Goal: Task Accomplishment & Management: Use online tool/utility

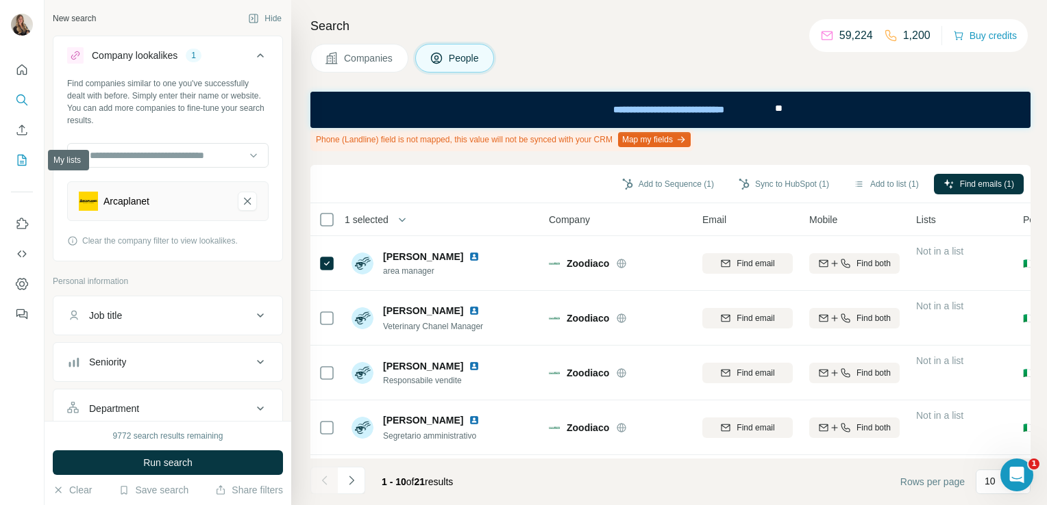
scroll to position [93, 0]
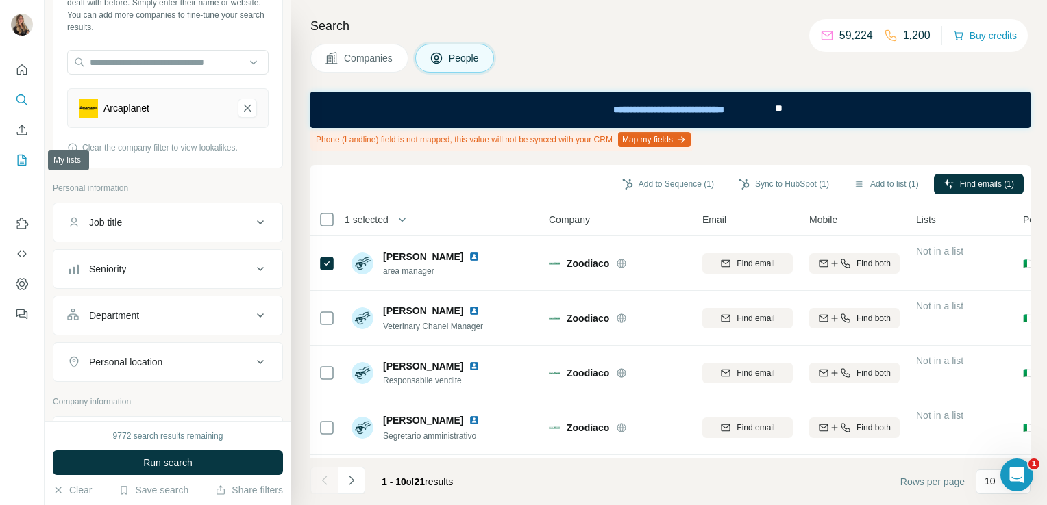
click at [24, 165] on icon "My lists" at bounding box center [22, 160] width 9 height 11
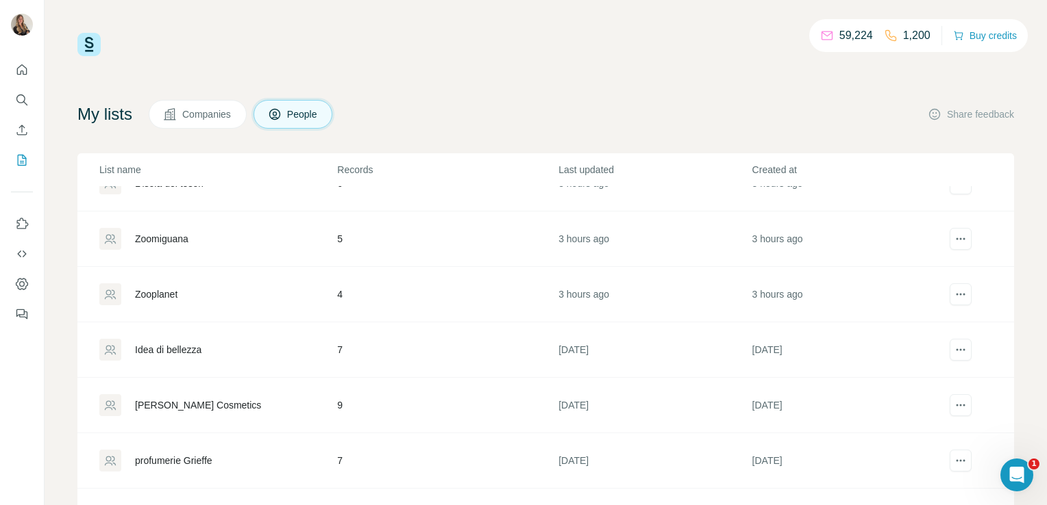
scroll to position [216, 0]
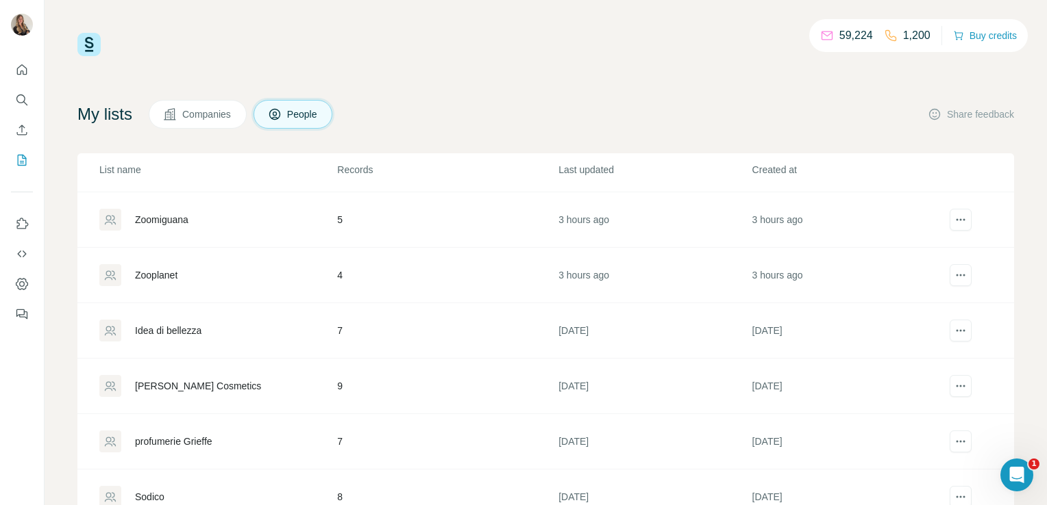
click at [177, 324] on div "Idea di bellezza" at bounding box center [168, 331] width 66 height 14
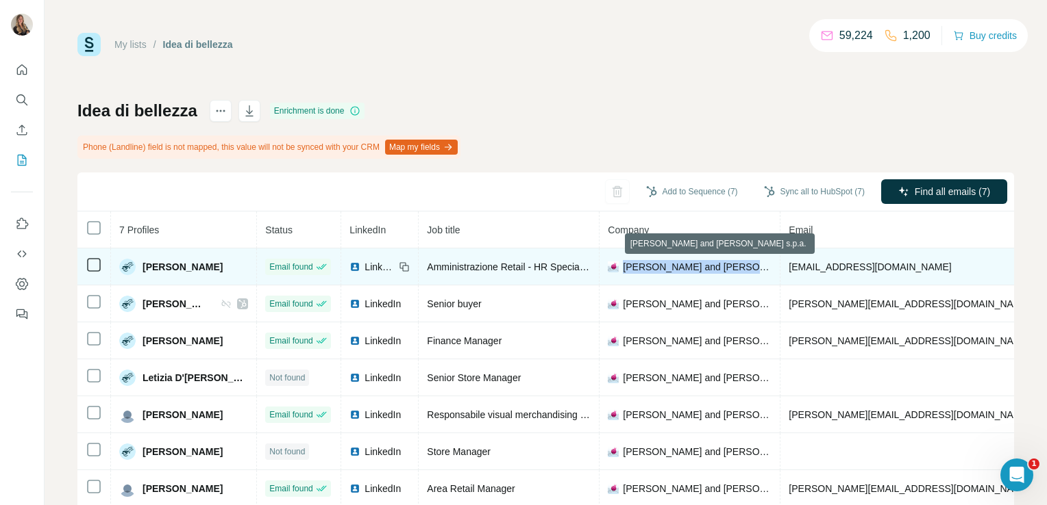
drag, startPoint x: 614, startPoint y: 266, endPoint x: 737, endPoint y: 272, distance: 122.7
click at [737, 272] on div "Gargiulo and Maiello s.p.a." at bounding box center [690, 267] width 164 height 14
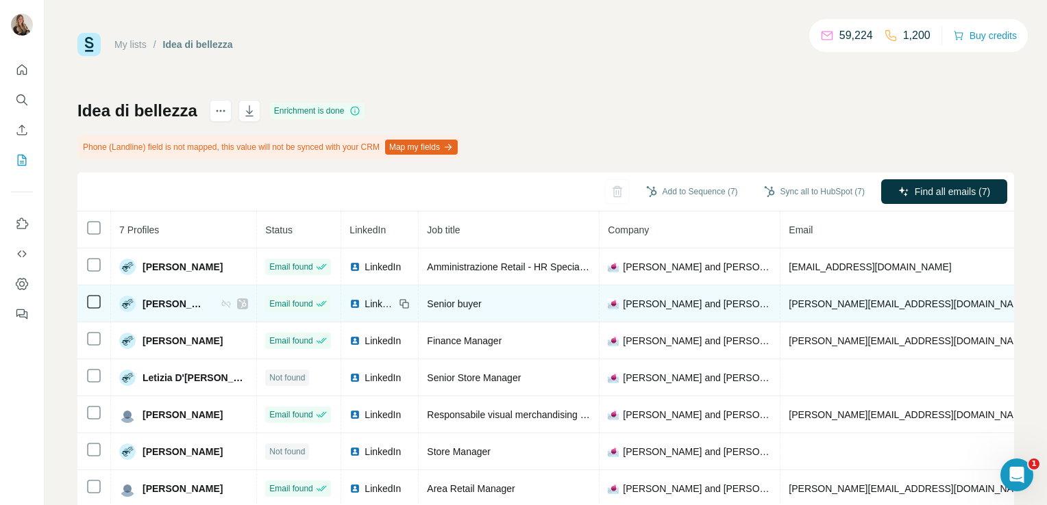
drag, startPoint x: 737, startPoint y: 272, endPoint x: 685, endPoint y: 312, distance: 65.5
click at [685, 312] on td "Gargiulo and Maiello s.p.a." at bounding box center [689, 304] width 181 height 37
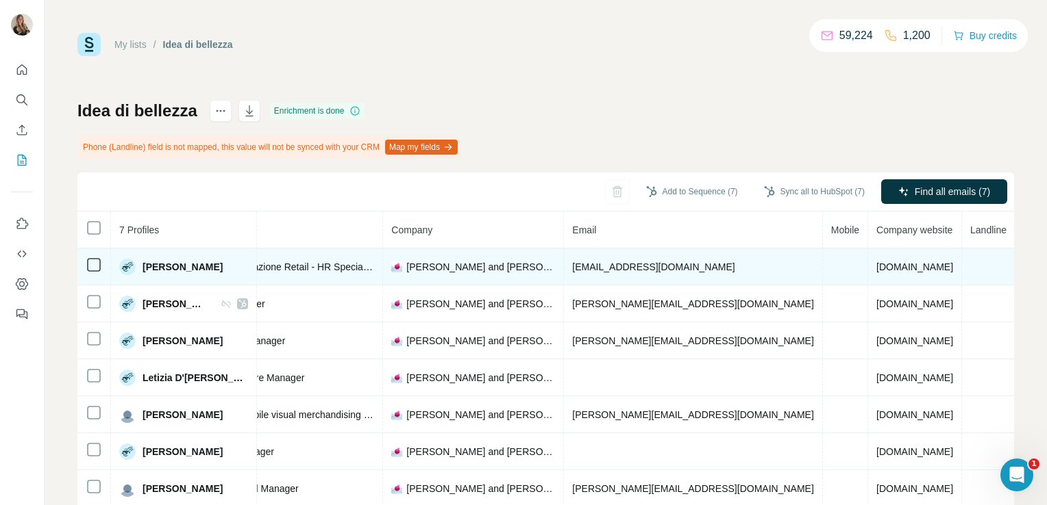
drag, startPoint x: 804, startPoint y: 266, endPoint x: 875, endPoint y: 260, distance: 70.8
click at [875, 260] on td "ideabellezza.it" at bounding box center [915, 267] width 94 height 37
drag, startPoint x: 875, startPoint y: 260, endPoint x: 790, endPoint y: 271, distance: 84.9
click at [823, 271] on td at bounding box center [845, 267] width 45 height 37
drag, startPoint x: 802, startPoint y: 266, endPoint x: 879, endPoint y: 276, distance: 77.3
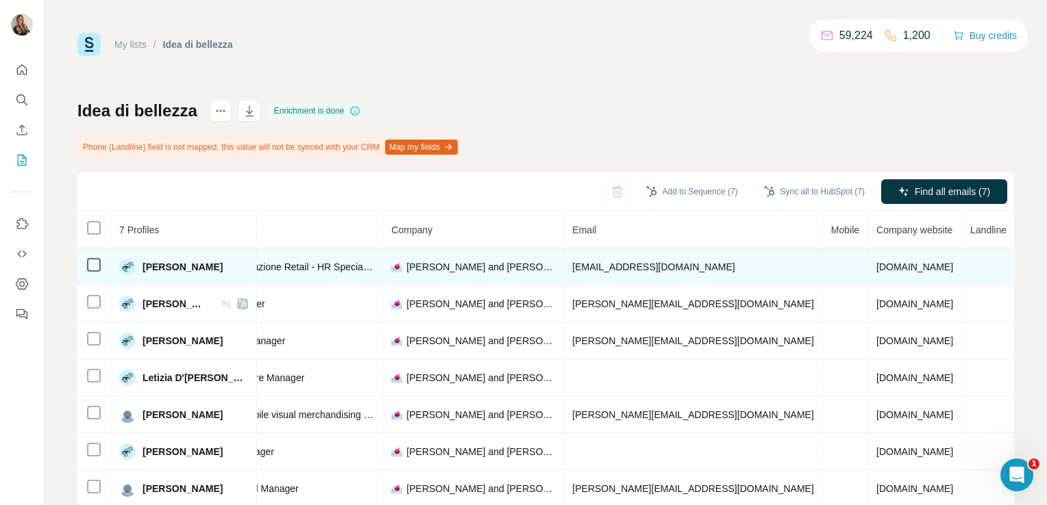
click at [879, 276] on td "ideabellezza.it" at bounding box center [915, 267] width 94 height 37
copy span "ideabellezza.it"
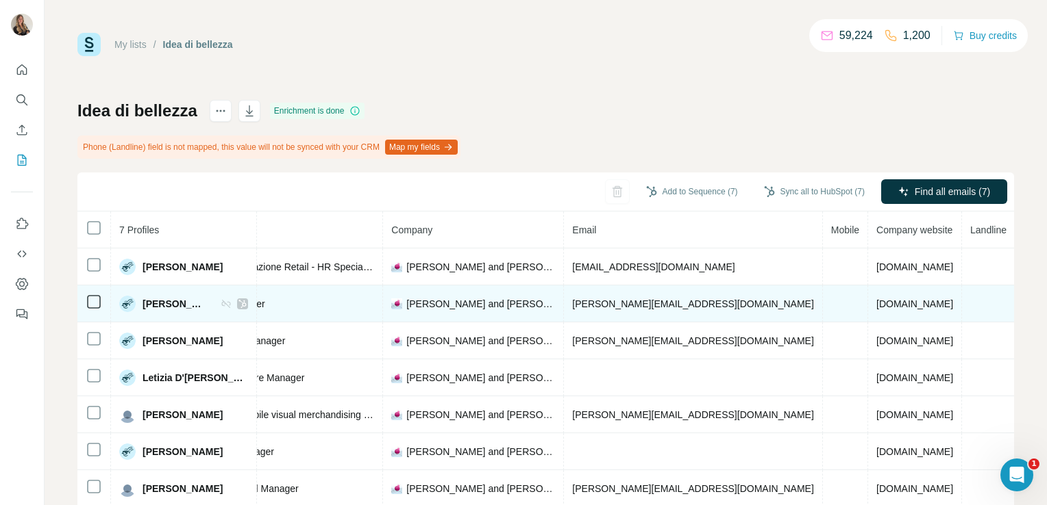
click at [692, 289] on td "c.pellecchia@ideabellezza.it" at bounding box center [693, 304] width 258 height 37
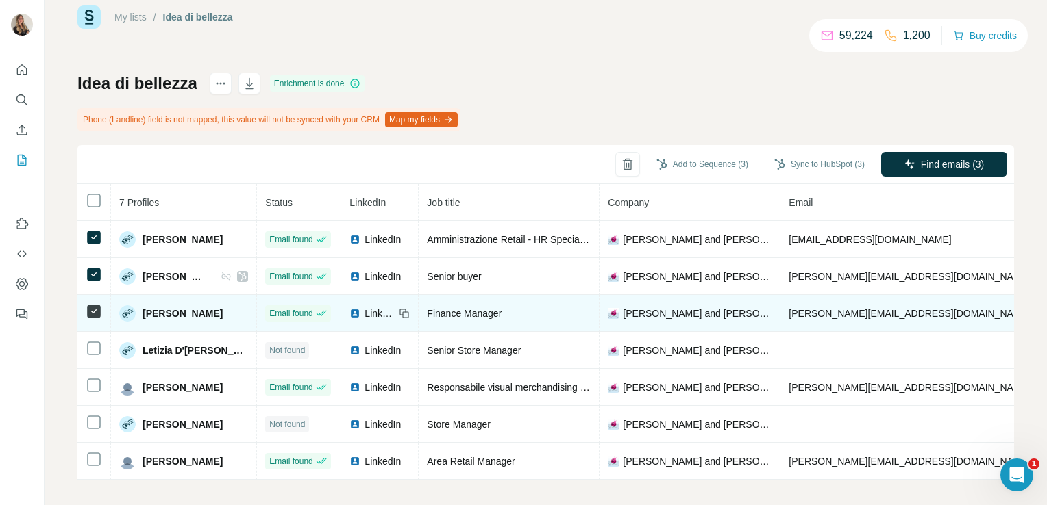
scroll to position [39, 0]
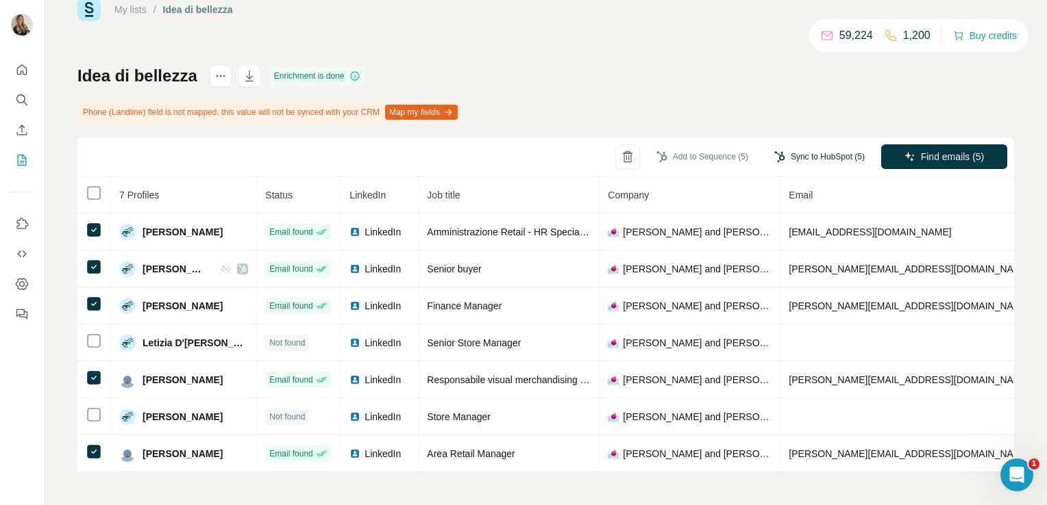
click at [786, 151] on button "Sync to HubSpot (5)" at bounding box center [819, 157] width 110 height 21
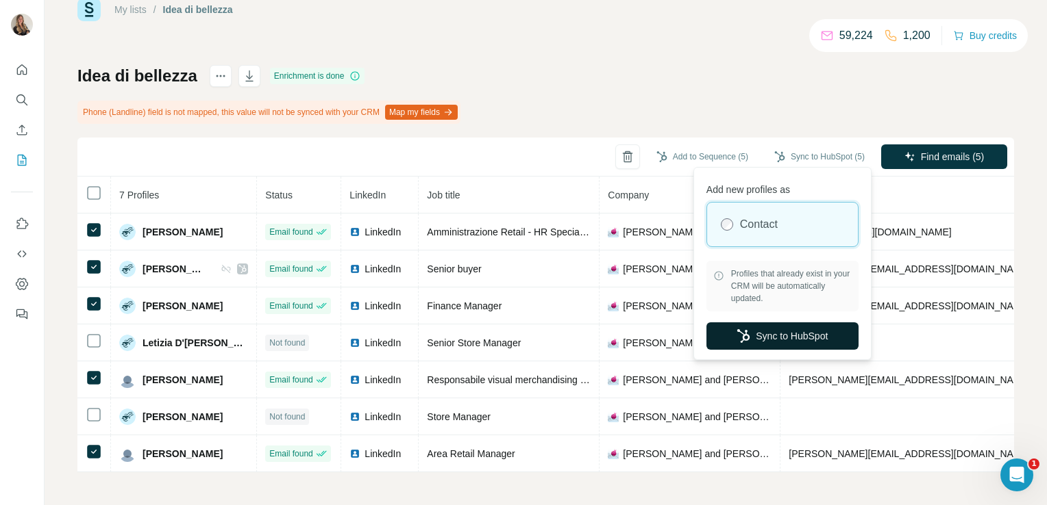
click at [765, 328] on button "Sync to HubSpot" at bounding box center [782, 336] width 152 height 27
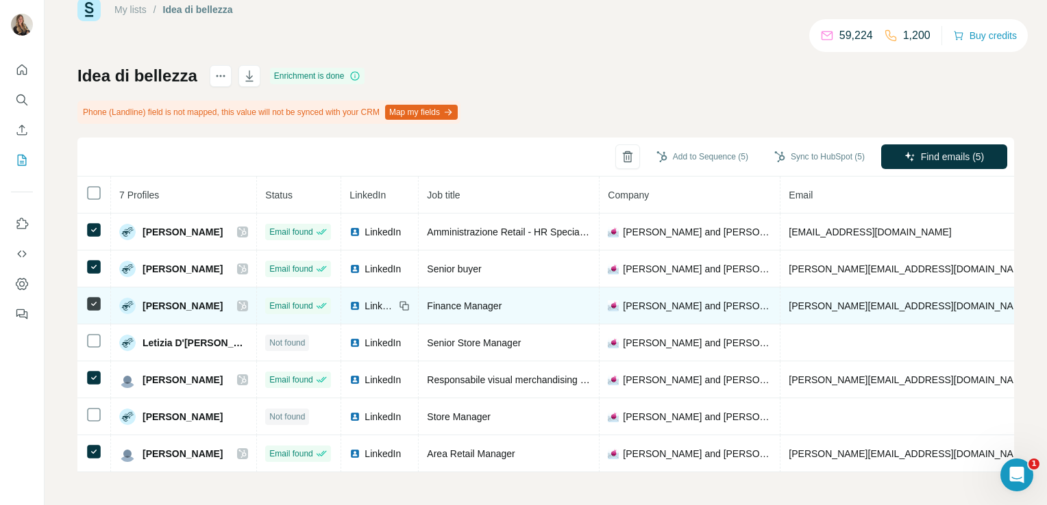
scroll to position [0, 0]
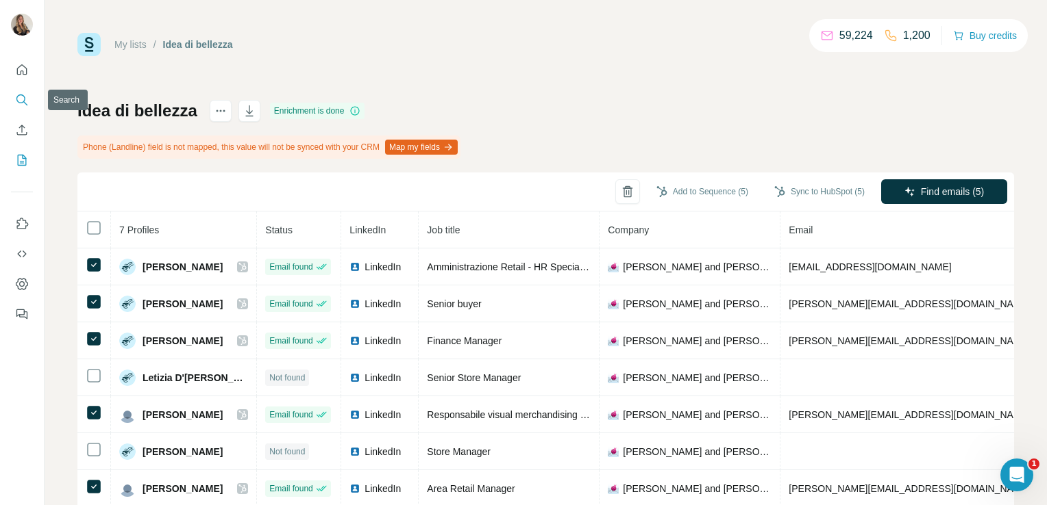
click at [19, 103] on icon "Search" at bounding box center [20, 99] width 9 height 9
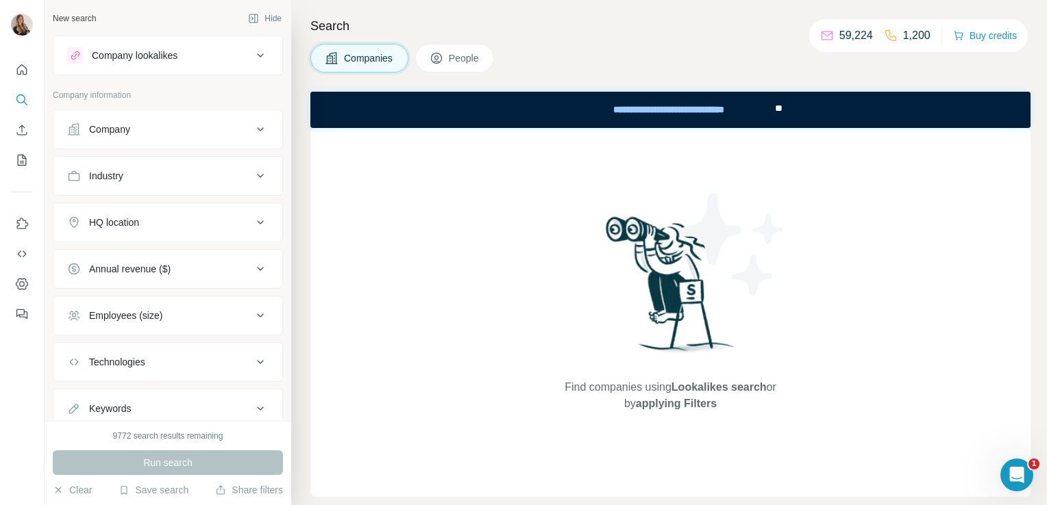
click at [140, 131] on div "Company" at bounding box center [159, 130] width 185 height 14
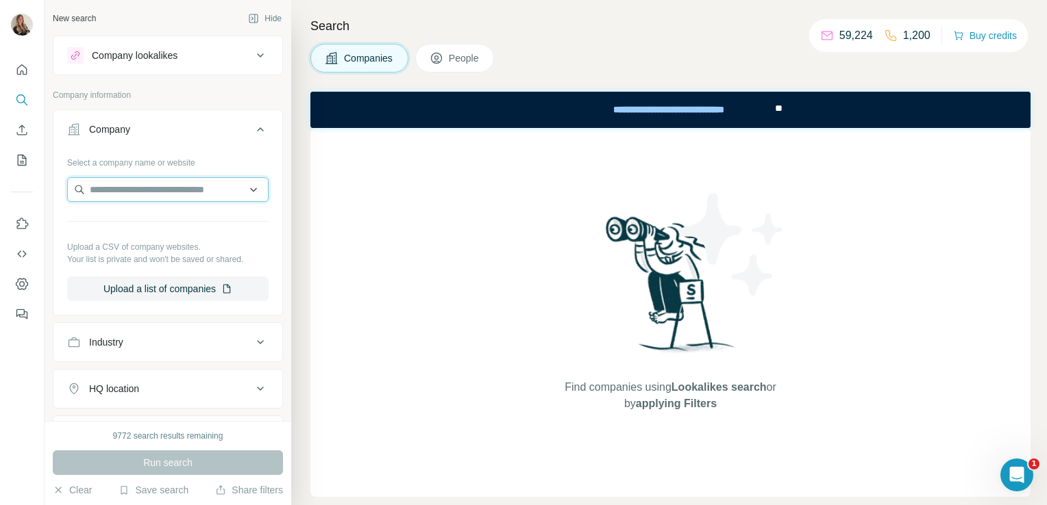
click at [91, 190] on input "text" at bounding box center [167, 189] width 201 height 25
paste input "**********"
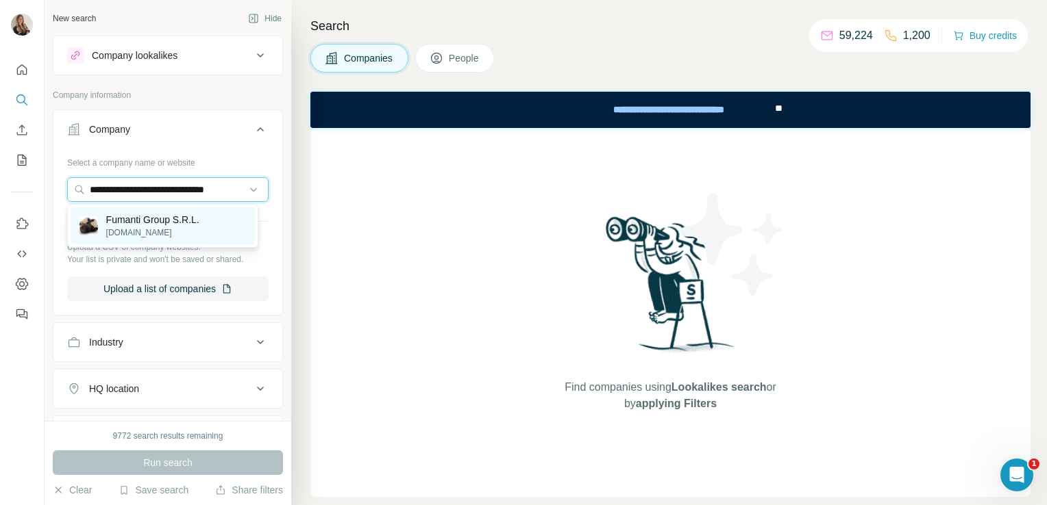
type input "**********"
click at [156, 234] on p "labottegadeltartufo.it" at bounding box center [152, 233] width 93 height 12
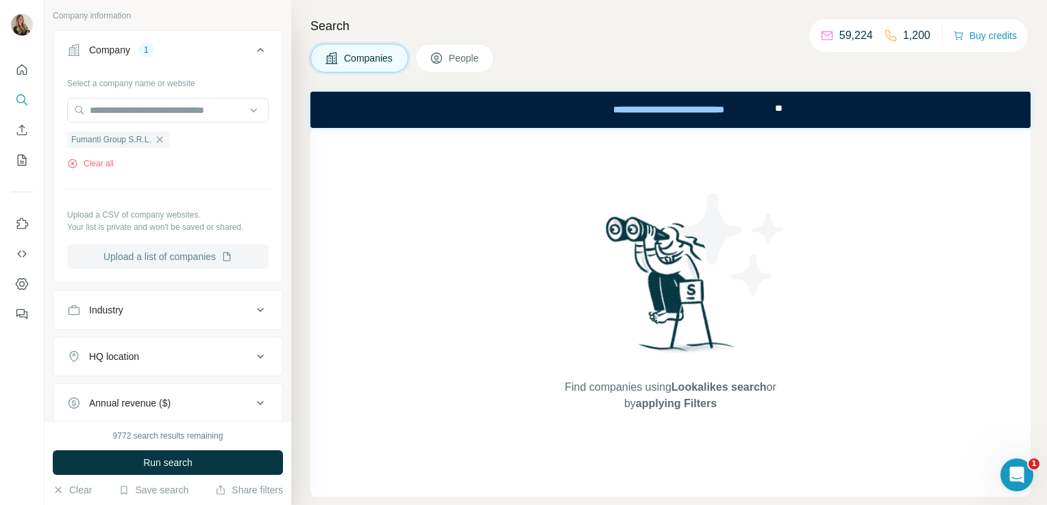
scroll to position [114, 0]
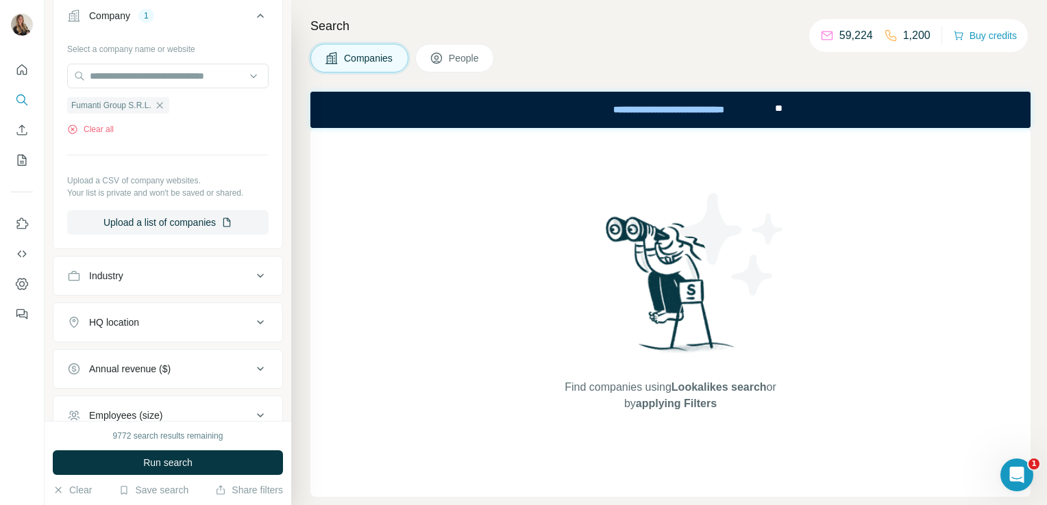
click at [149, 285] on button "Industry" at bounding box center [167, 276] width 229 height 33
click at [123, 312] on input at bounding box center [160, 310] width 169 height 15
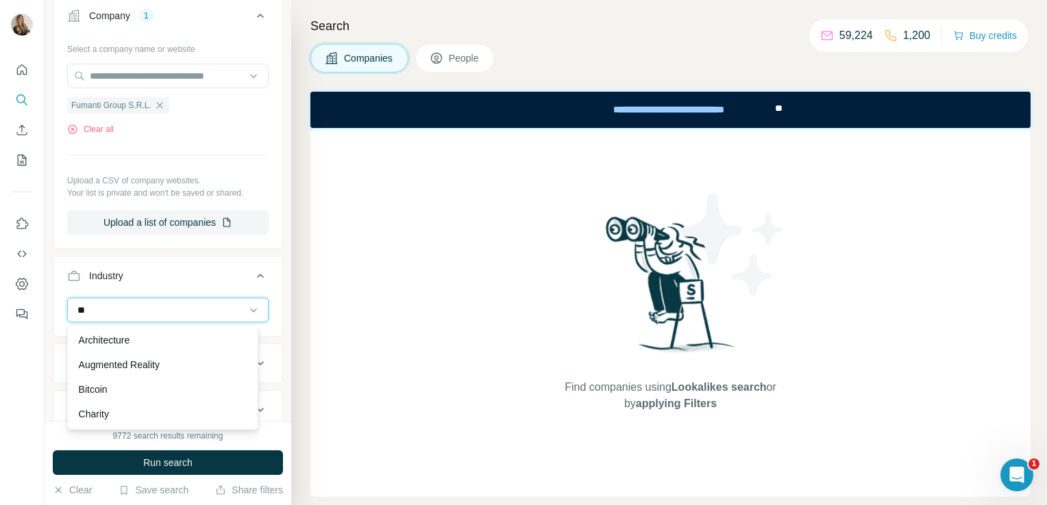
type input "*"
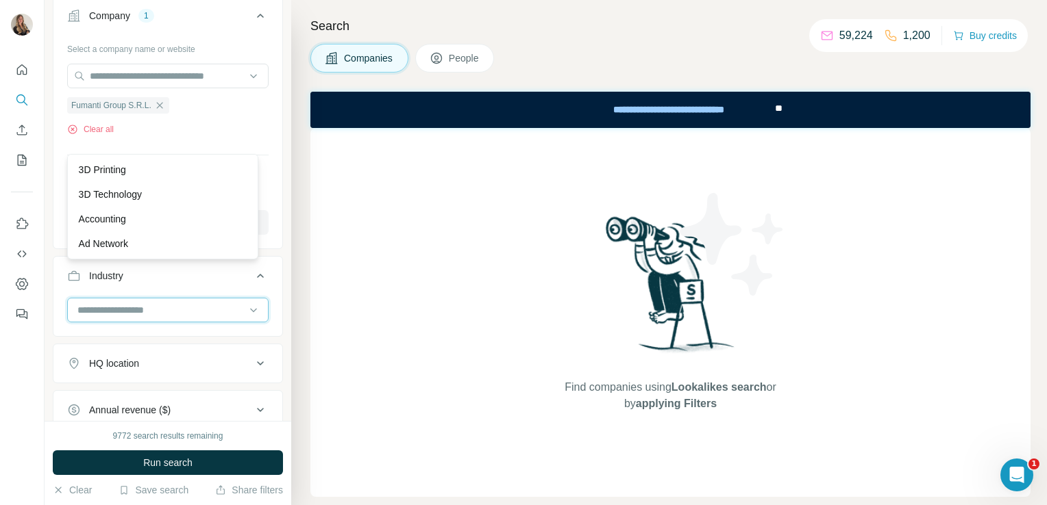
scroll to position [298, 0]
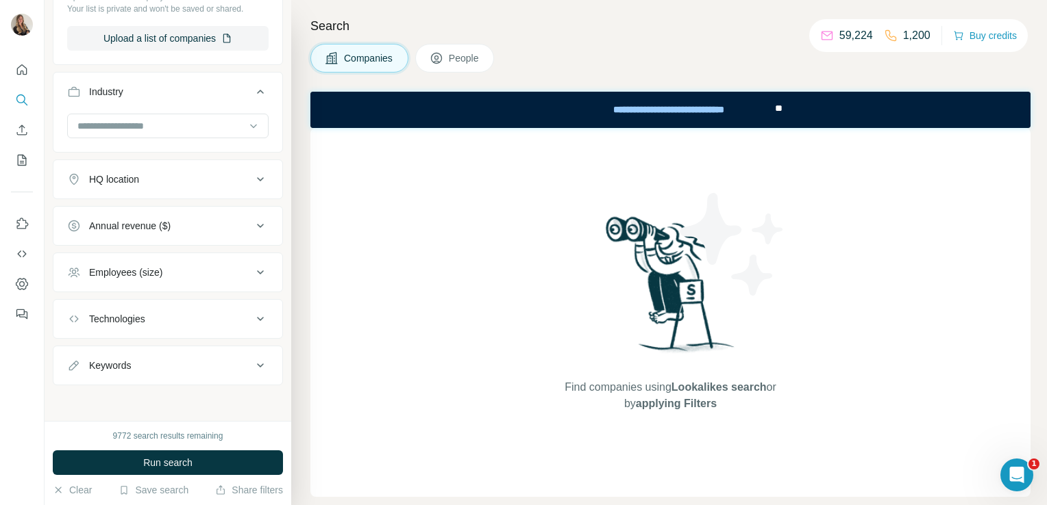
click at [154, 188] on button "HQ location" at bounding box center [167, 179] width 229 height 33
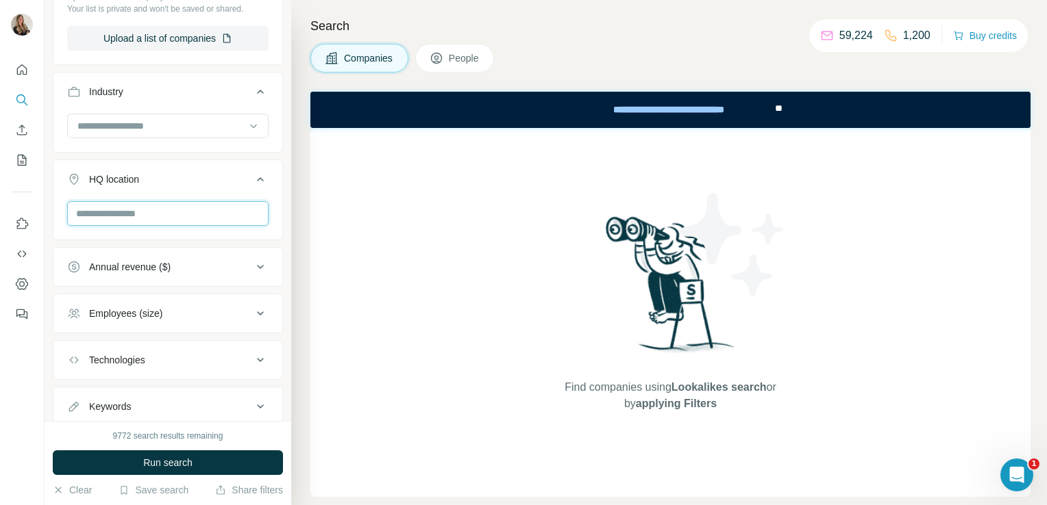
click at [127, 216] on input "text" at bounding box center [167, 213] width 201 height 25
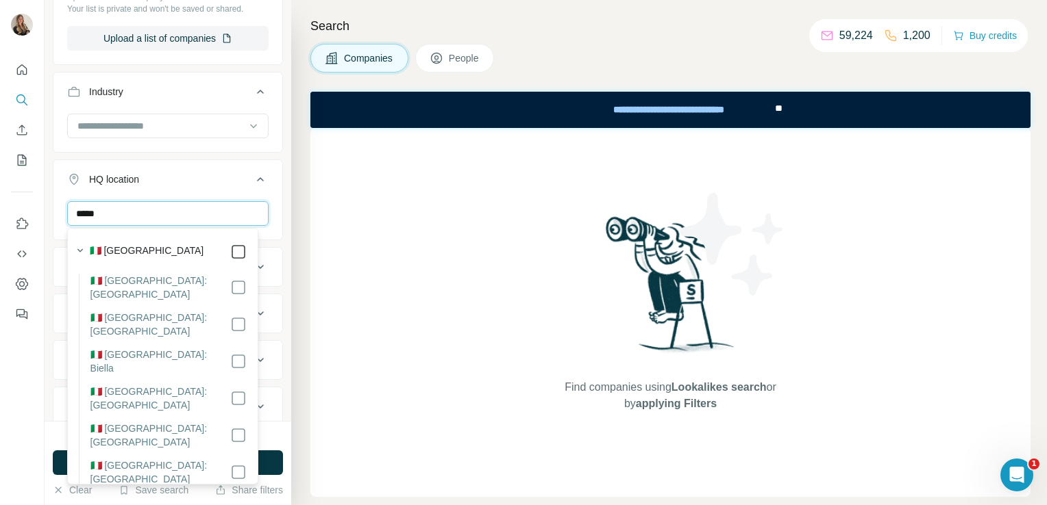
type input "*****"
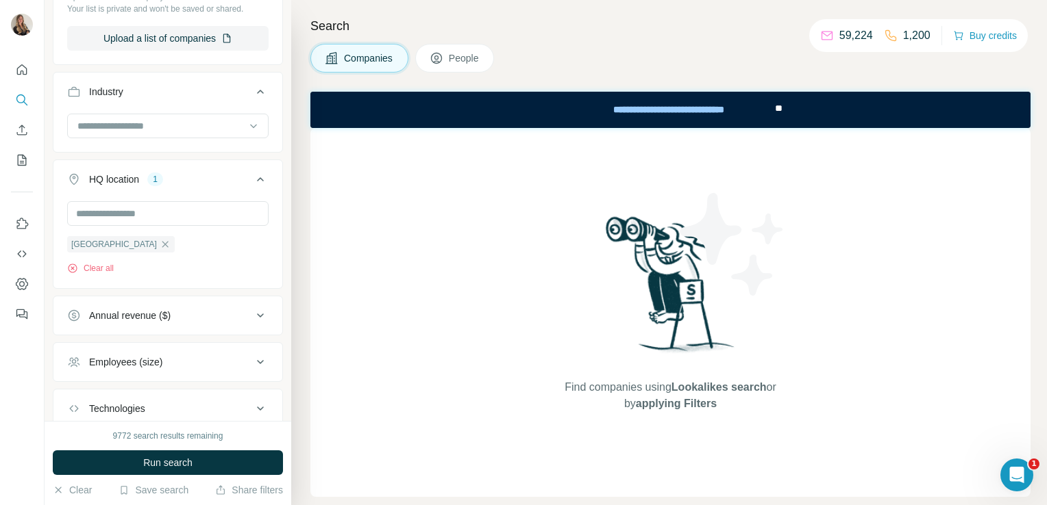
click at [345, 292] on div "Find companies using Lookalikes search or by applying Filters" at bounding box center [670, 312] width 720 height 369
click at [134, 473] on button "Run search" at bounding box center [168, 463] width 230 height 25
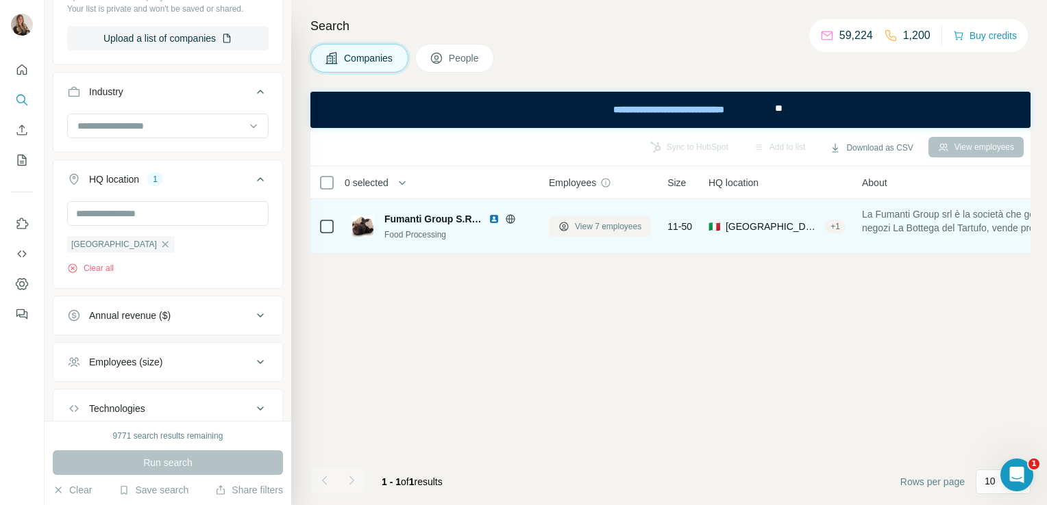
click at [585, 226] on span "View 7 employees" at bounding box center [608, 227] width 66 height 12
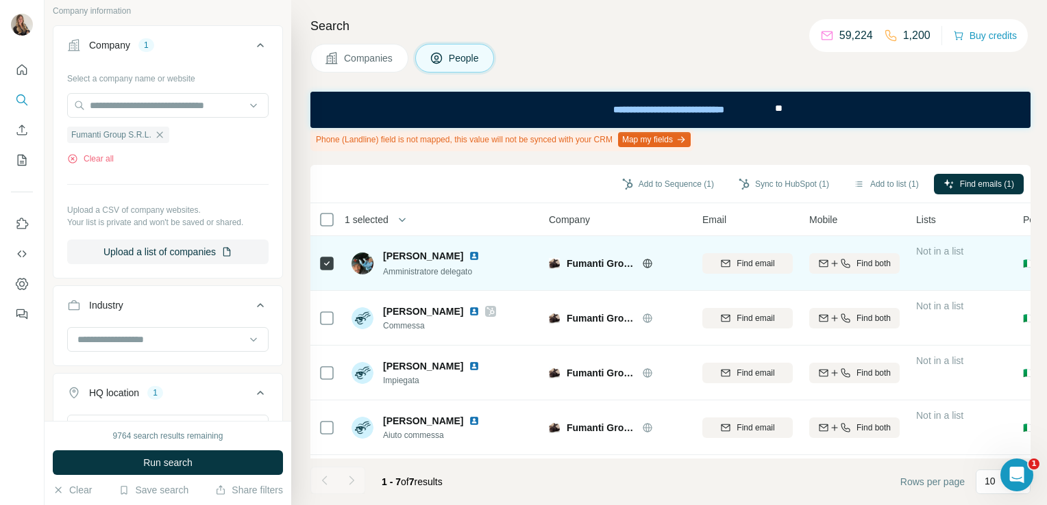
click at [469, 256] on img at bounding box center [474, 256] width 11 height 11
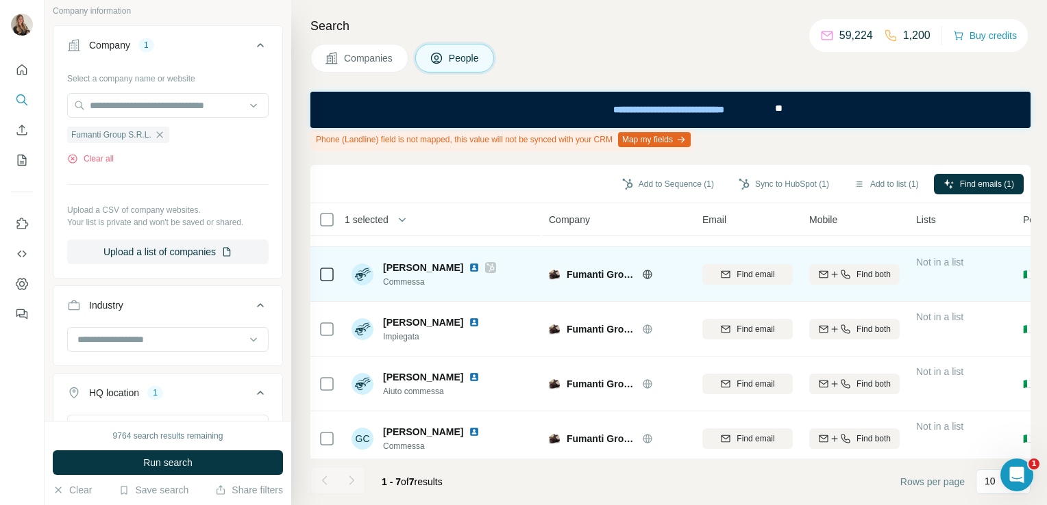
scroll to position [46, 0]
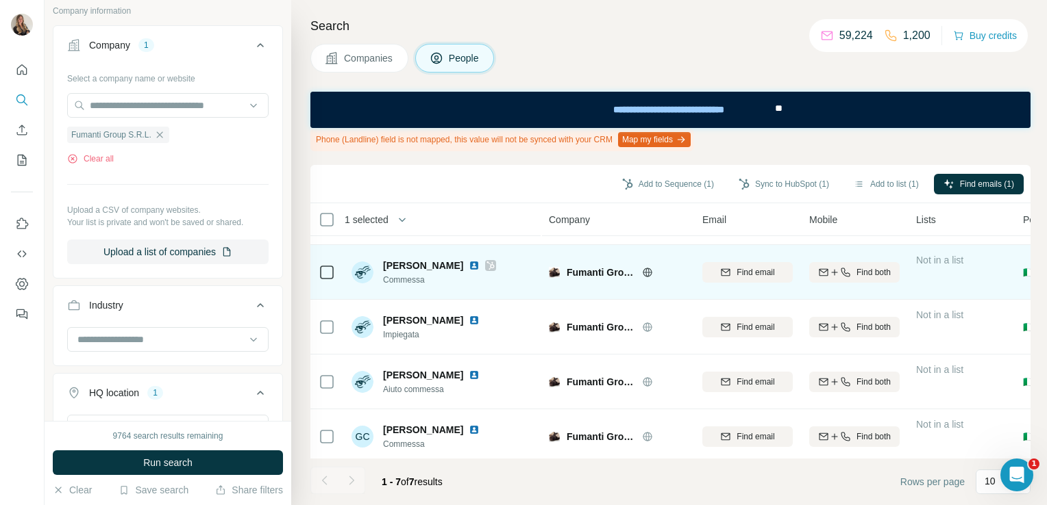
click at [493, 265] on icon at bounding box center [490, 265] width 8 height 11
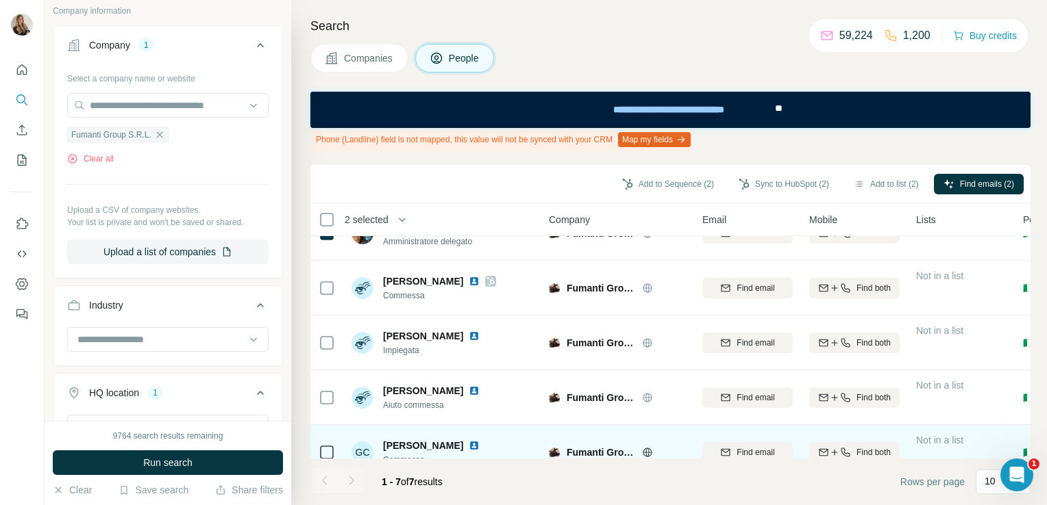
scroll to position [0, 0]
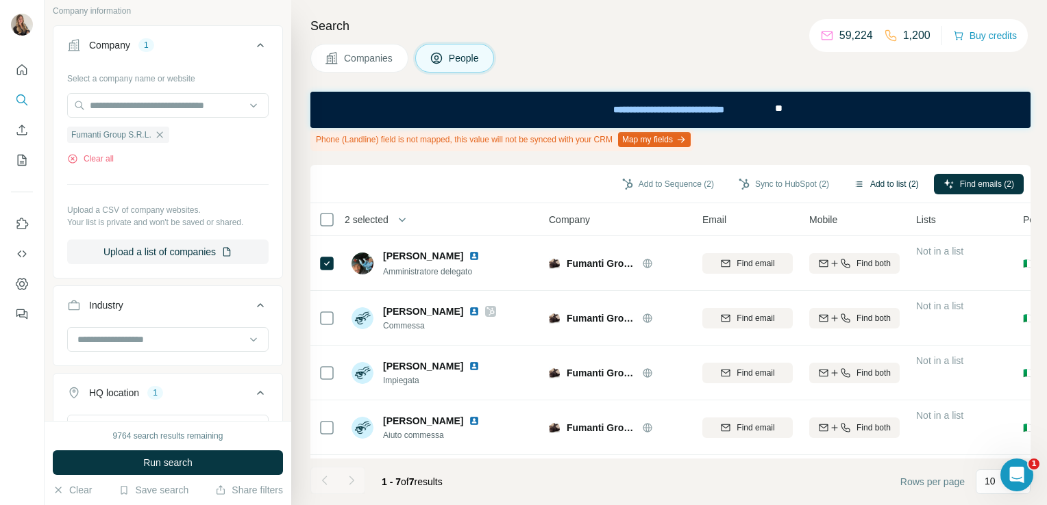
click at [888, 185] on button "Add to list (2)" at bounding box center [886, 184] width 84 height 21
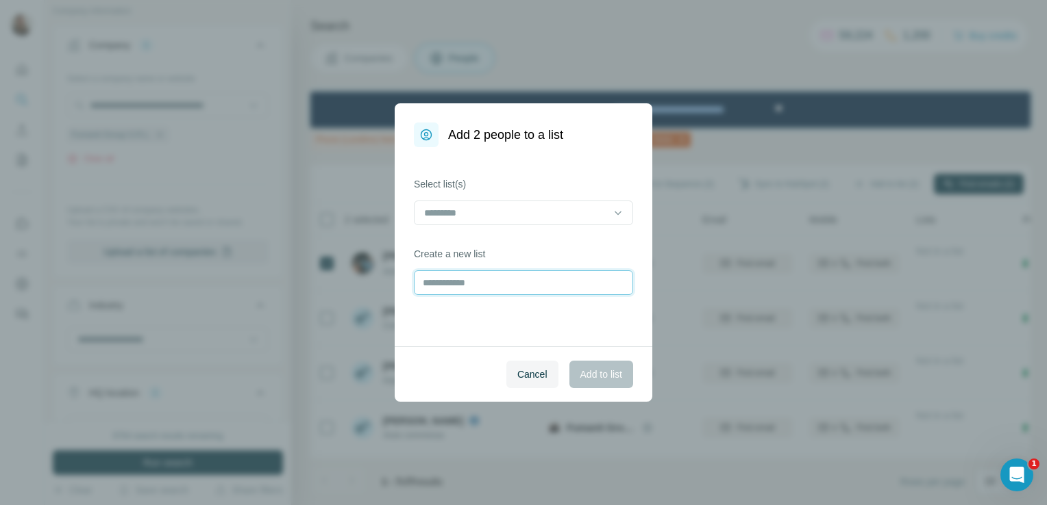
click at [471, 287] on input "text" at bounding box center [523, 283] width 219 height 25
type input "**********"
click at [601, 382] on button "Add to list" at bounding box center [601, 374] width 64 height 27
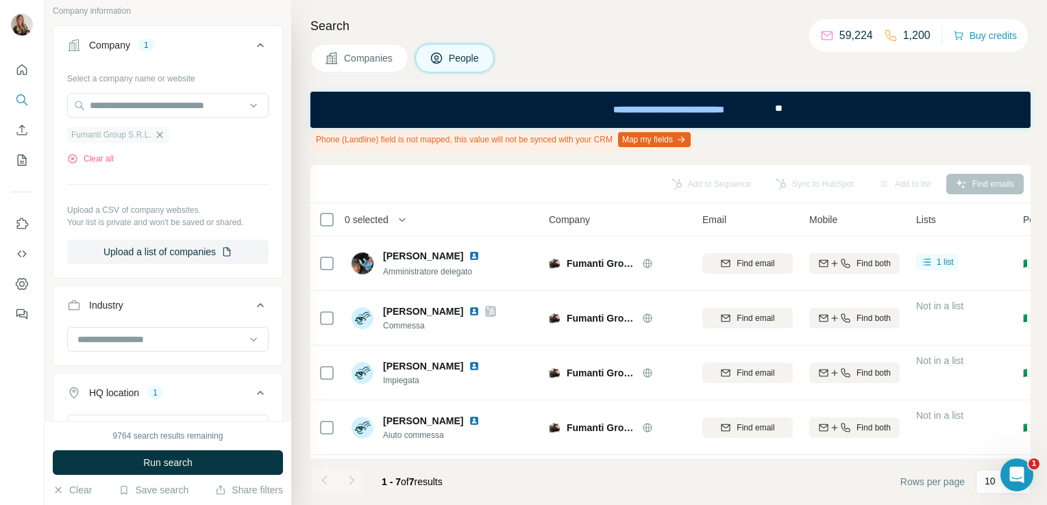
click at [158, 138] on icon "button" at bounding box center [159, 134] width 11 height 11
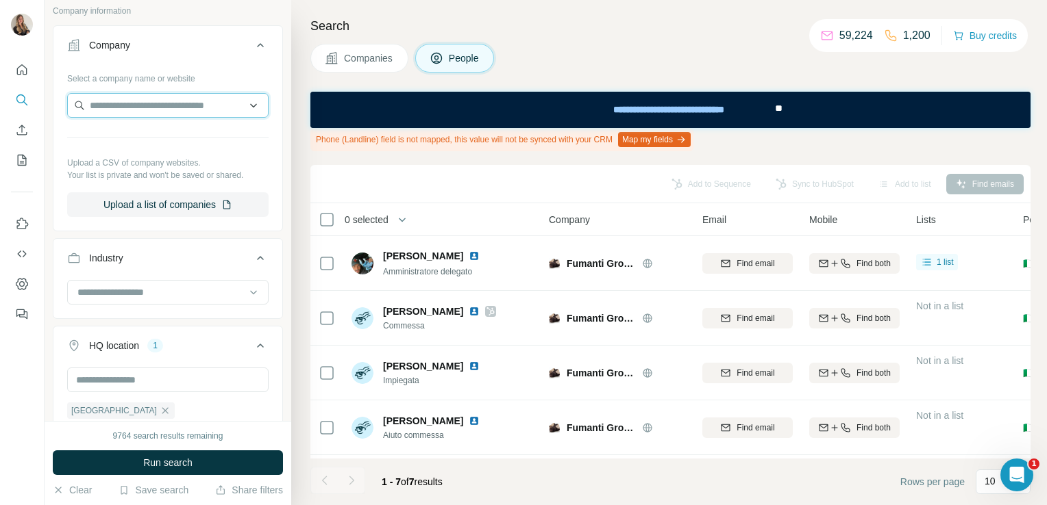
click at [118, 99] on input "text" at bounding box center [167, 105] width 201 height 25
paste input "**********"
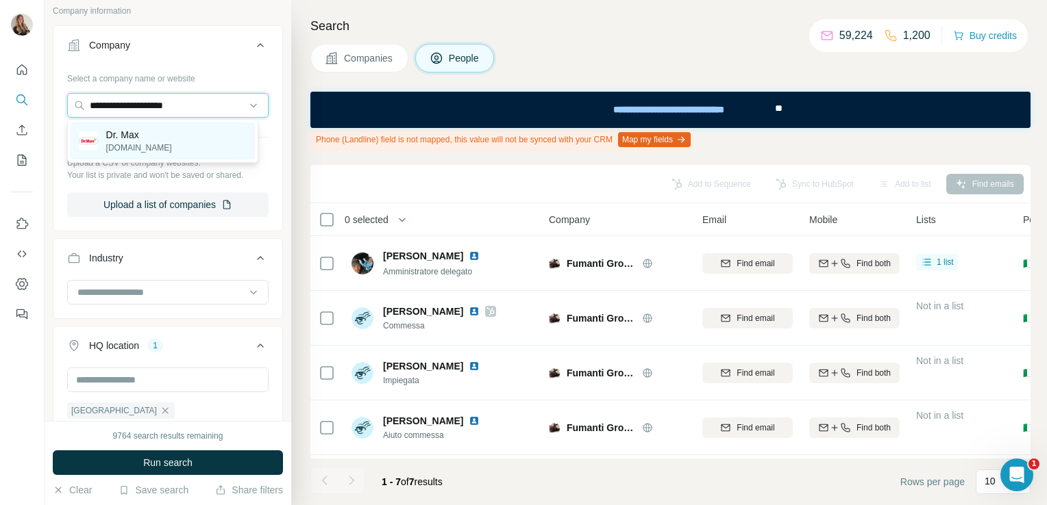
type input "**********"
click at [125, 145] on p "drmax.it" at bounding box center [139, 148] width 66 height 12
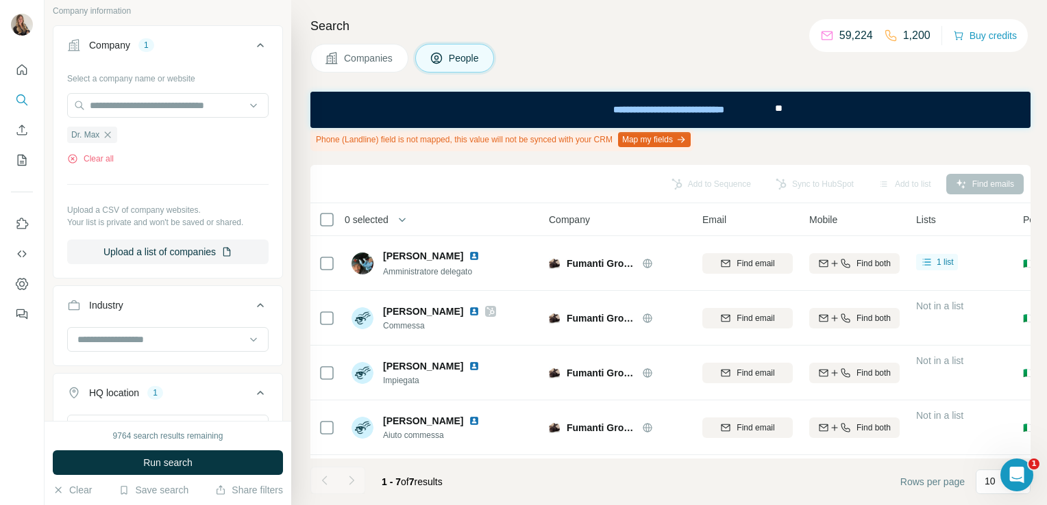
click at [326, 56] on icon at bounding box center [332, 58] width 14 height 14
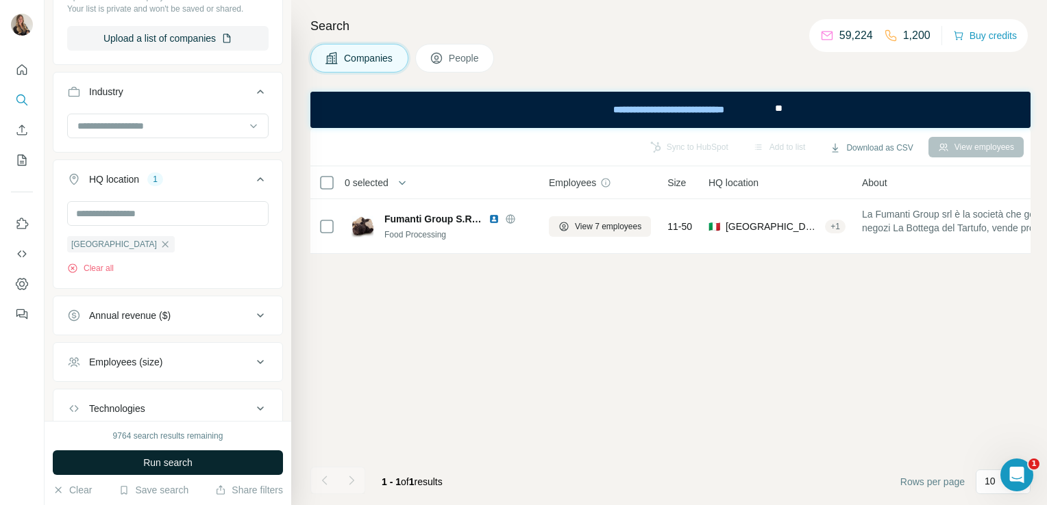
click at [164, 471] on button "Run search" at bounding box center [168, 463] width 230 height 25
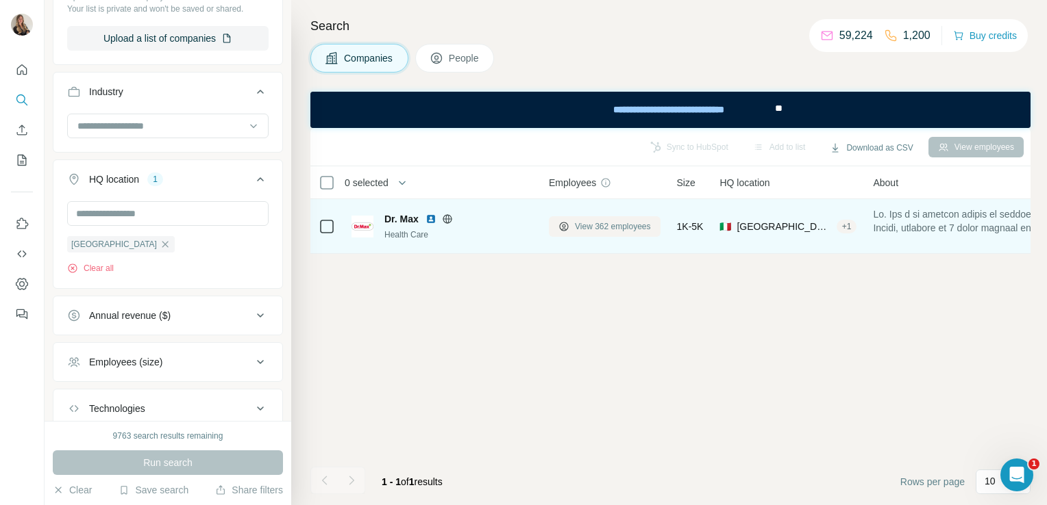
click at [609, 229] on span "View 362 employees" at bounding box center [613, 227] width 76 height 12
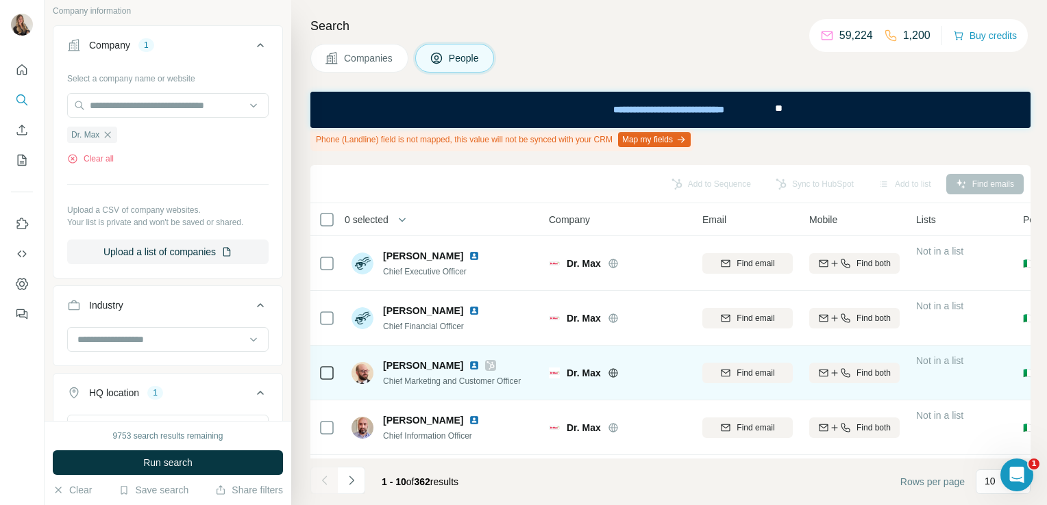
click at [495, 366] on icon at bounding box center [490, 365] width 8 height 11
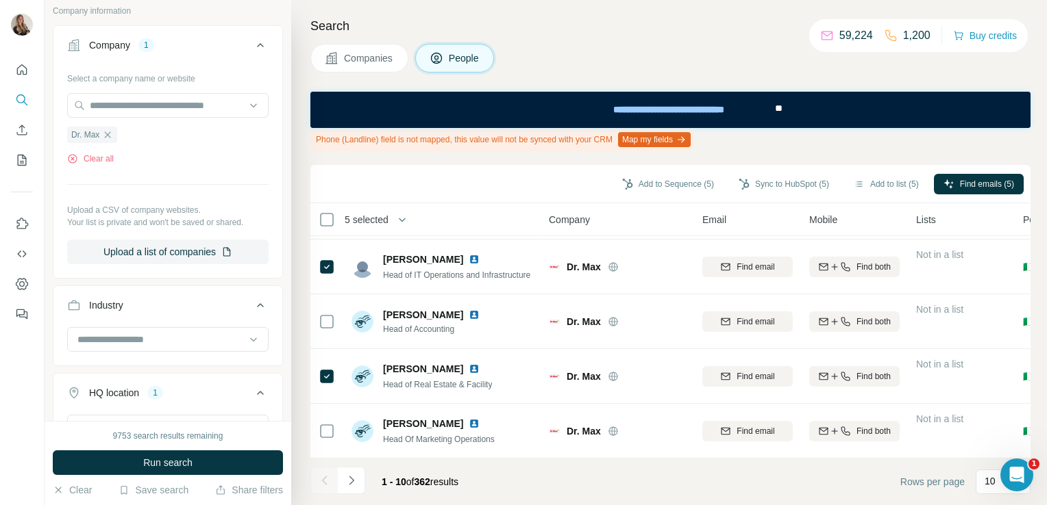
scroll to position [332, 0]
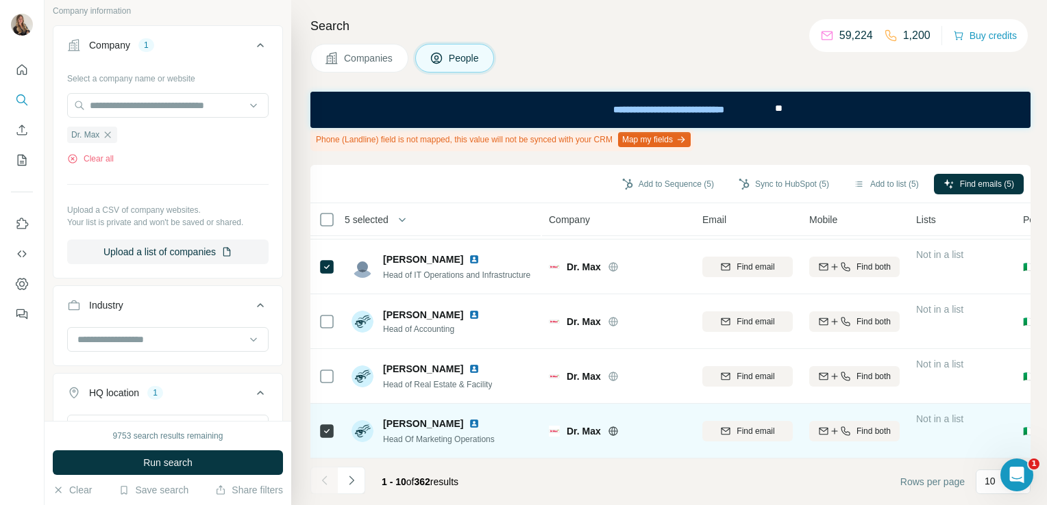
click at [472, 421] on img at bounding box center [474, 424] width 11 height 11
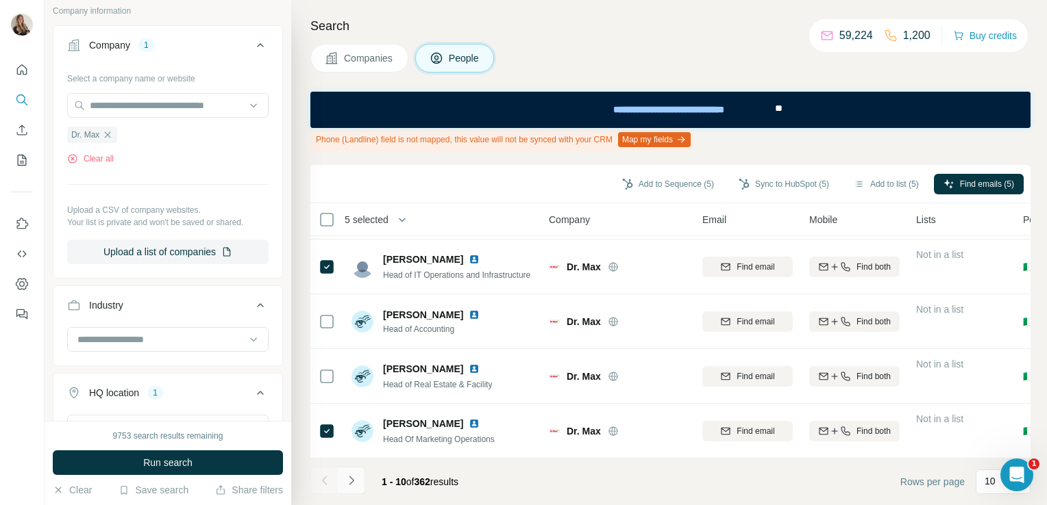
click at [353, 477] on icon "Navigate to next page" at bounding box center [352, 481] width 14 height 14
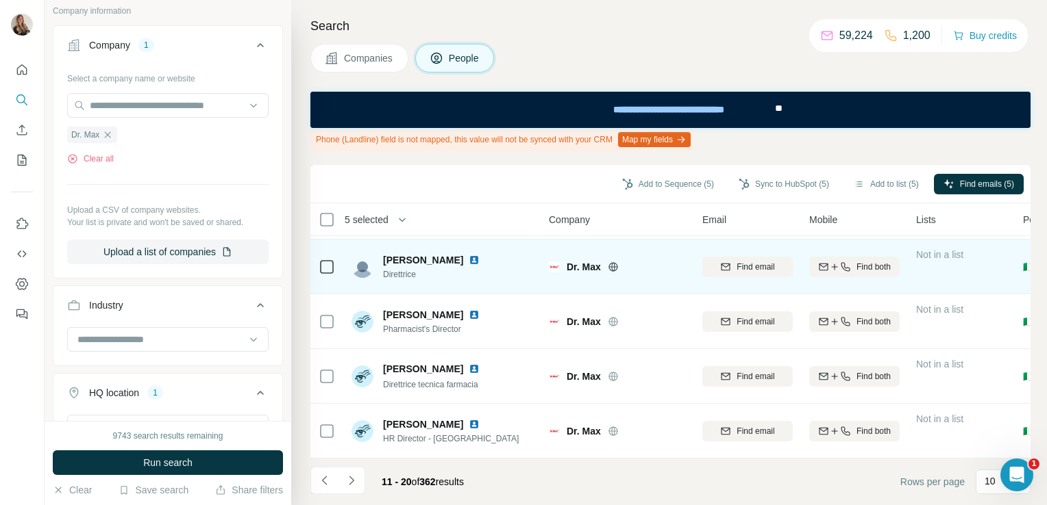
click at [461, 253] on div "Annalisa Russi" at bounding box center [434, 260] width 102 height 14
click at [469, 255] on img at bounding box center [474, 260] width 11 height 11
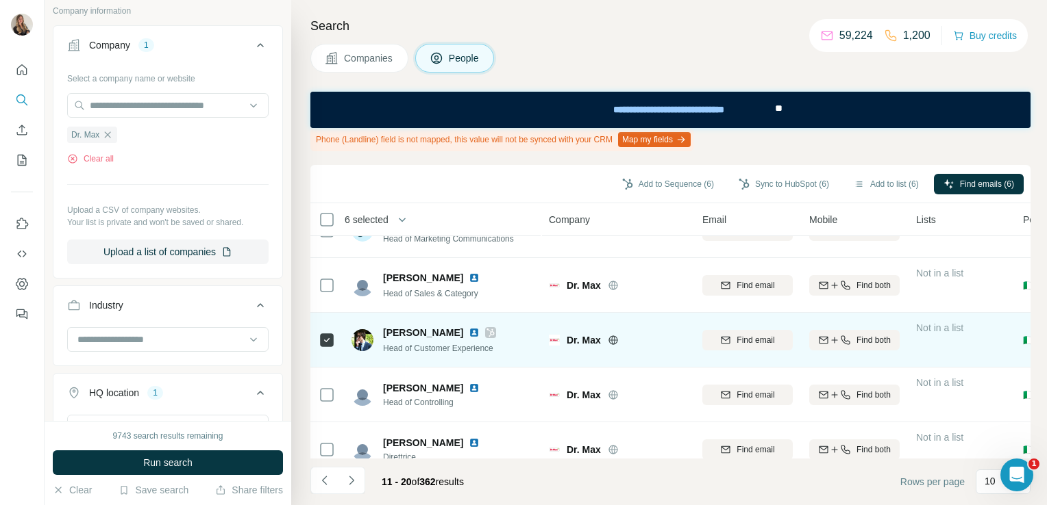
scroll to position [137, 0]
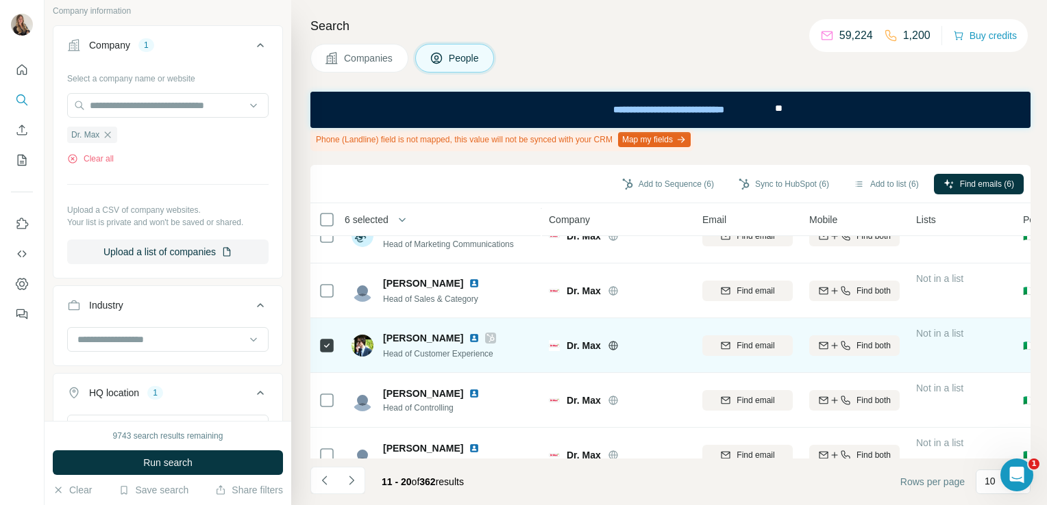
click at [327, 297] on icon at bounding box center [326, 291] width 16 height 16
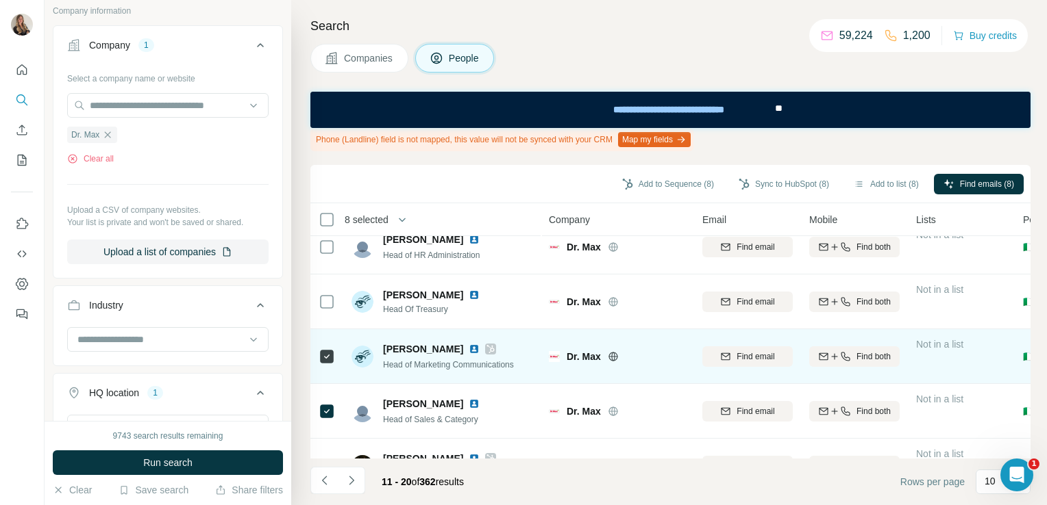
scroll to position [0, 0]
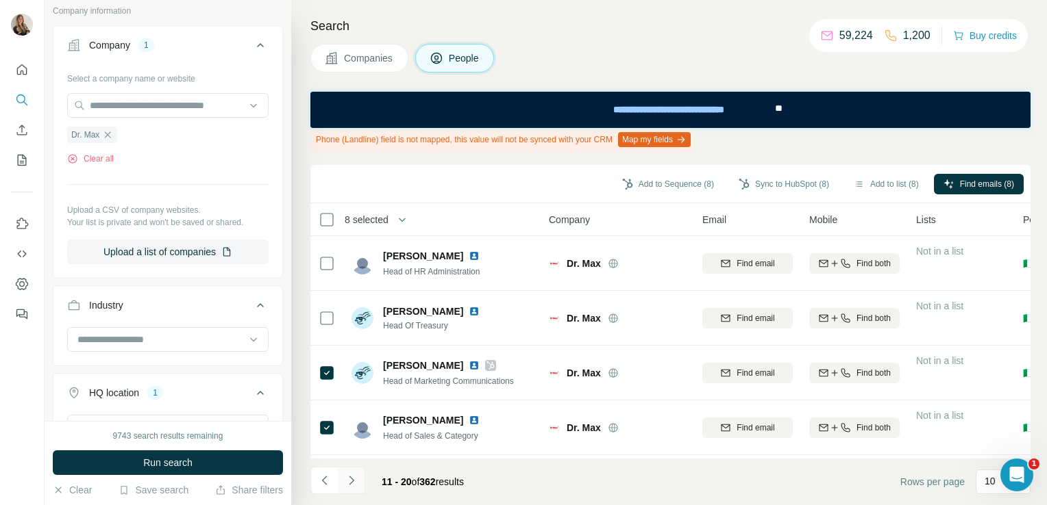
click at [359, 486] on button "Navigate to next page" at bounding box center [351, 480] width 27 height 27
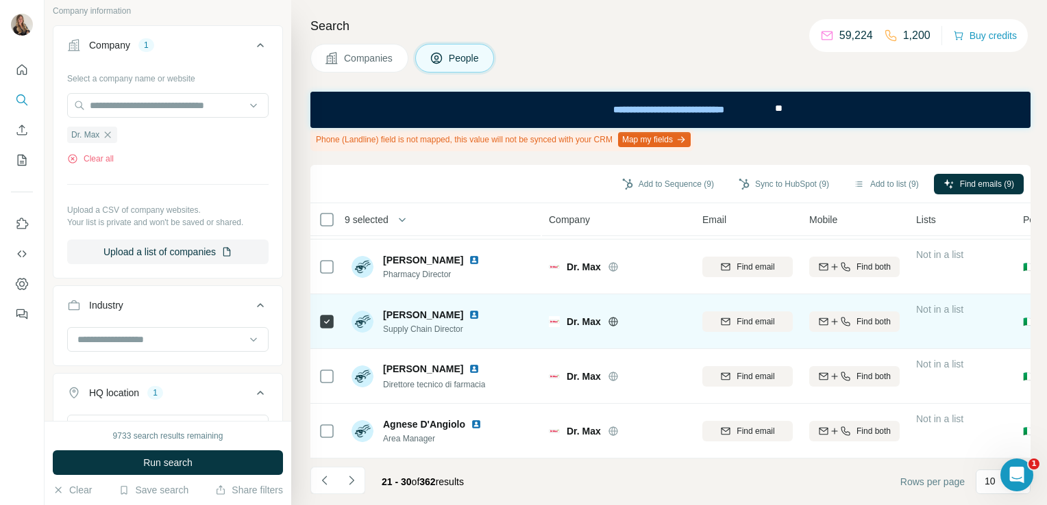
scroll to position [332, 0]
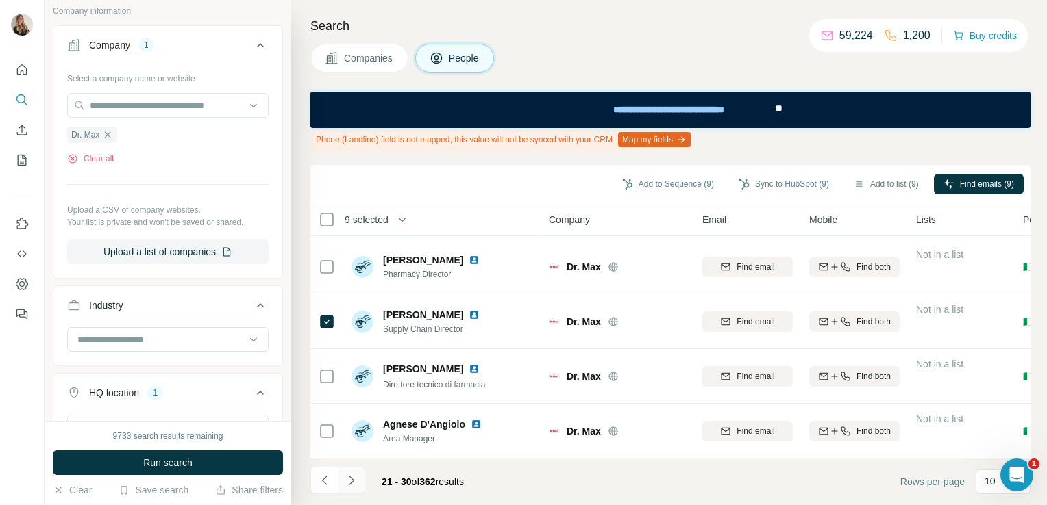
click at [352, 480] on icon "Navigate to next page" at bounding box center [351, 480] width 5 height 9
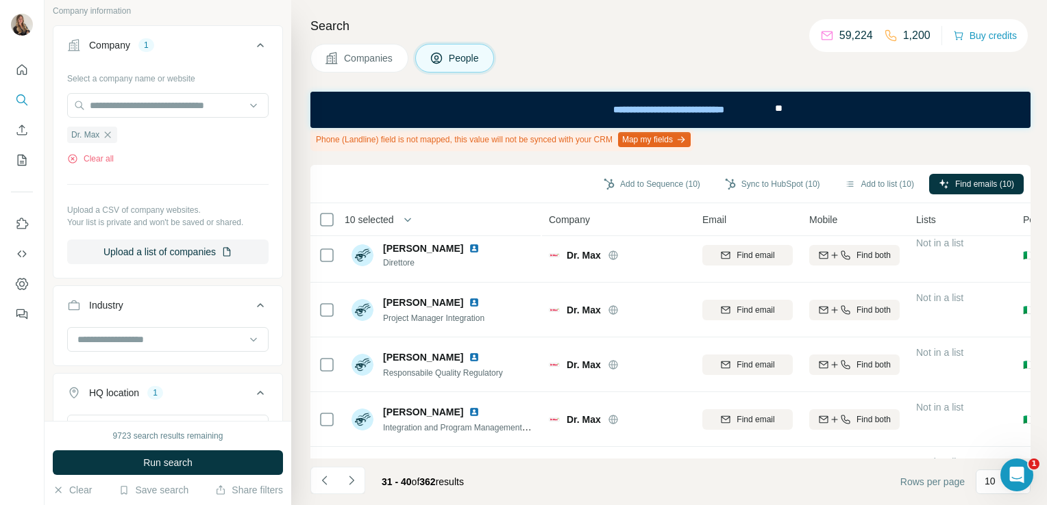
scroll to position [0, 0]
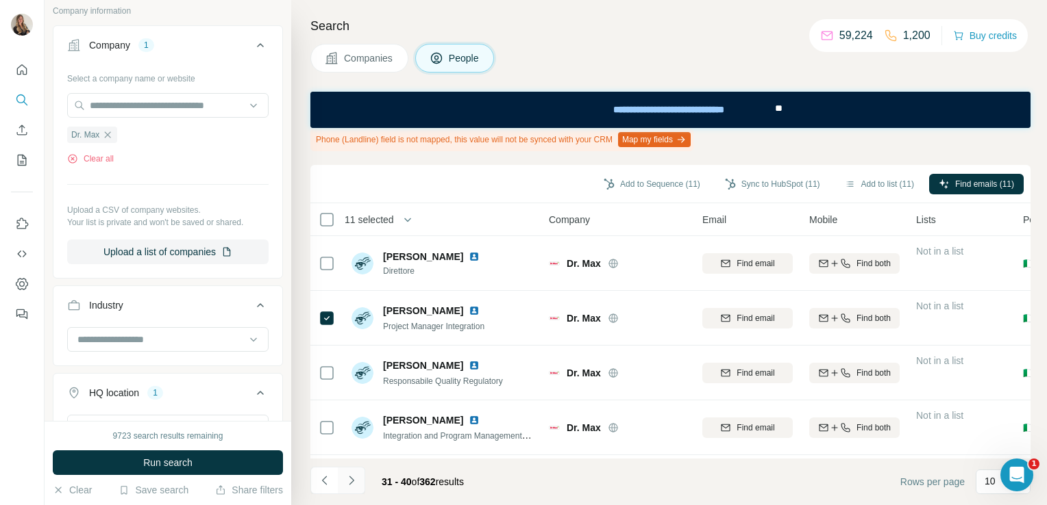
click at [353, 484] on icon "Navigate to next page" at bounding box center [352, 481] width 14 height 14
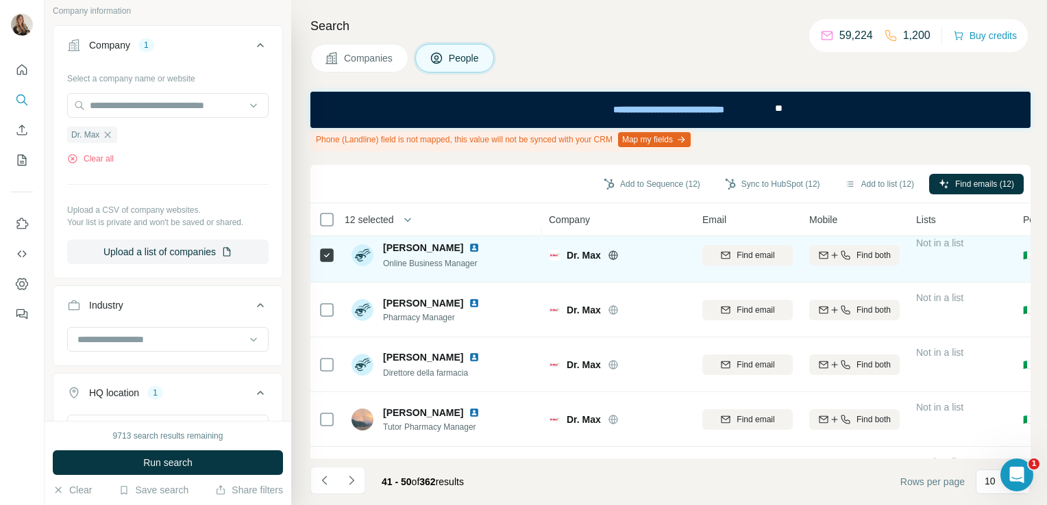
scroll to position [288, 0]
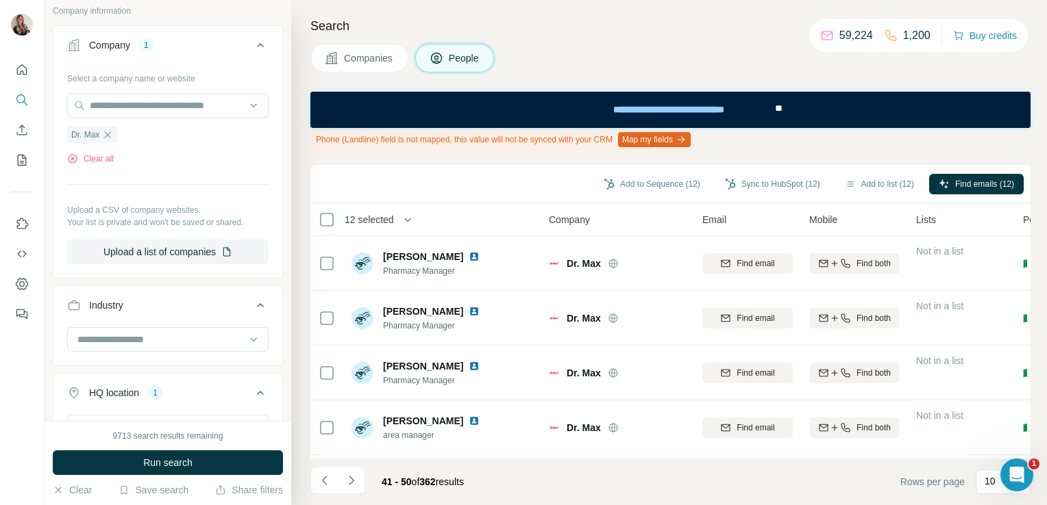
scroll to position [332, 0]
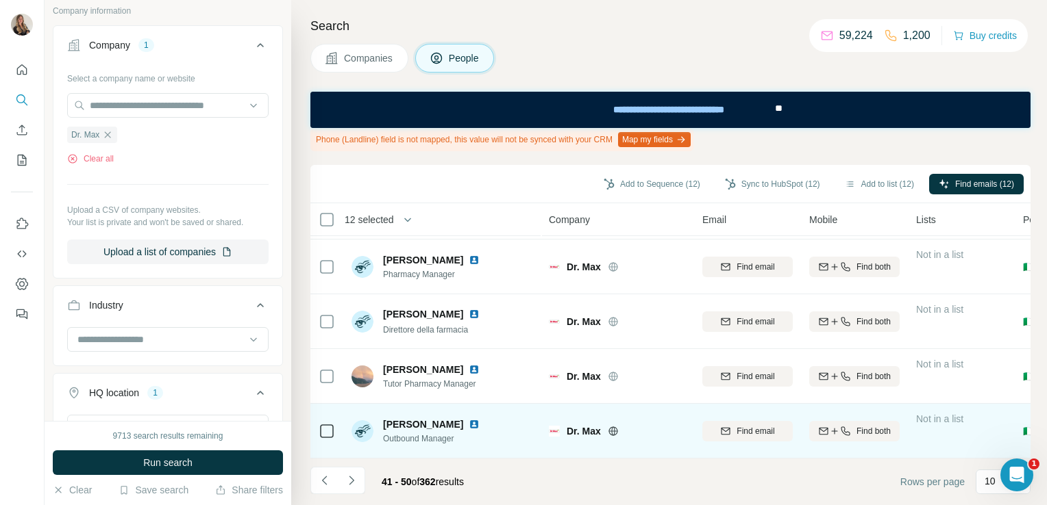
click at [469, 419] on img at bounding box center [474, 424] width 11 height 11
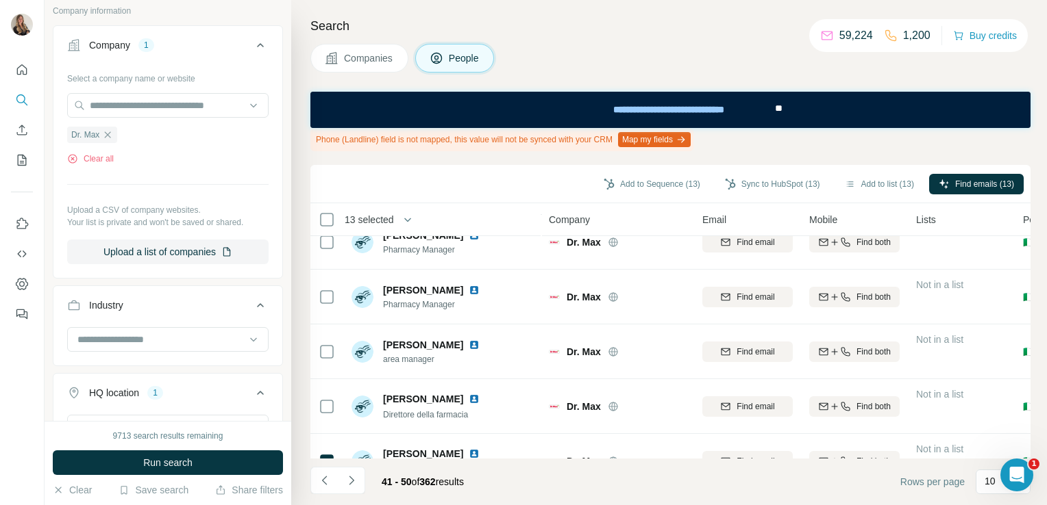
scroll to position [0, 0]
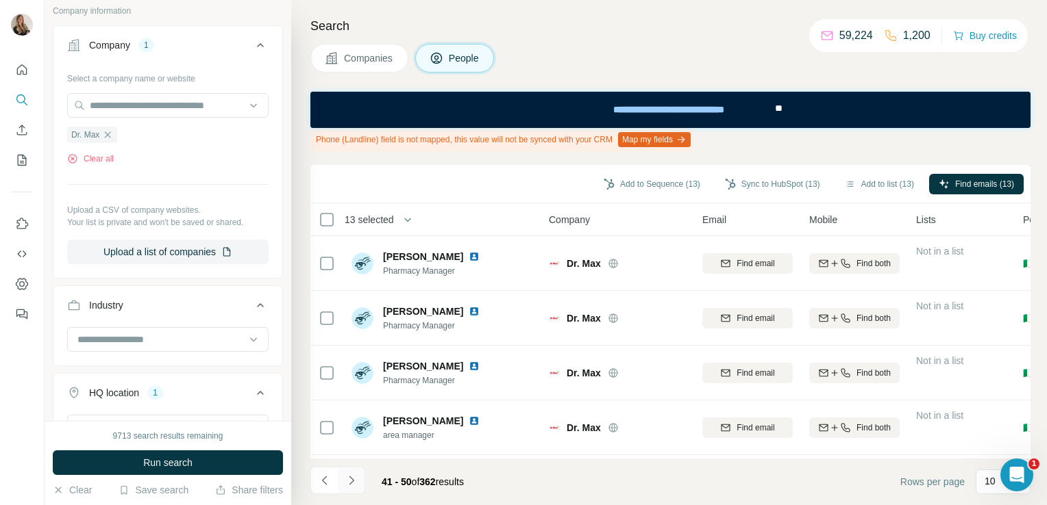
click at [349, 483] on icon "Navigate to next page" at bounding box center [352, 481] width 14 height 14
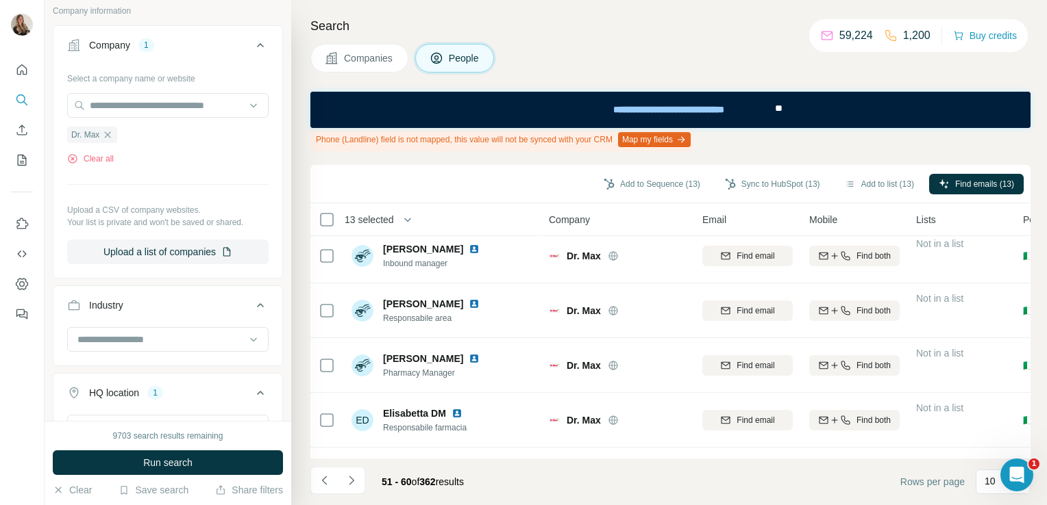
scroll to position [332, 0]
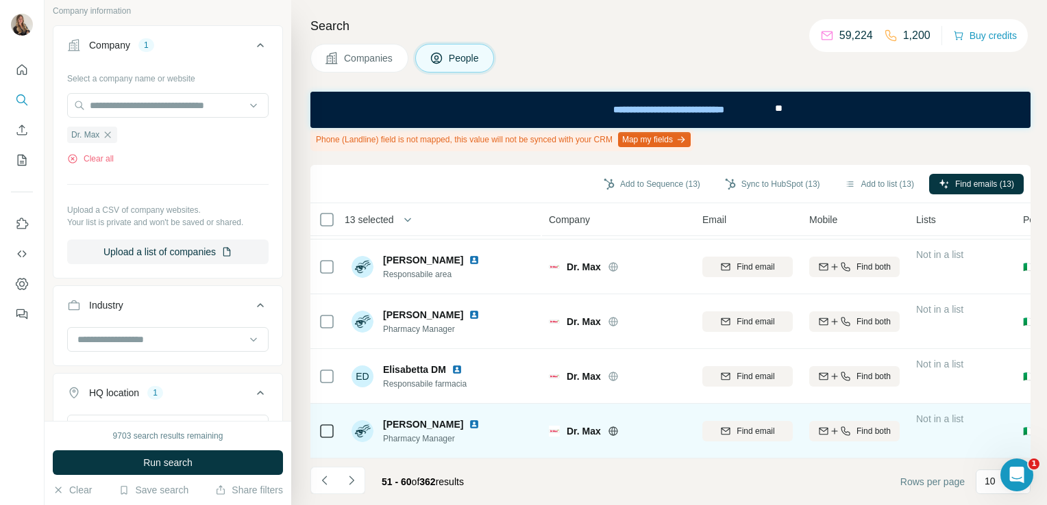
click at [473, 419] on img at bounding box center [474, 424] width 11 height 11
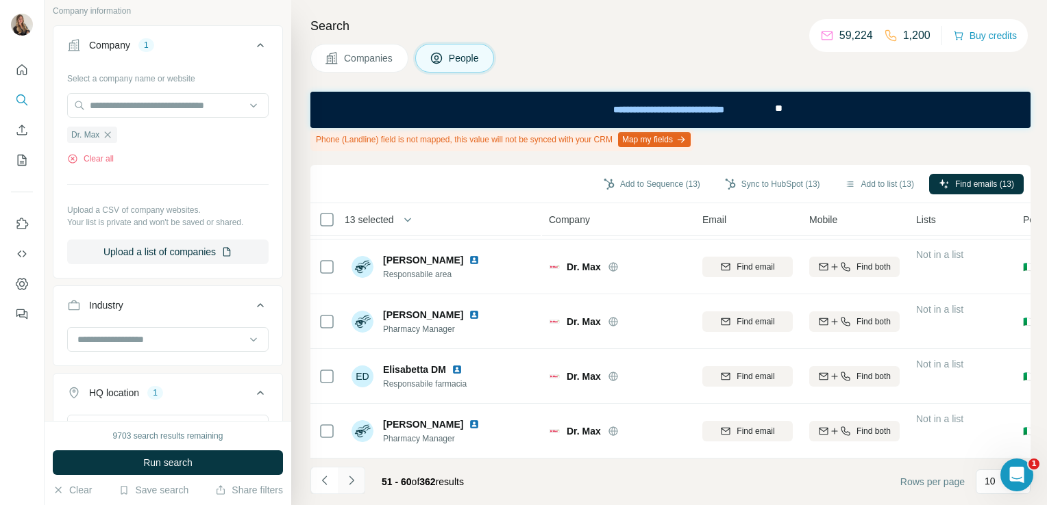
click at [352, 481] on icon "Navigate to next page" at bounding box center [351, 480] width 5 height 9
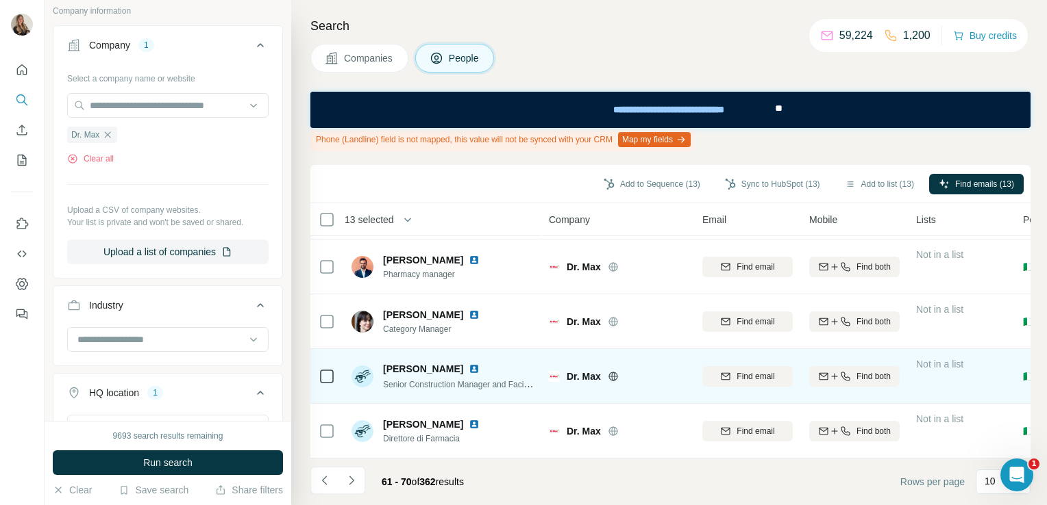
click at [479, 364] on img at bounding box center [474, 369] width 11 height 11
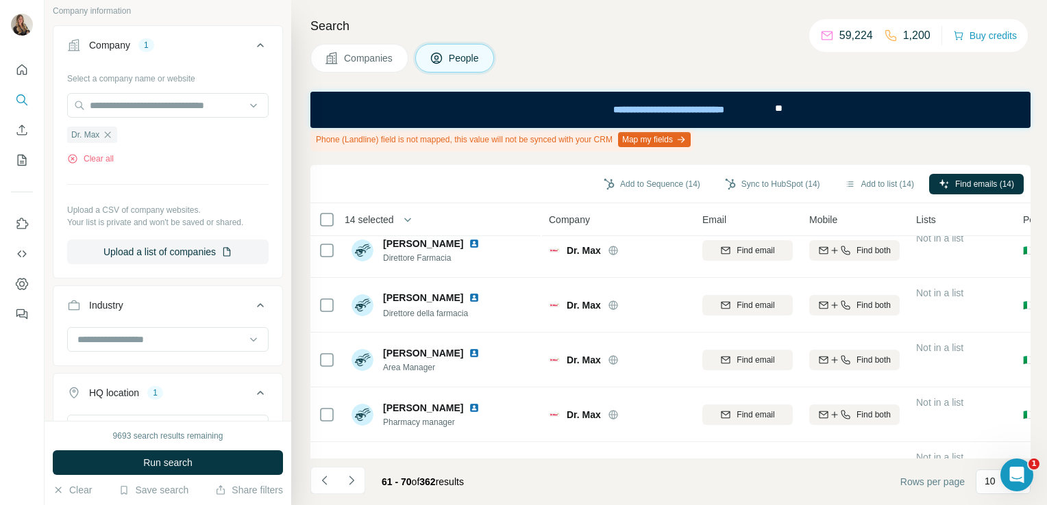
scroll to position [0, 0]
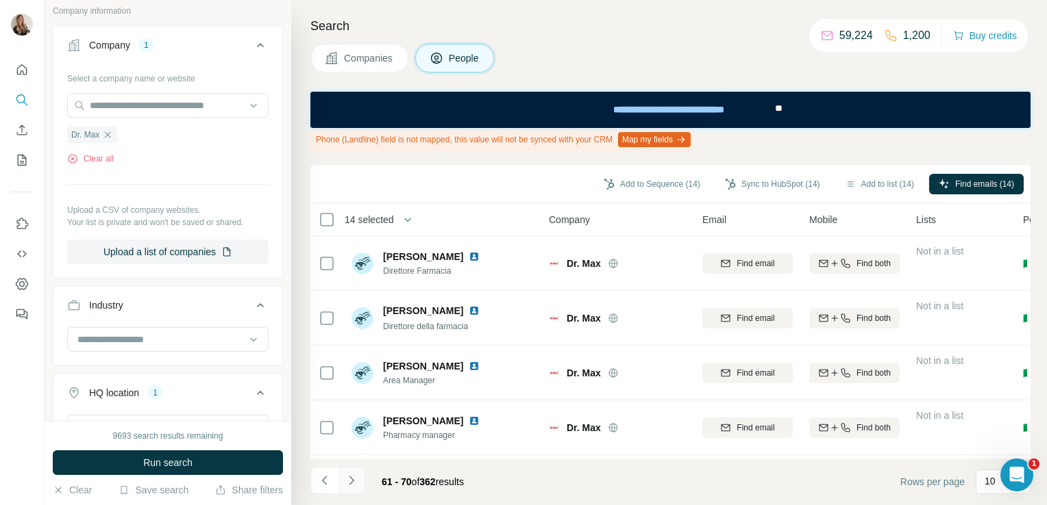
click at [345, 489] on button "Navigate to next page" at bounding box center [351, 480] width 27 height 27
click at [347, 480] on icon "Navigate to next page" at bounding box center [352, 481] width 14 height 14
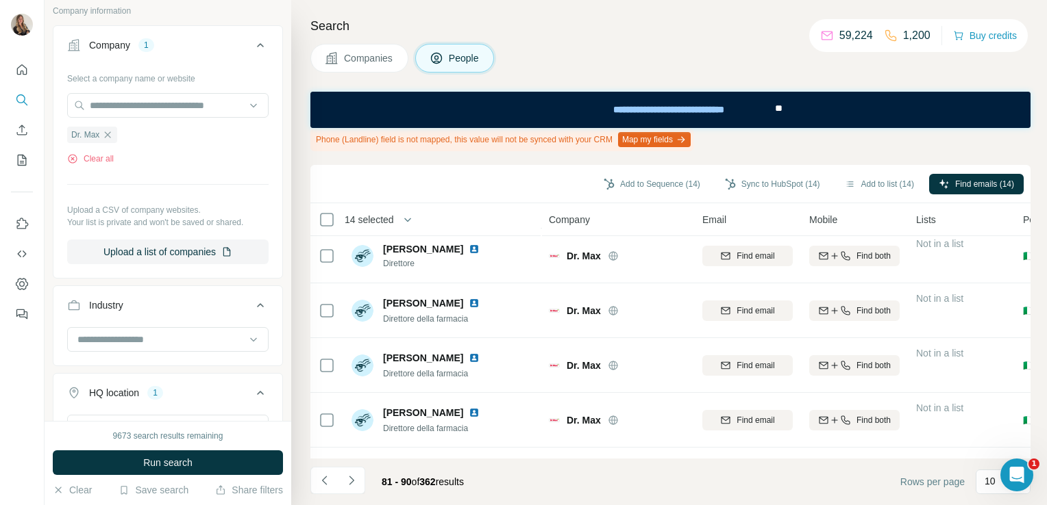
scroll to position [332, 0]
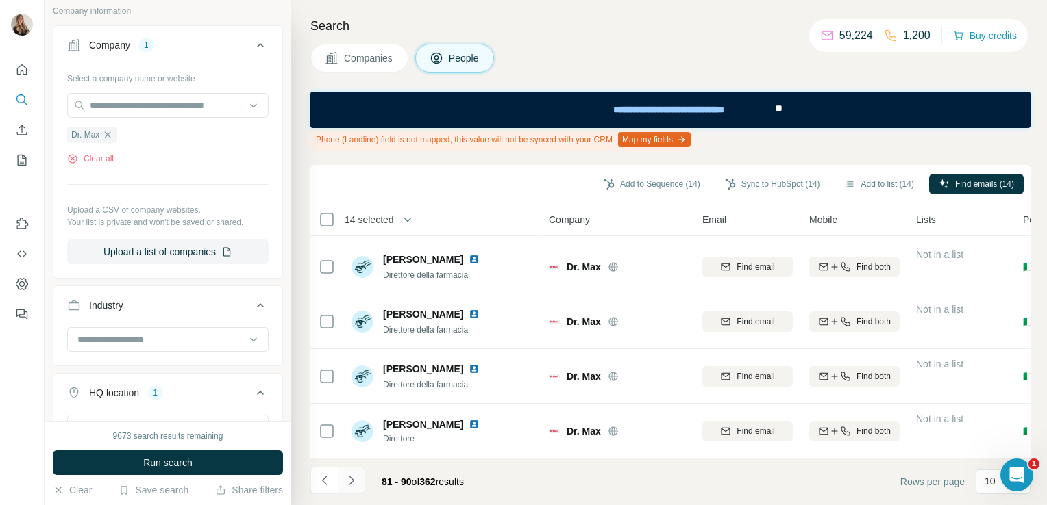
click at [359, 471] on button "Navigate to next page" at bounding box center [351, 480] width 27 height 27
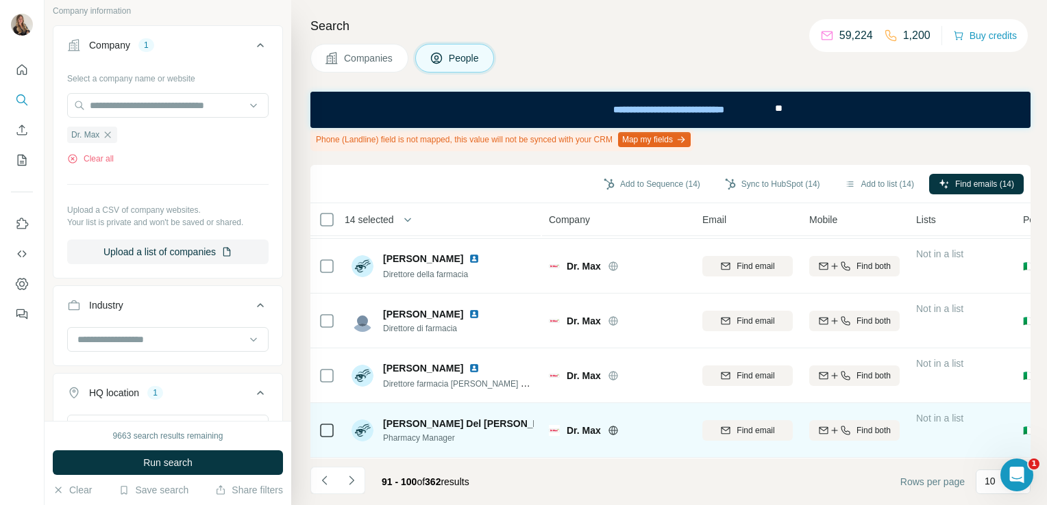
scroll to position [0, 0]
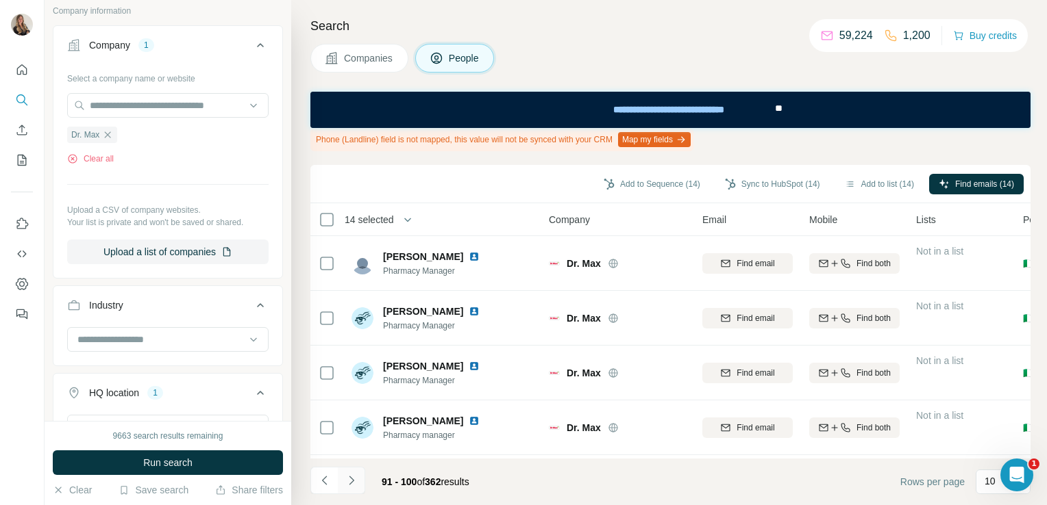
click at [353, 482] on icon "Navigate to next page" at bounding box center [352, 481] width 14 height 14
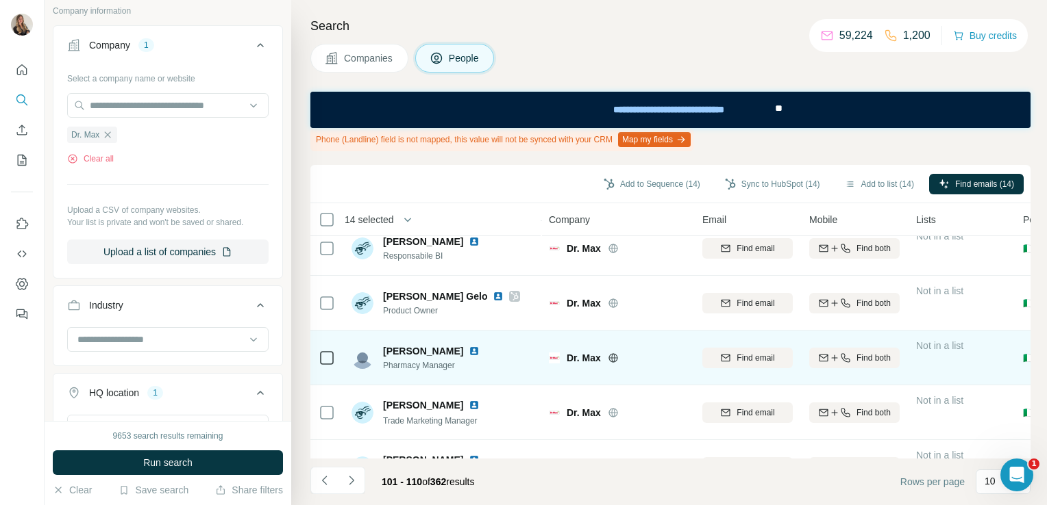
scroll to position [288, 0]
click at [318, 360] on icon at bounding box center [326, 359] width 16 height 16
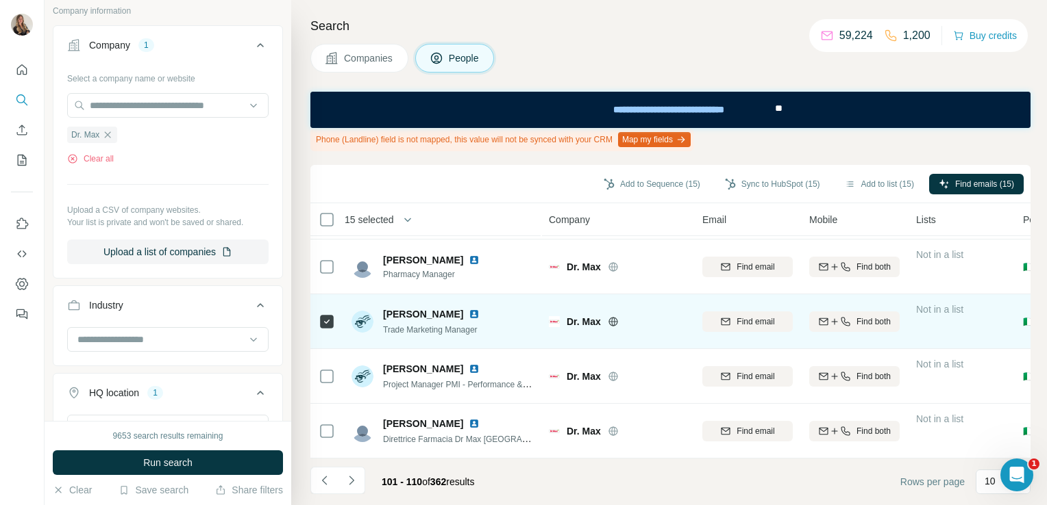
scroll to position [332, 0]
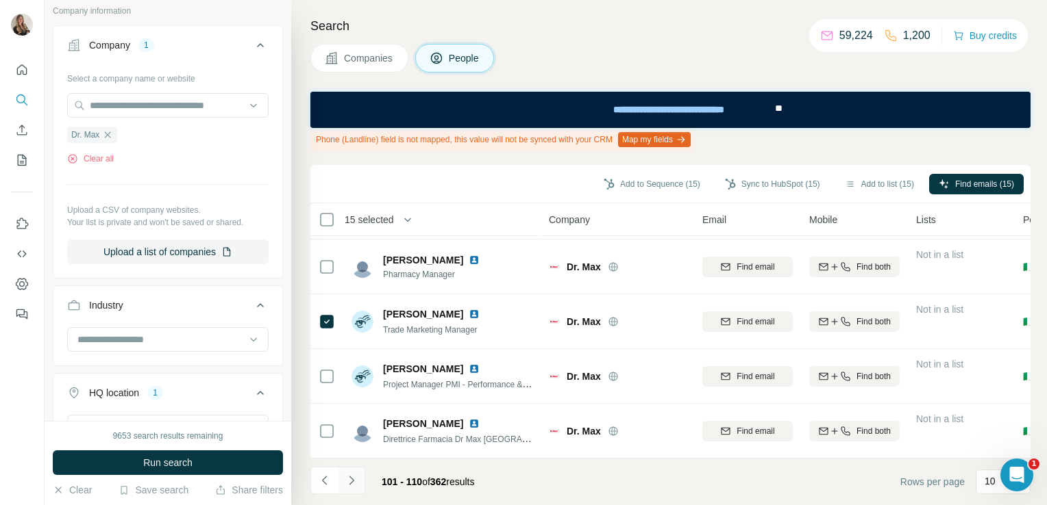
click at [358, 481] on button "Navigate to next page" at bounding box center [351, 480] width 27 height 27
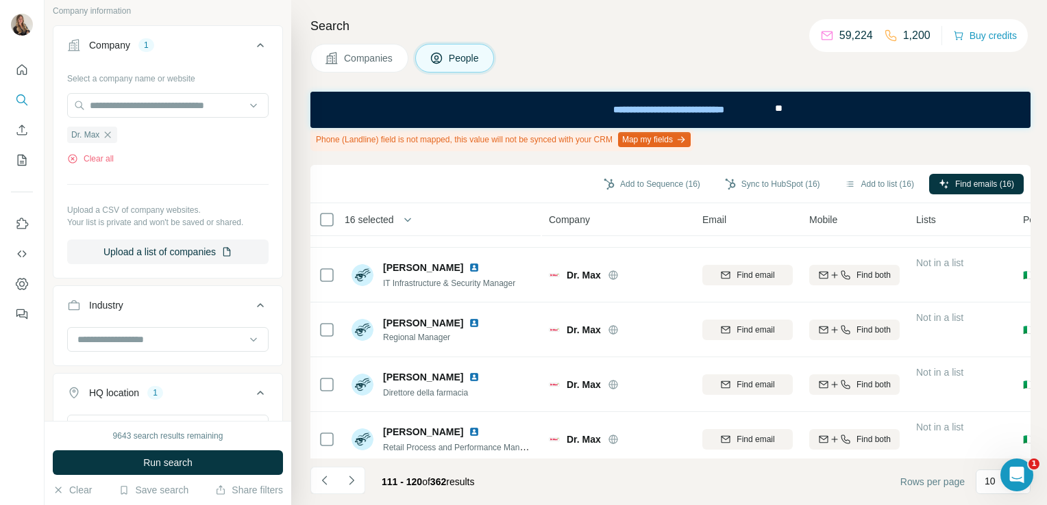
scroll to position [0, 0]
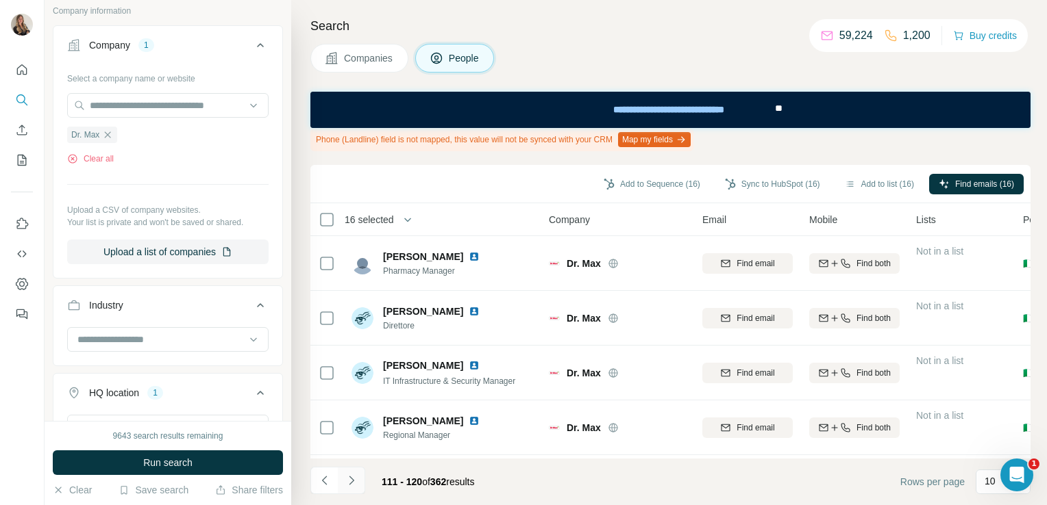
click at [357, 482] on icon "Navigate to next page" at bounding box center [352, 481] width 14 height 14
click at [353, 478] on icon "Navigate to next page" at bounding box center [352, 481] width 14 height 14
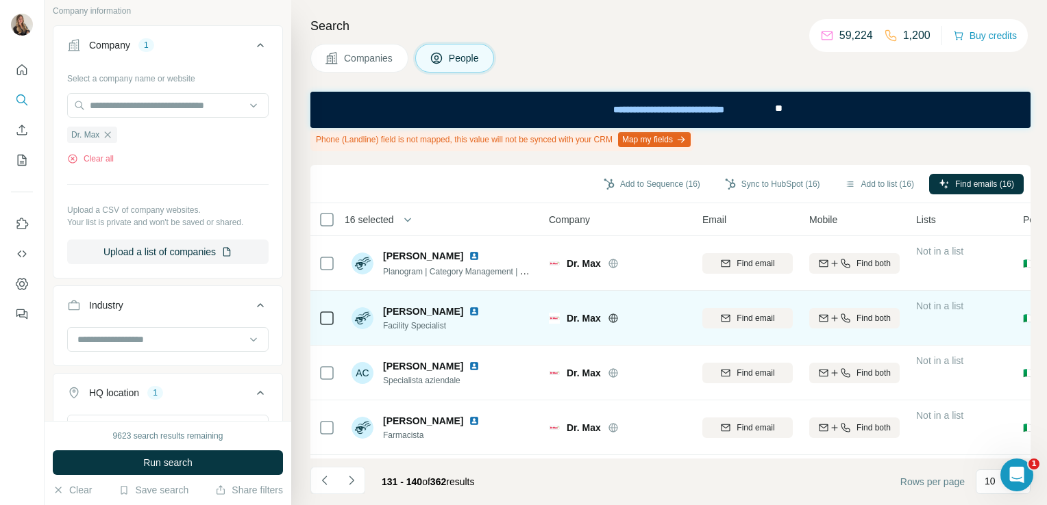
click at [469, 315] on img at bounding box center [474, 311] width 11 height 11
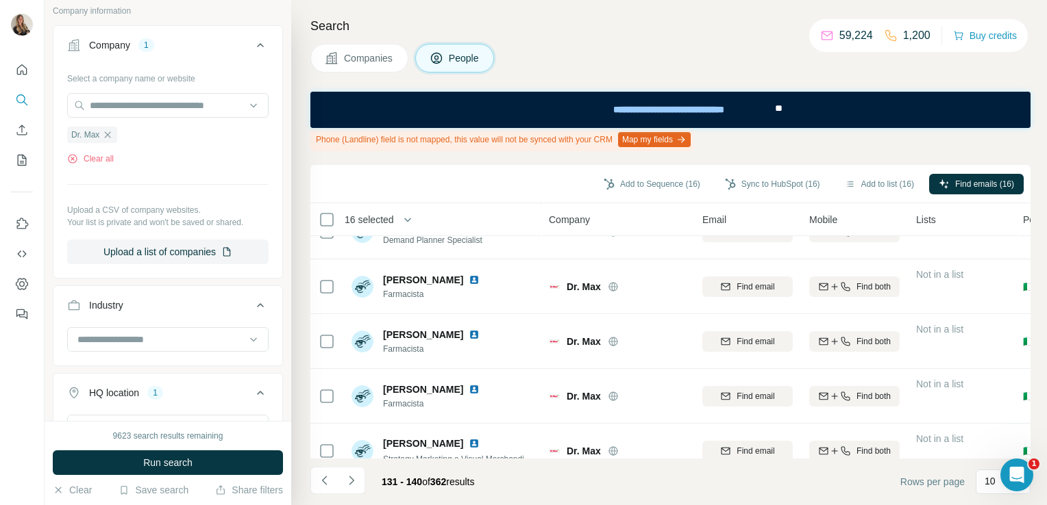
scroll to position [332, 0]
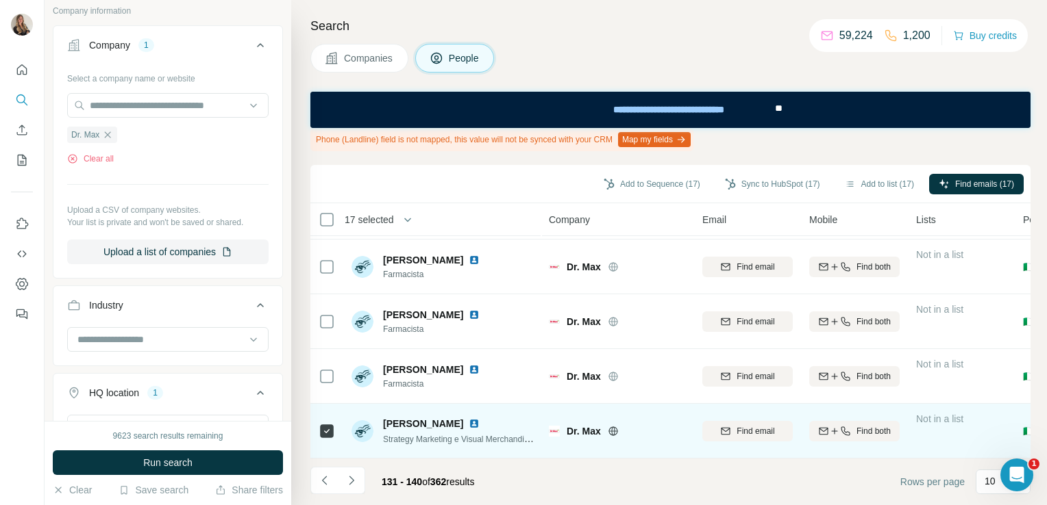
click at [470, 419] on img at bounding box center [474, 424] width 11 height 11
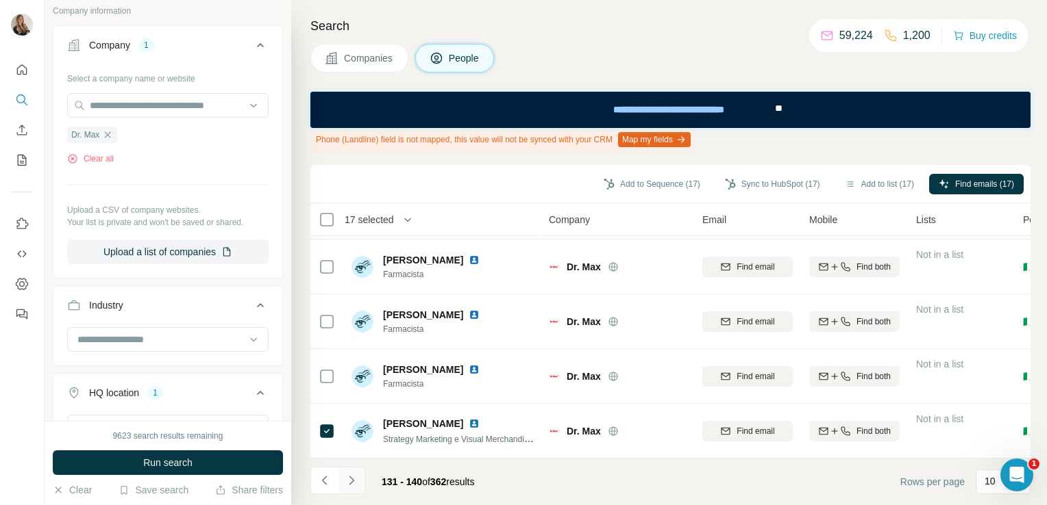
click at [353, 484] on icon "Navigate to next page" at bounding box center [352, 481] width 14 height 14
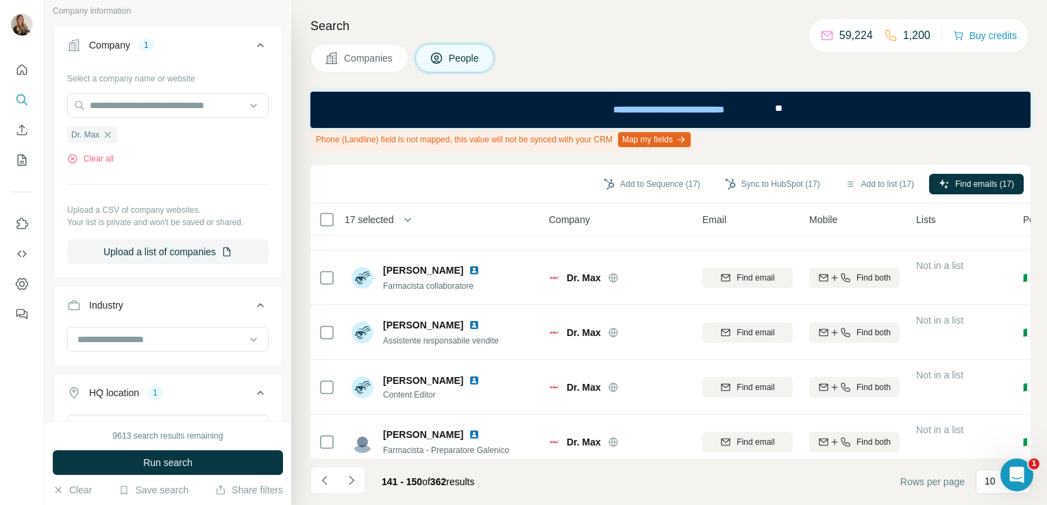
scroll to position [0, 0]
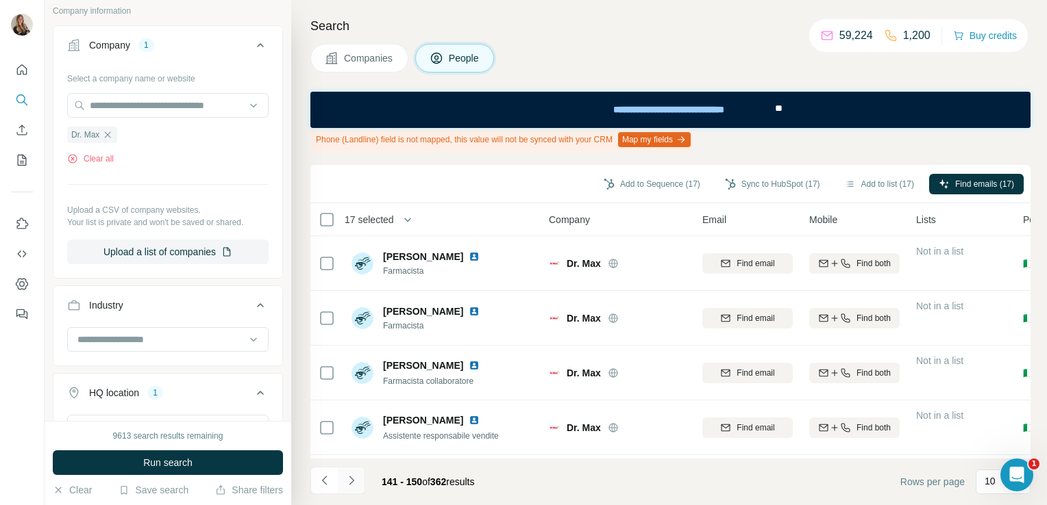
click at [351, 478] on icon "Navigate to next page" at bounding box center [351, 480] width 5 height 9
click at [347, 486] on icon "Navigate to next page" at bounding box center [352, 481] width 14 height 14
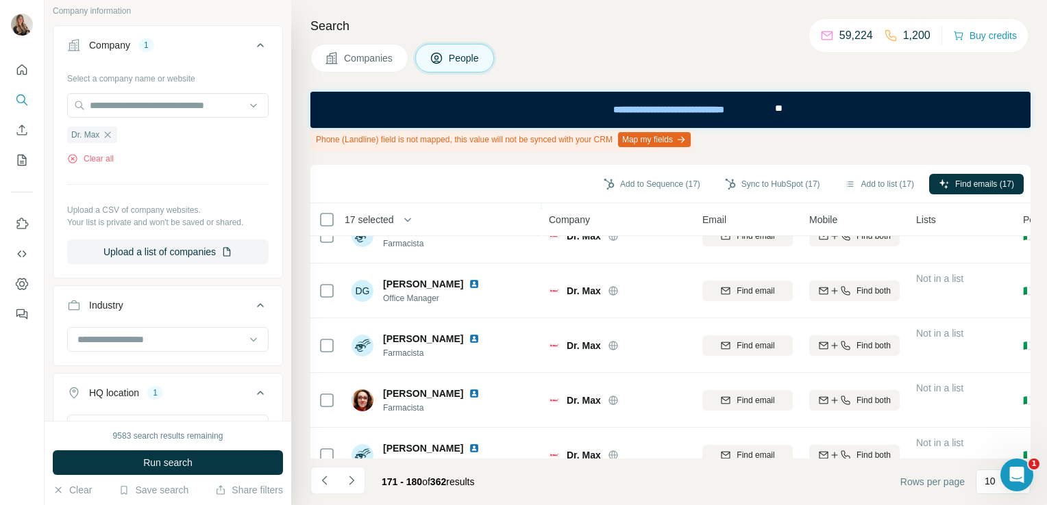
scroll to position [332, 0]
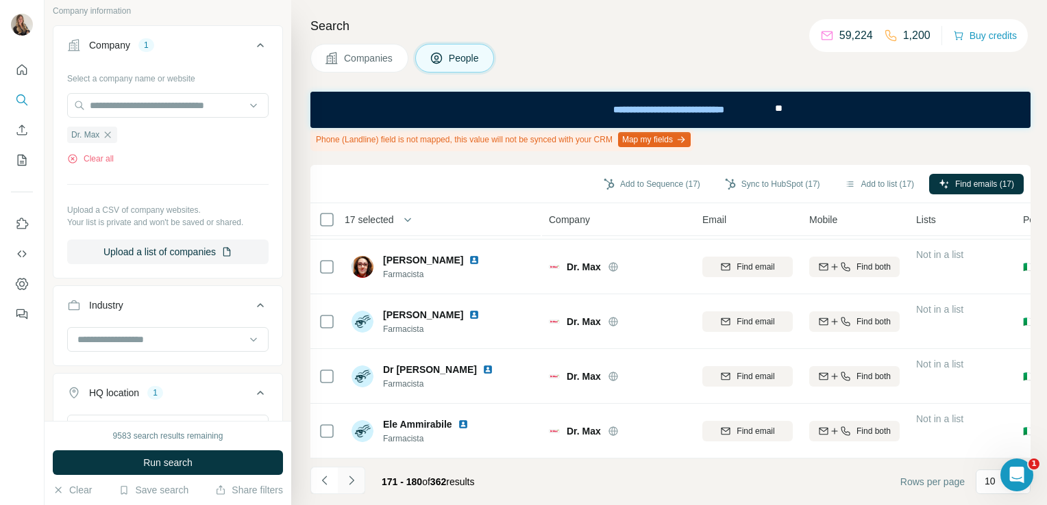
click at [345, 481] on icon "Navigate to next page" at bounding box center [352, 481] width 14 height 14
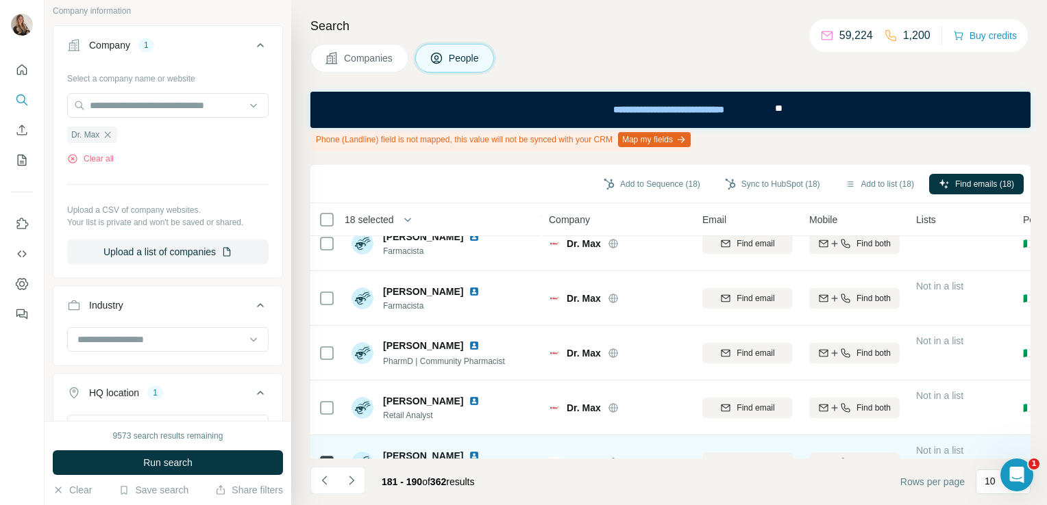
scroll to position [0, 0]
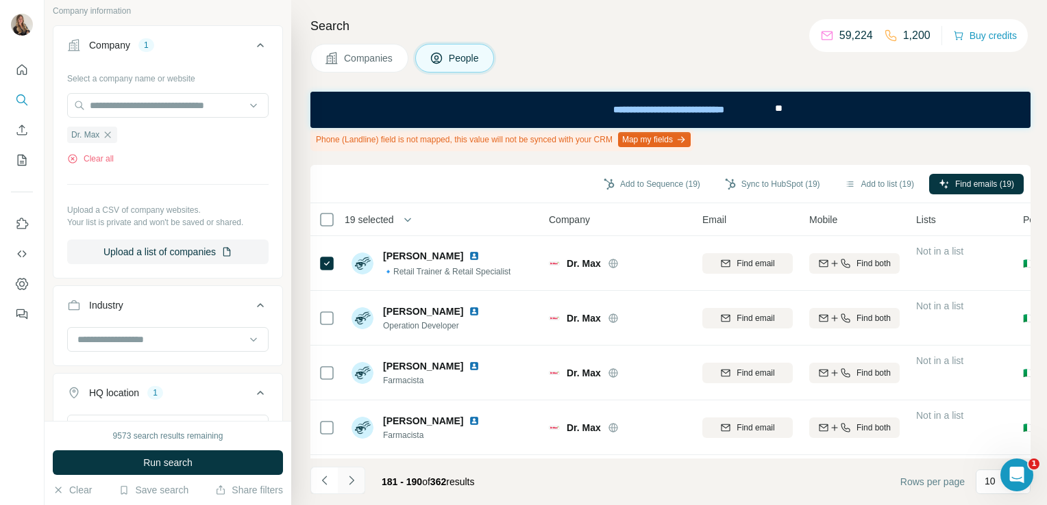
click at [353, 477] on icon "Navigate to next page" at bounding box center [352, 481] width 14 height 14
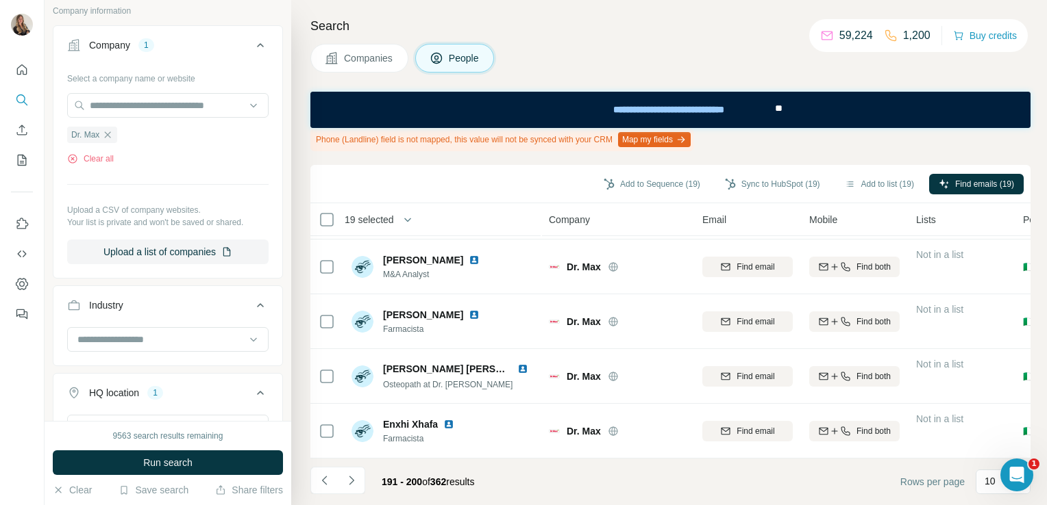
scroll to position [332, 0]
click at [355, 485] on icon "Navigate to next page" at bounding box center [352, 481] width 14 height 14
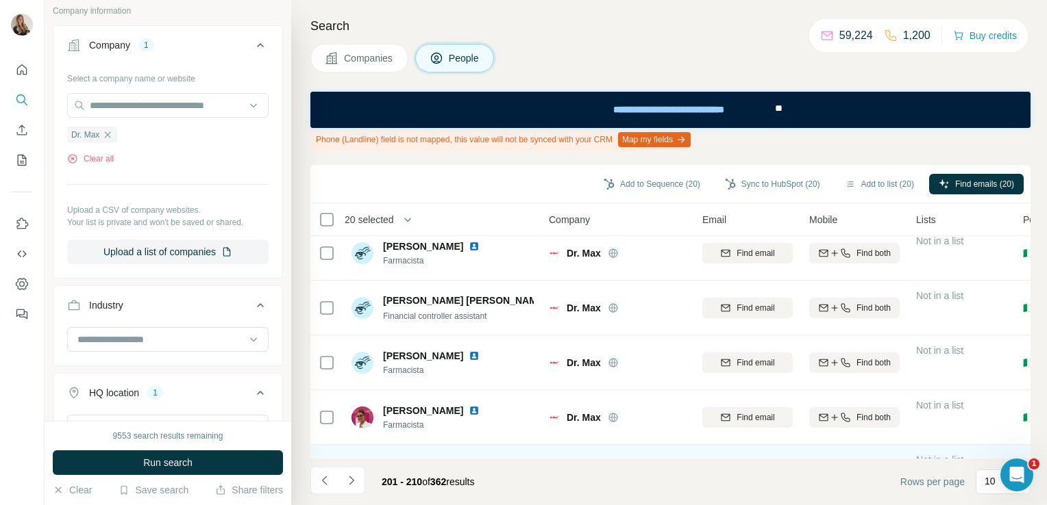
scroll to position [0, 0]
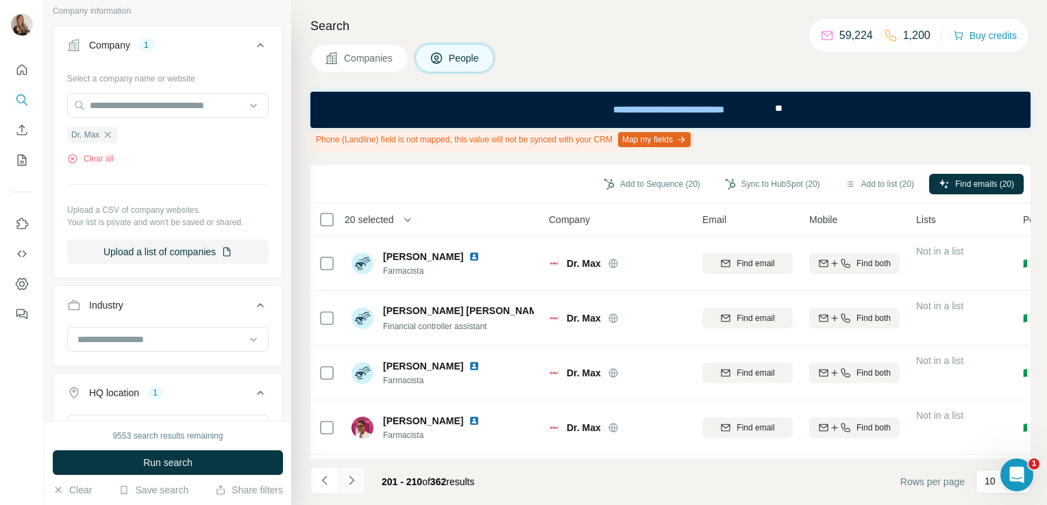
click at [355, 479] on icon "Navigate to next page" at bounding box center [352, 481] width 14 height 14
click at [354, 483] on icon "Navigate to next page" at bounding box center [352, 481] width 14 height 14
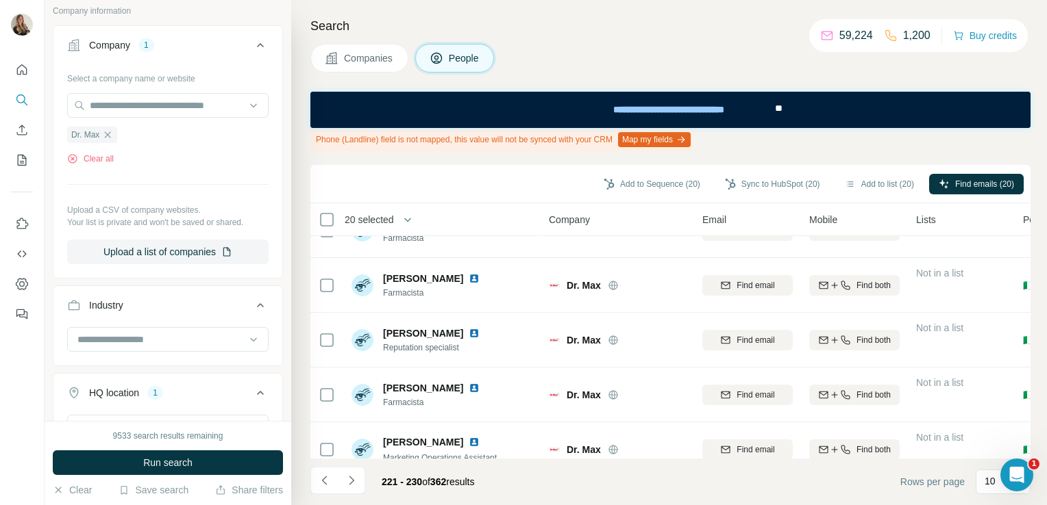
scroll to position [332, 0]
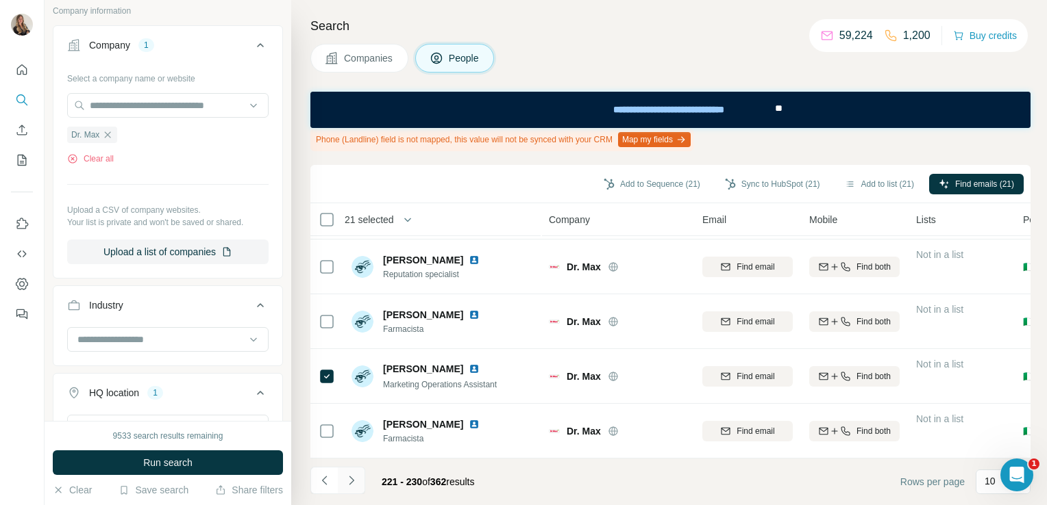
click at [355, 478] on icon "Navigate to next page" at bounding box center [352, 481] width 14 height 14
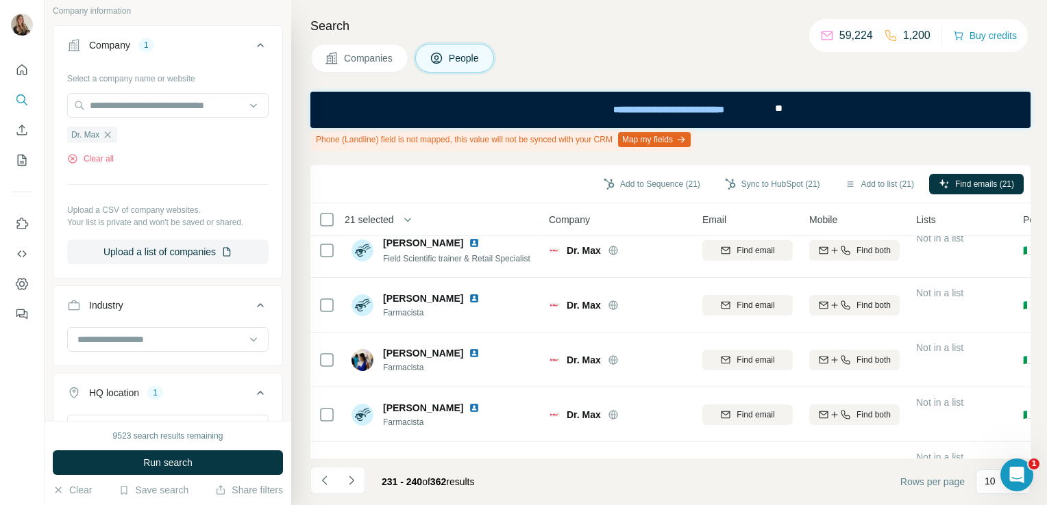
scroll to position [0, 0]
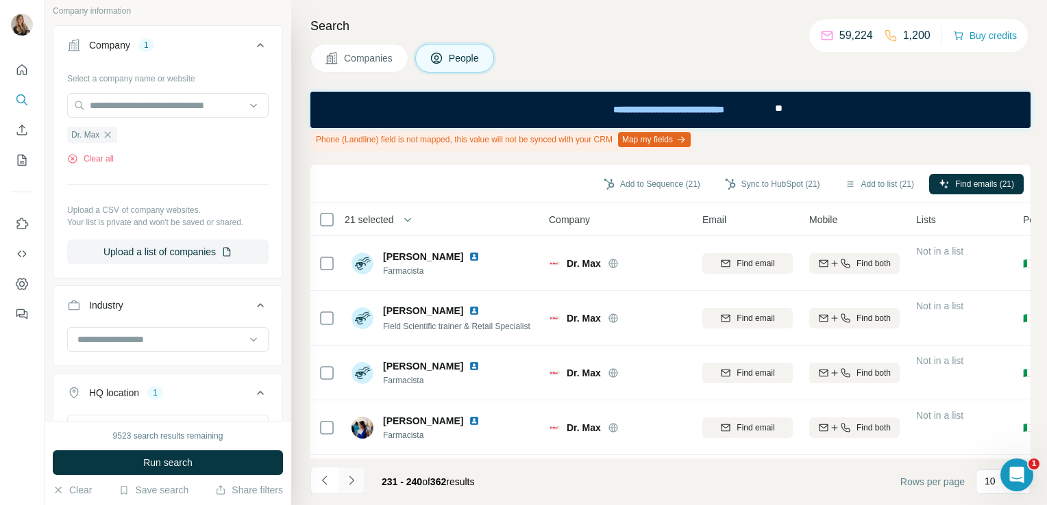
click at [357, 483] on icon "Navigate to next page" at bounding box center [352, 481] width 14 height 14
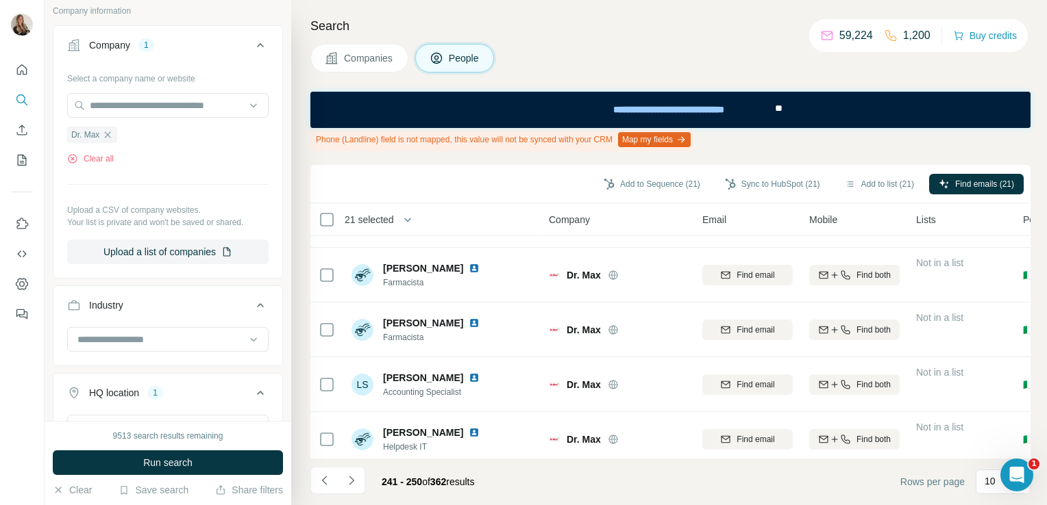
scroll to position [332, 0]
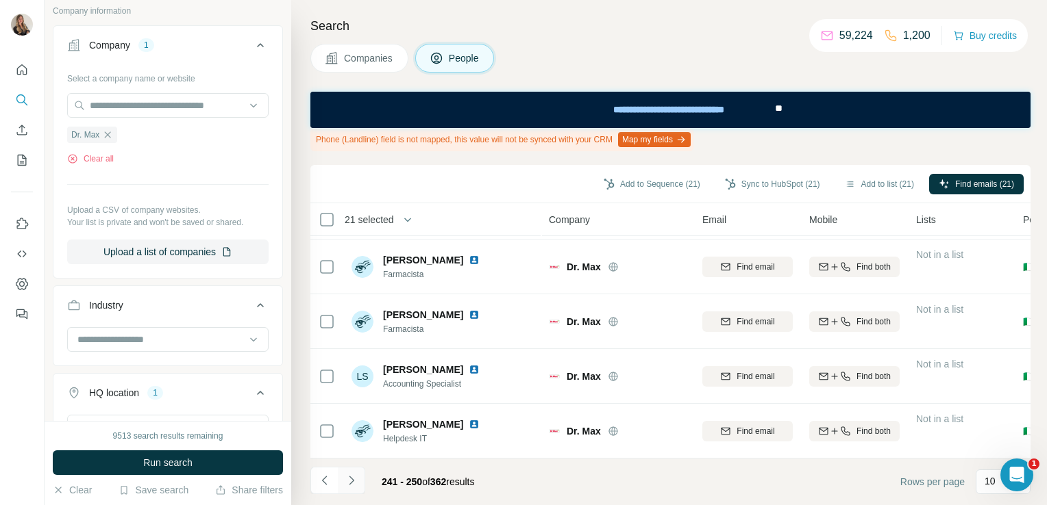
click at [353, 477] on icon "Navigate to next page" at bounding box center [352, 481] width 14 height 14
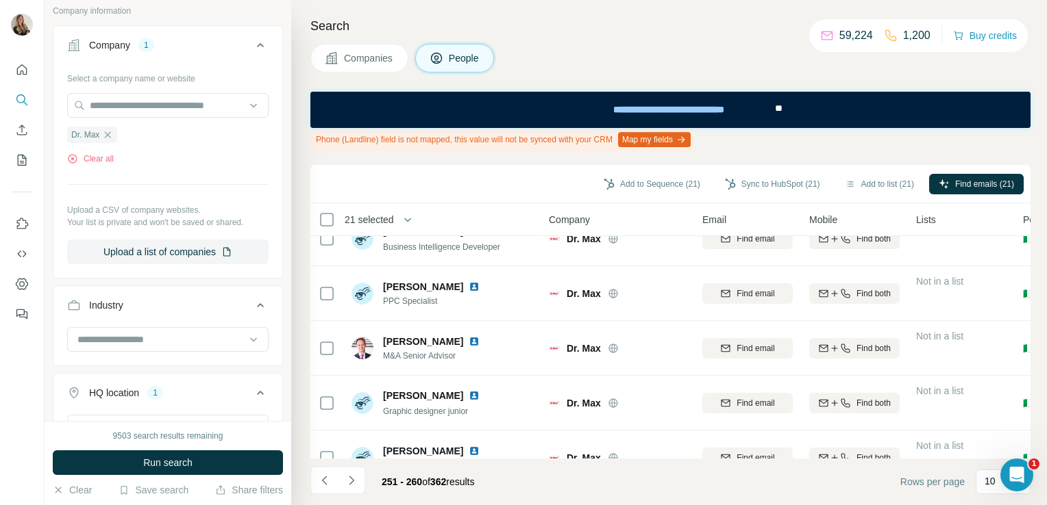
scroll to position [0, 0]
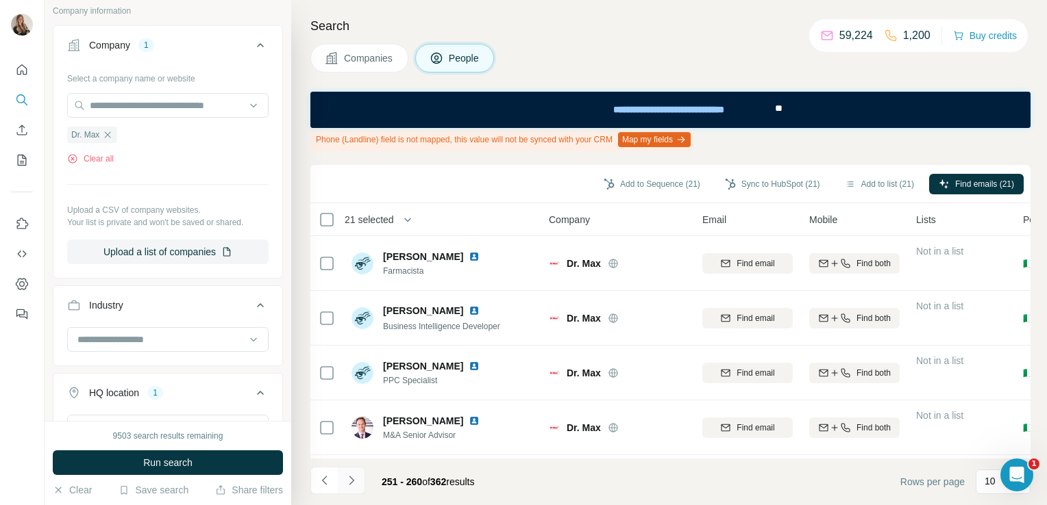
click at [352, 482] on icon "Navigate to next page" at bounding box center [351, 480] width 5 height 9
click at [351, 482] on icon "Navigate to next page" at bounding box center [352, 481] width 14 height 14
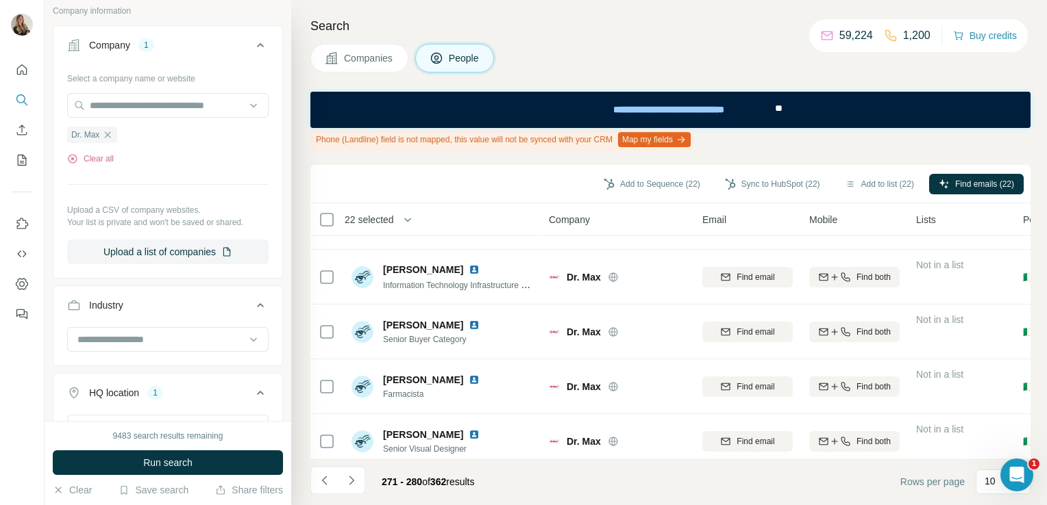
scroll to position [332, 0]
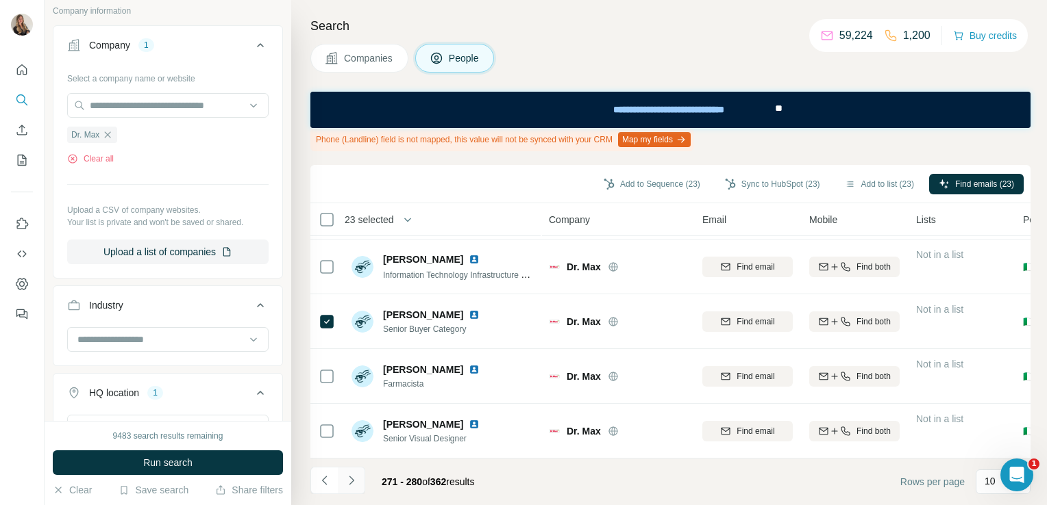
click at [353, 476] on icon "Navigate to next page" at bounding box center [352, 481] width 14 height 14
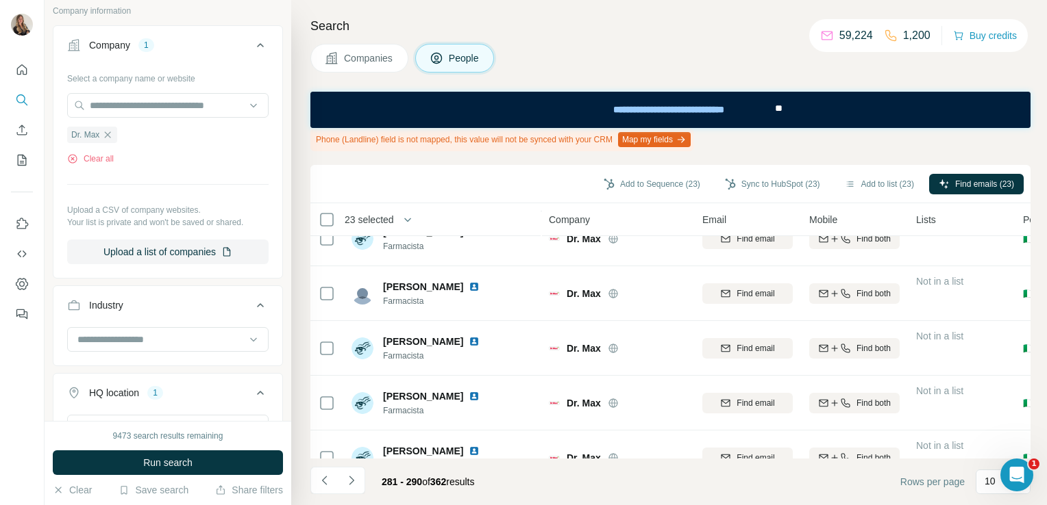
scroll to position [0, 0]
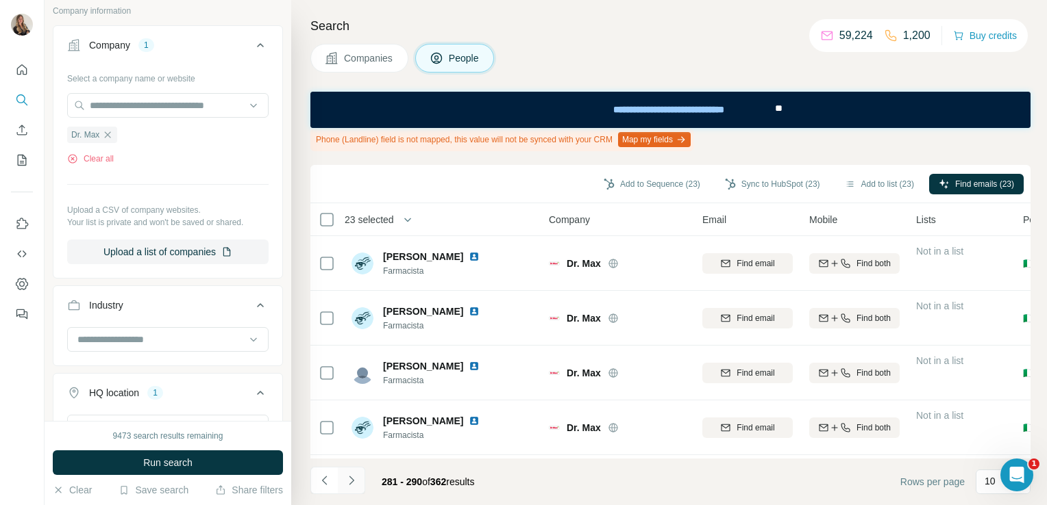
click at [350, 474] on icon "Navigate to next page" at bounding box center [352, 481] width 14 height 14
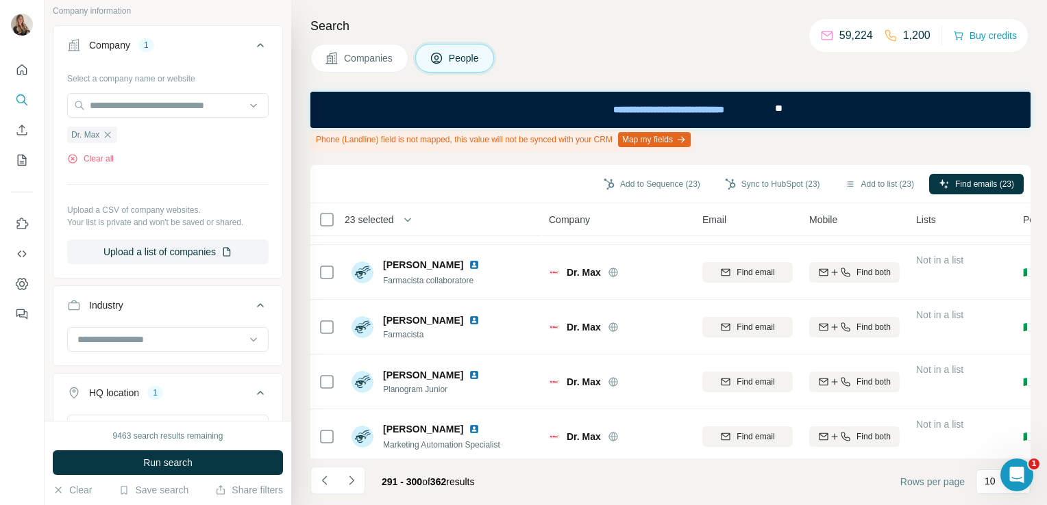
scroll to position [332, 0]
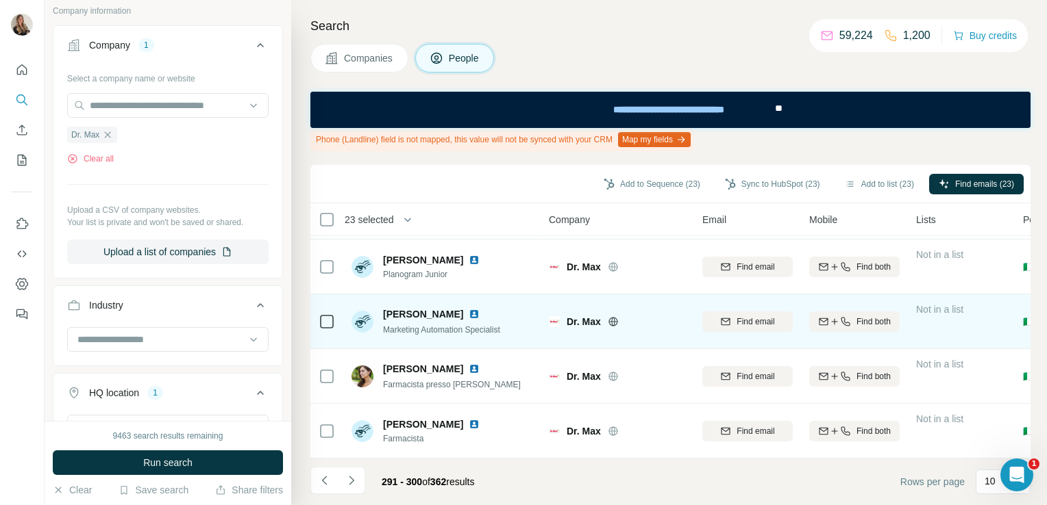
click at [469, 309] on img at bounding box center [474, 314] width 11 height 11
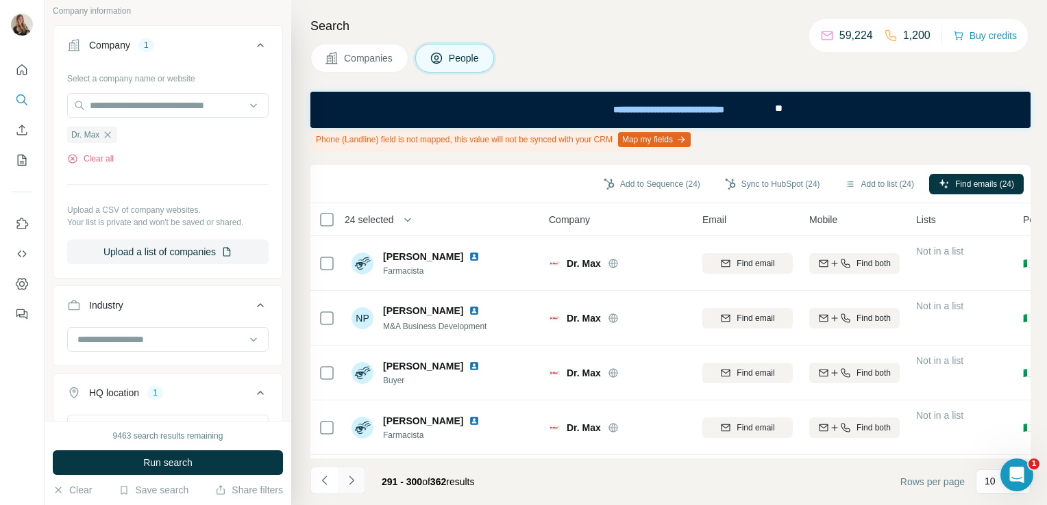
click at [353, 479] on icon "Navigate to next page" at bounding box center [352, 481] width 14 height 14
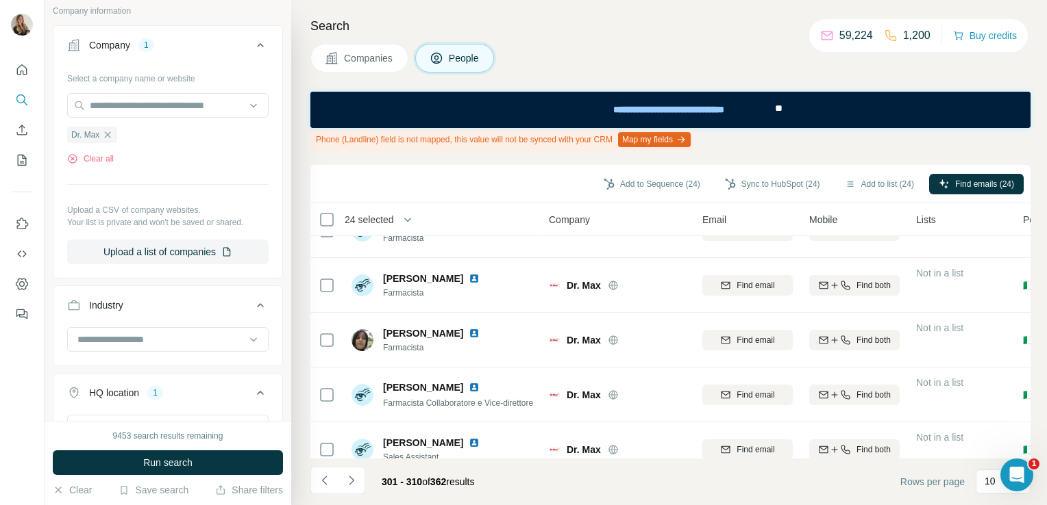
scroll to position [332, 0]
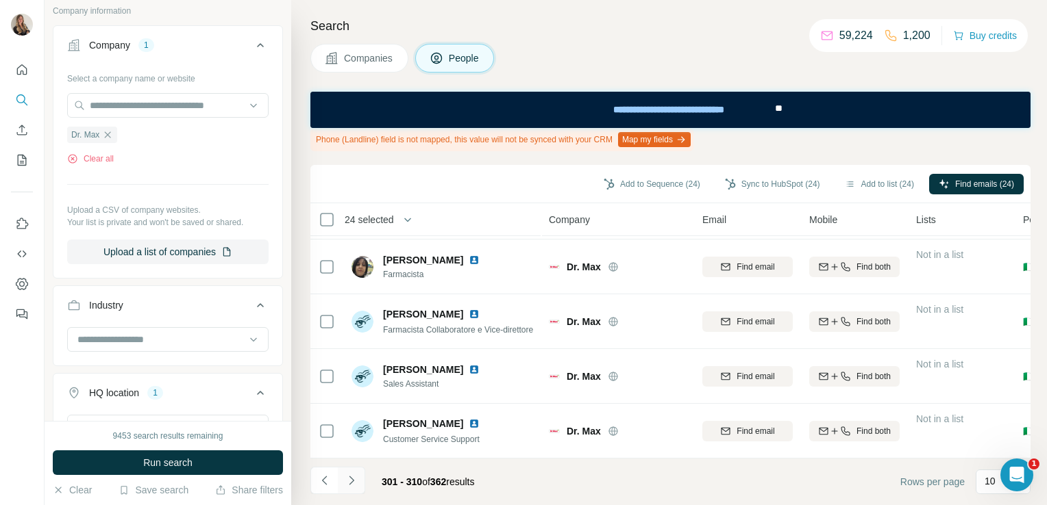
click at [360, 486] on button "Navigate to next page" at bounding box center [351, 480] width 27 height 27
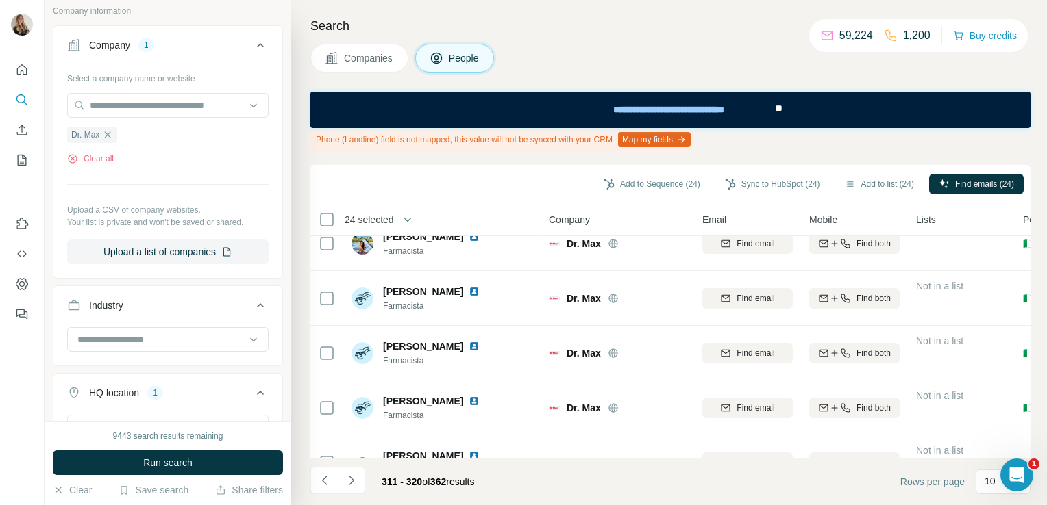
scroll to position [0, 0]
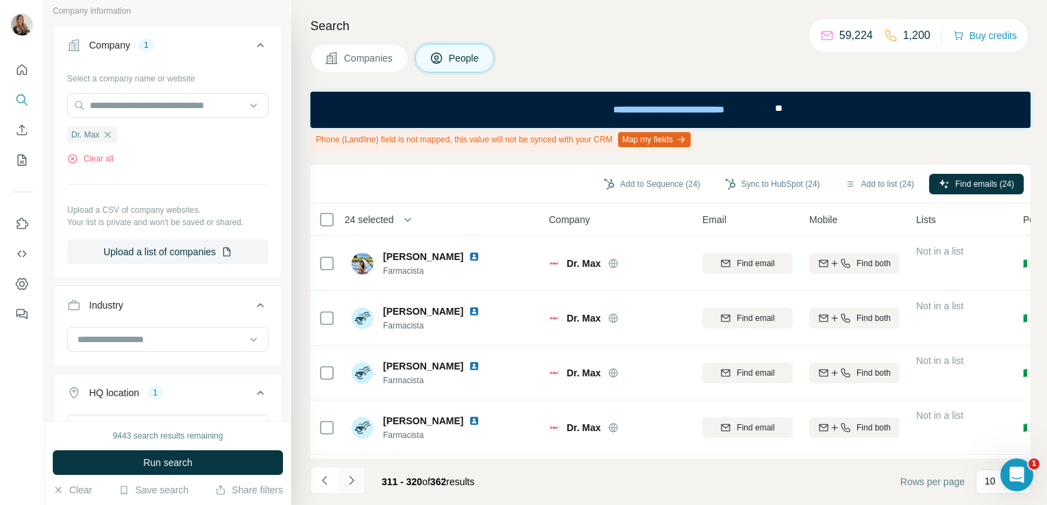
click at [349, 482] on icon "Navigate to next page" at bounding box center [352, 481] width 14 height 14
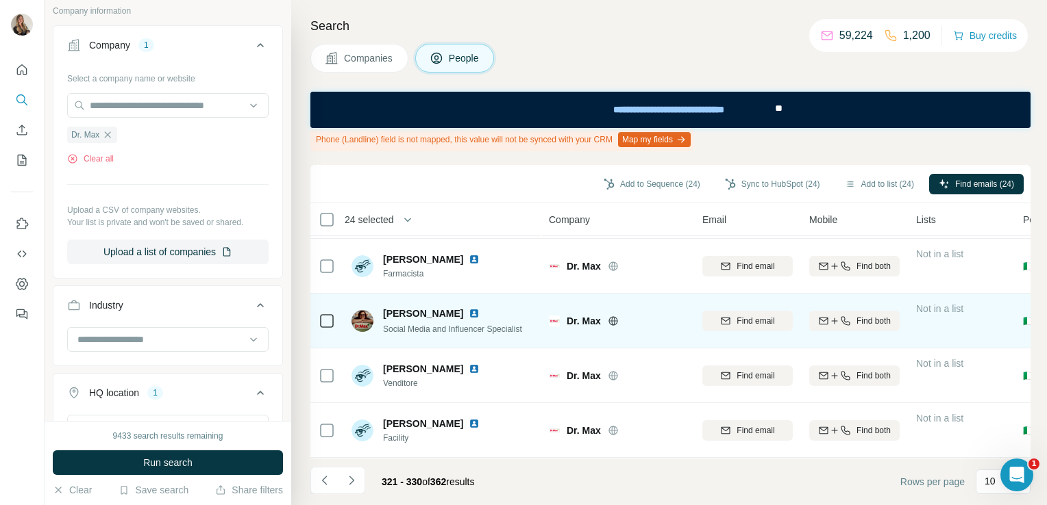
click at [469, 312] on img at bounding box center [474, 313] width 11 height 11
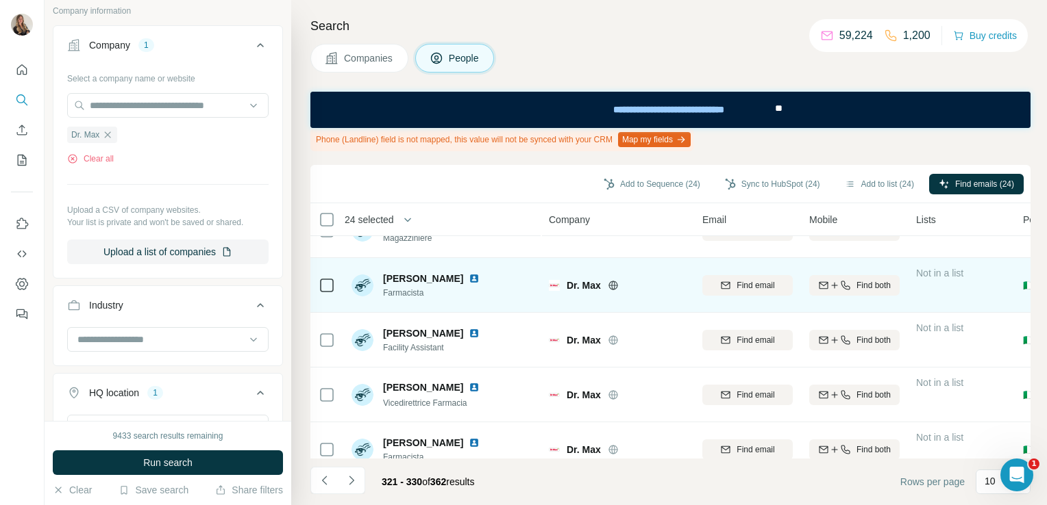
scroll to position [0, 0]
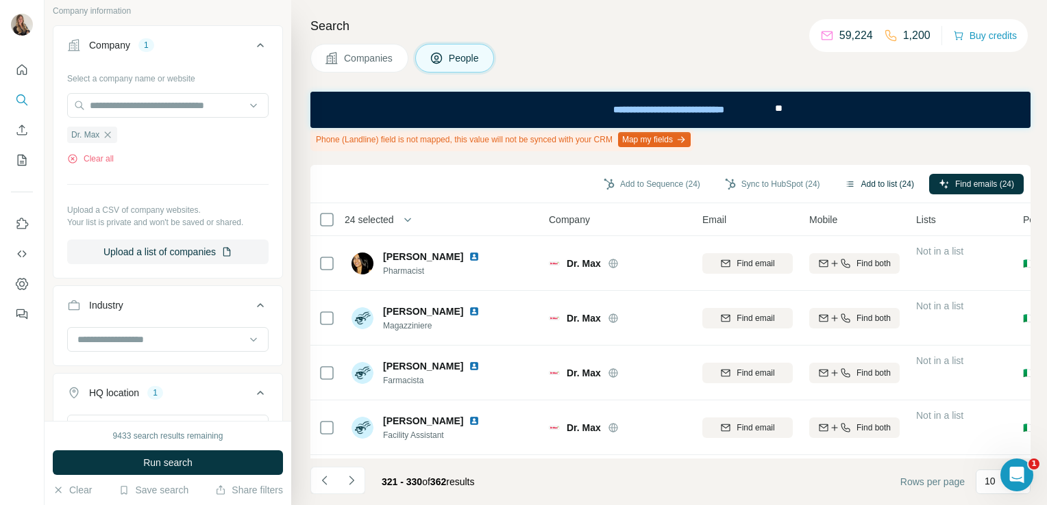
click at [858, 185] on button "Add to list (24)" at bounding box center [879, 184] width 88 height 21
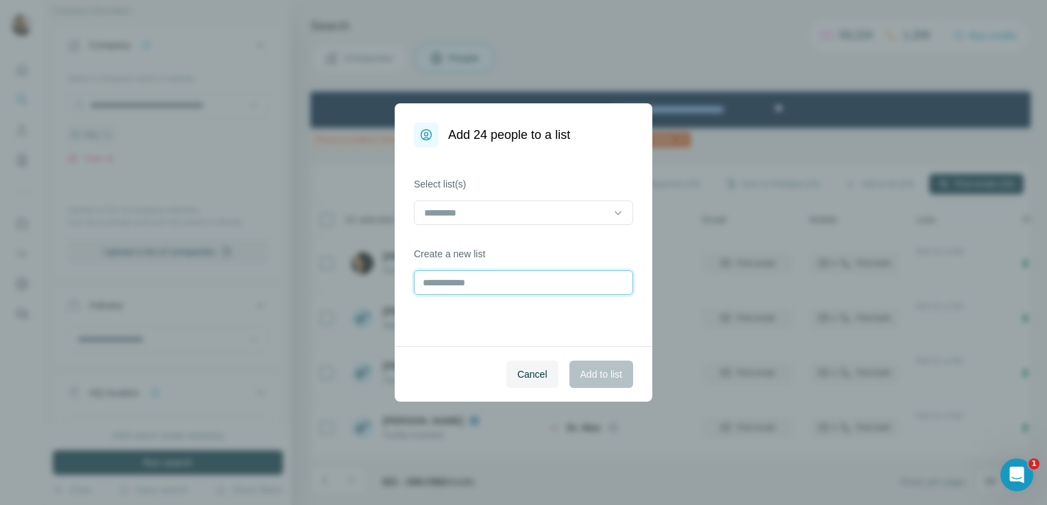
click at [545, 271] on input "text" at bounding box center [523, 283] width 219 height 25
type input "******"
click at [597, 386] on button "Add to list" at bounding box center [601, 374] width 64 height 27
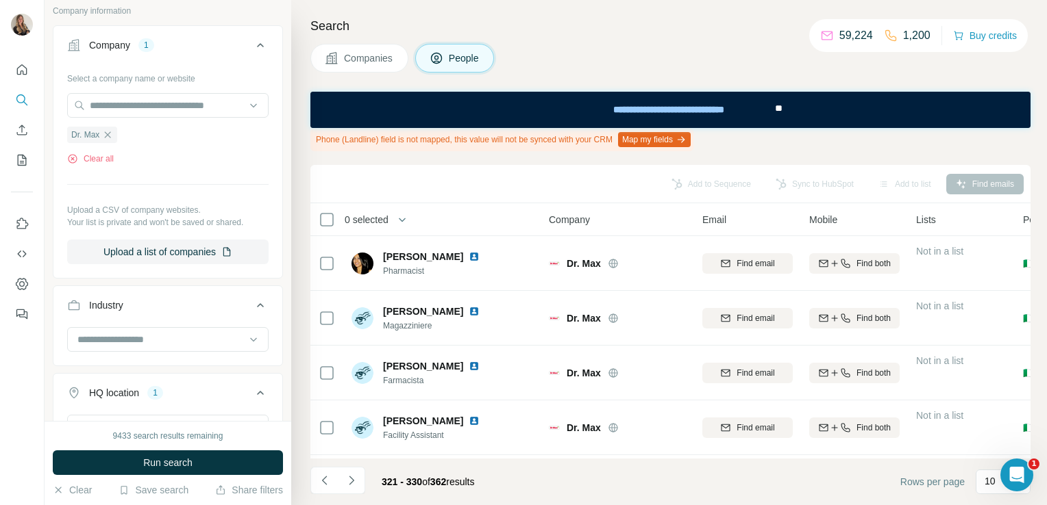
click at [352, 61] on span "Companies" at bounding box center [369, 58] width 50 height 14
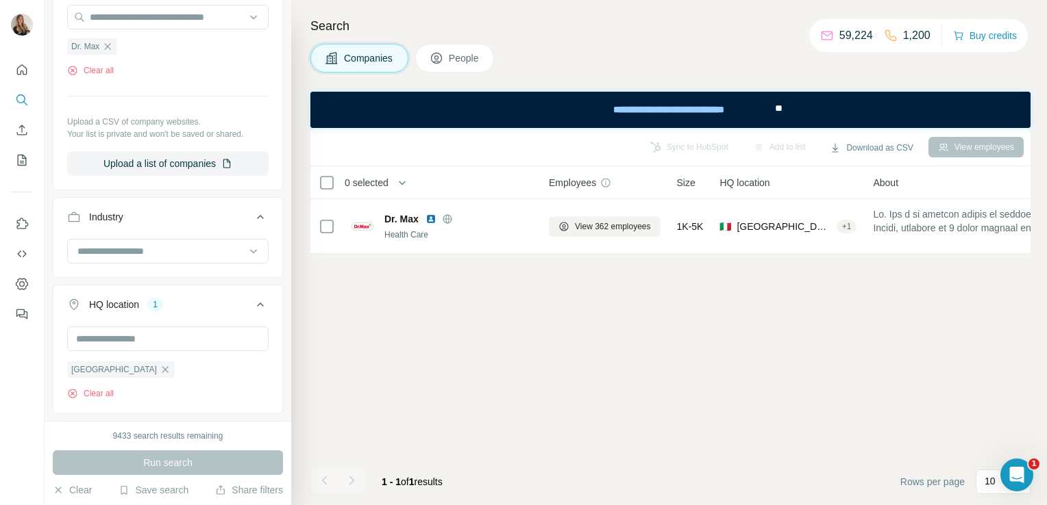
scroll to position [172, 0]
click at [111, 48] on icon "button" at bounding box center [107, 47] width 11 height 11
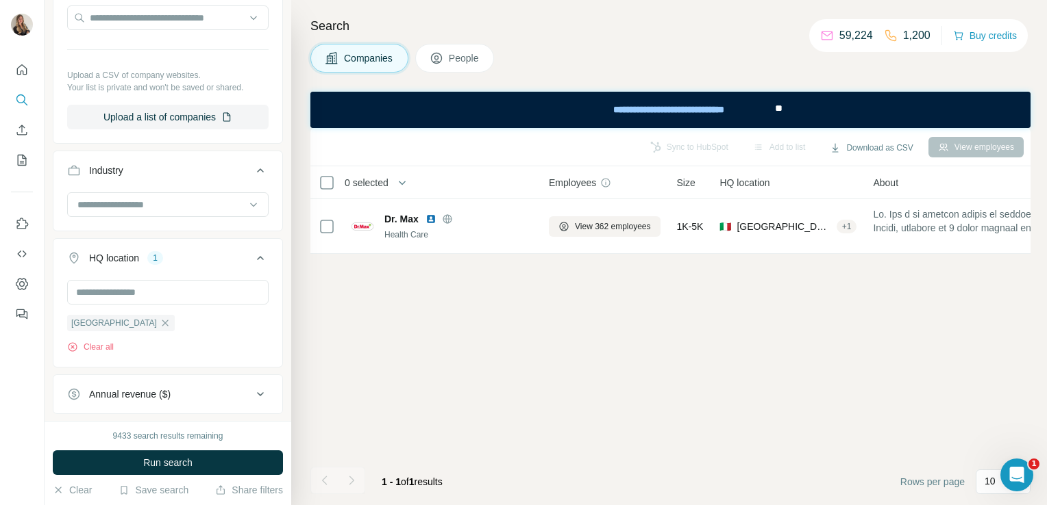
scroll to position [31, 0]
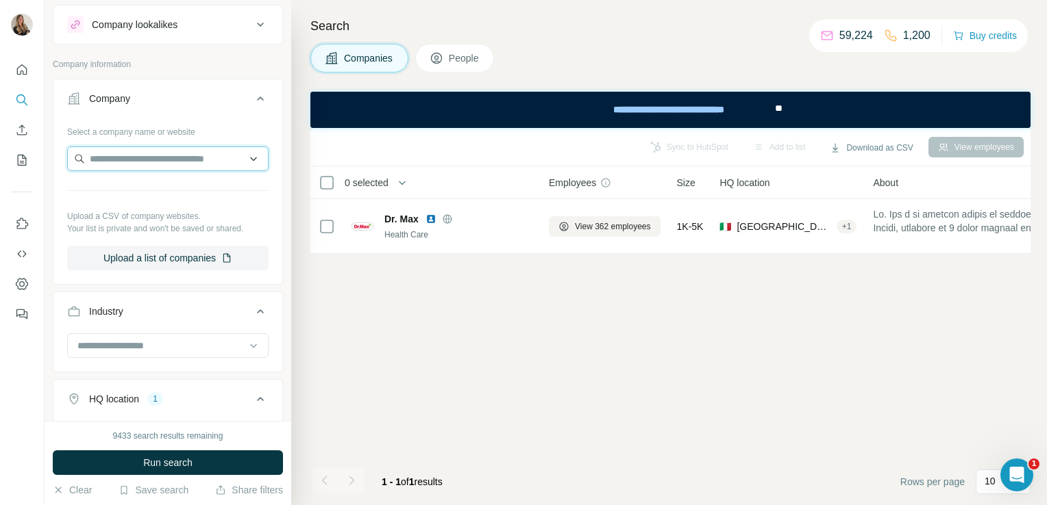
click at [100, 160] on input "text" at bounding box center [167, 159] width 201 height 25
paste input "**********"
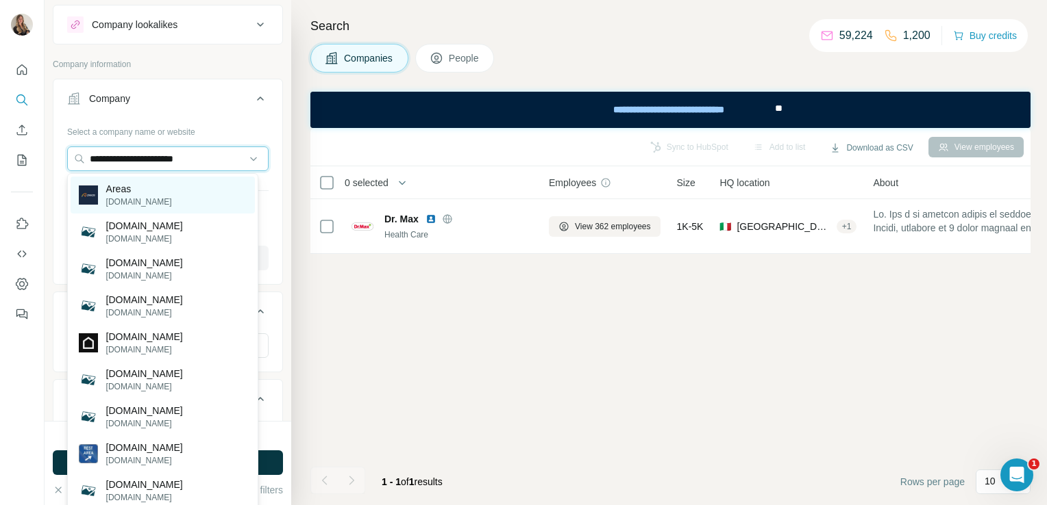
type input "**********"
click at [123, 197] on p "areas.com" at bounding box center [139, 202] width 66 height 12
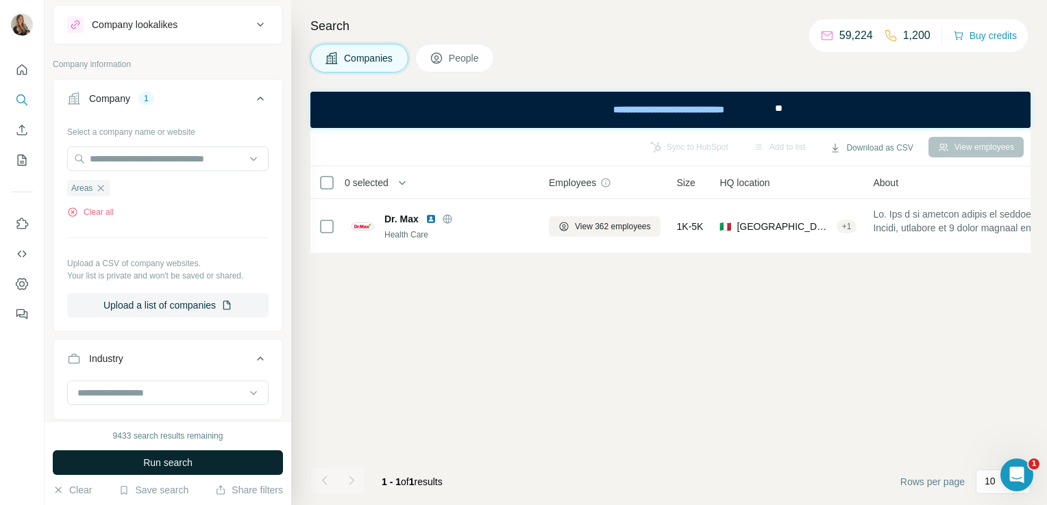
click at [173, 453] on button "Run search" at bounding box center [168, 463] width 230 height 25
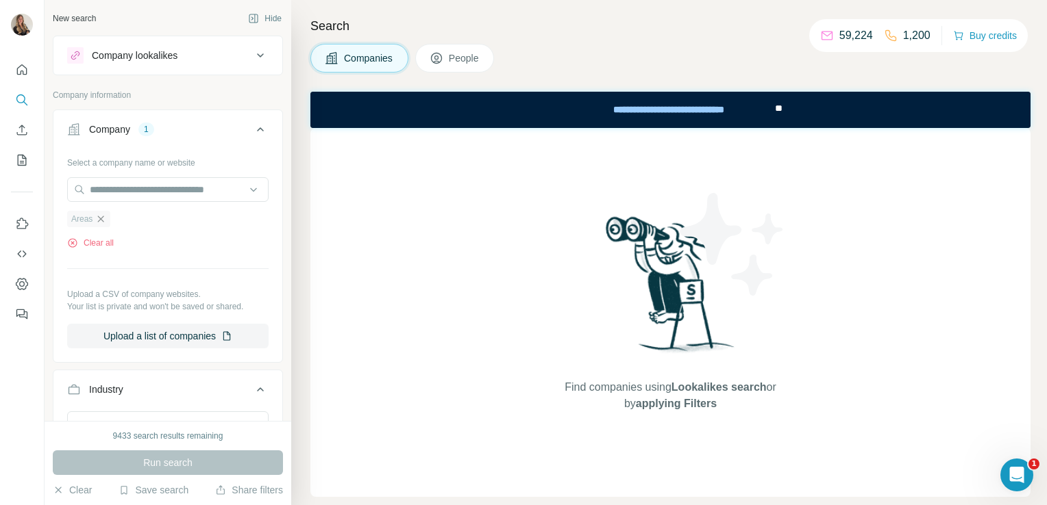
click at [103, 221] on icon "button" at bounding box center [101, 219] width 6 height 6
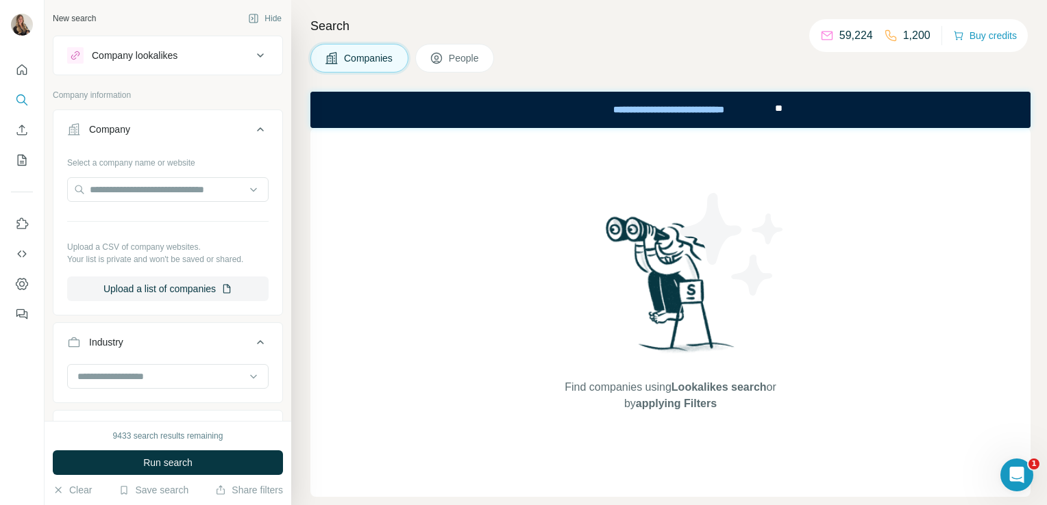
click at [97, 176] on div "Select a company name or website Upload a CSV of company websites. Your list is…" at bounding box center [167, 226] width 201 height 150
click at [101, 182] on input "text" at bounding box center [167, 189] width 201 height 25
paste input "**********"
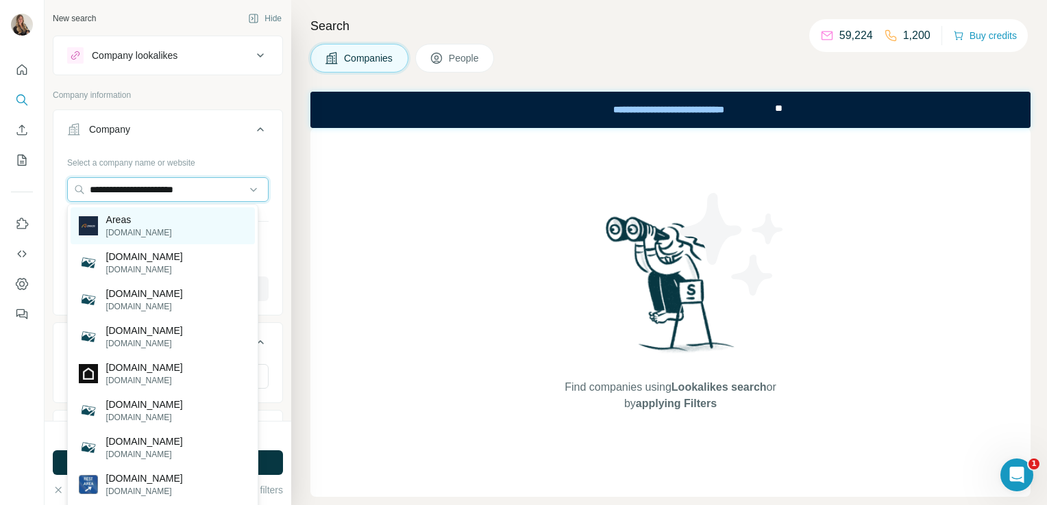
type input "**********"
click at [118, 220] on p "Areas" at bounding box center [139, 220] width 66 height 14
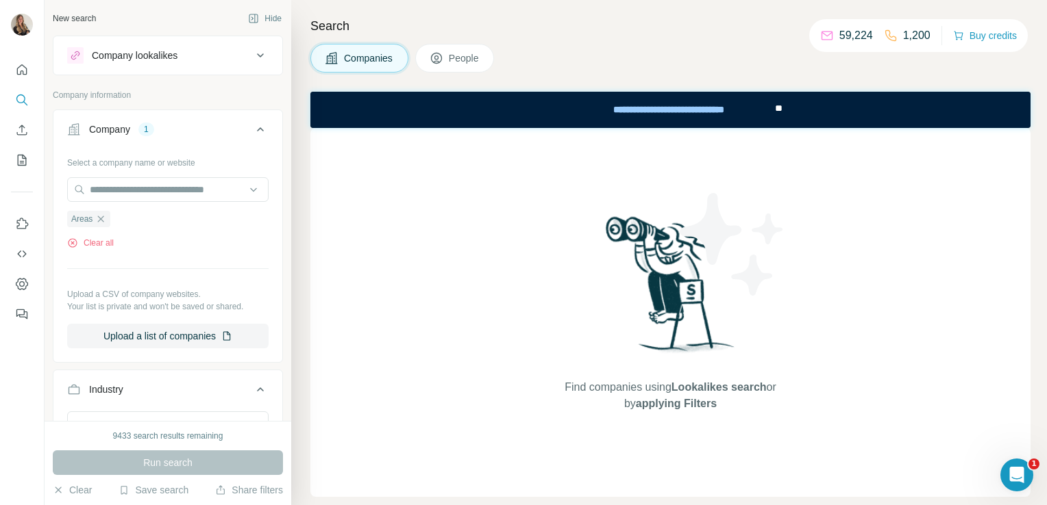
click at [199, 469] on div "Run search" at bounding box center [168, 463] width 230 height 25
click at [101, 221] on icon "button" at bounding box center [100, 219] width 11 height 11
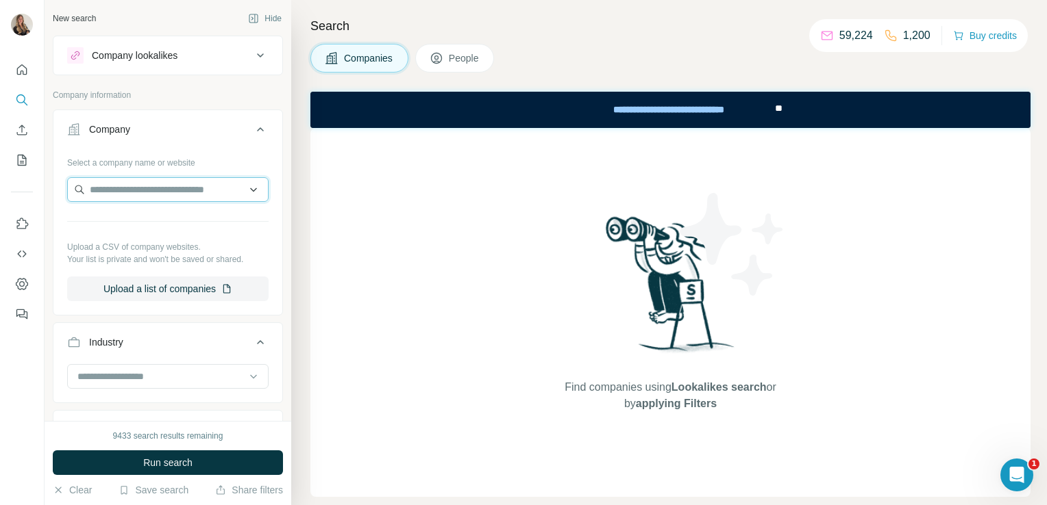
click at [107, 199] on input "text" at bounding box center [167, 189] width 201 height 25
paste input "**********"
type input "*"
click at [163, 191] on input "text" at bounding box center [167, 189] width 201 height 25
paste input "**********"
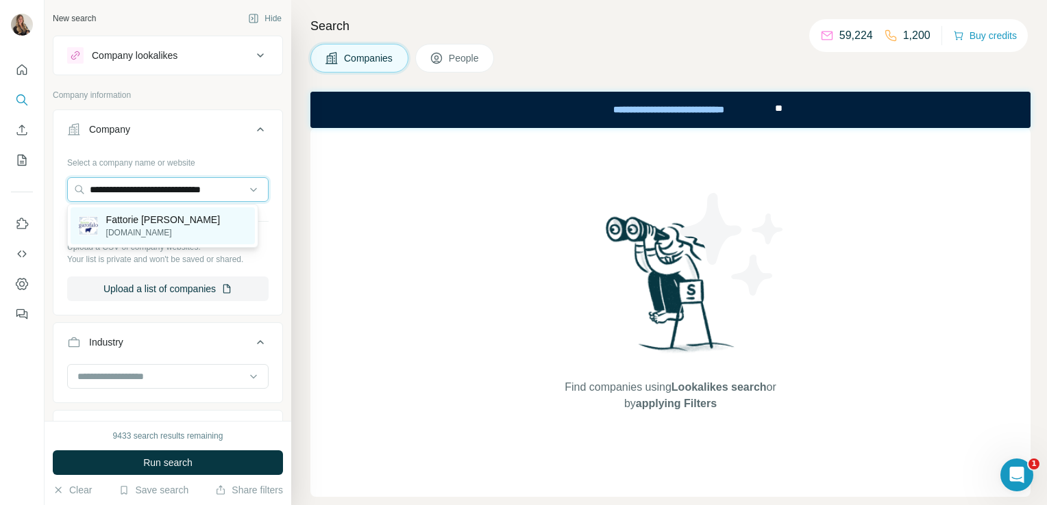
type input "**********"
click at [153, 231] on p "fattoriegarofalo.it" at bounding box center [163, 233] width 114 height 12
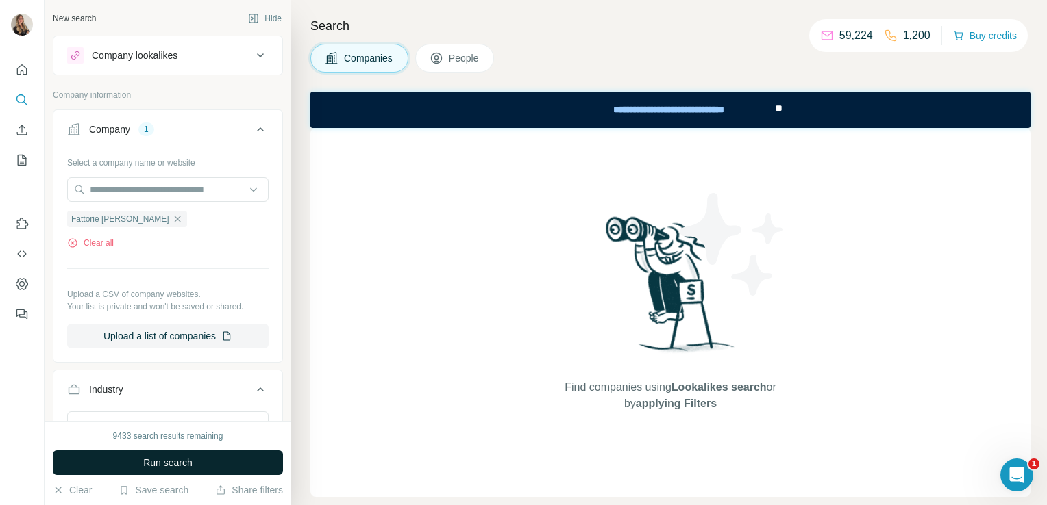
click at [112, 461] on button "Run search" at bounding box center [168, 463] width 230 height 25
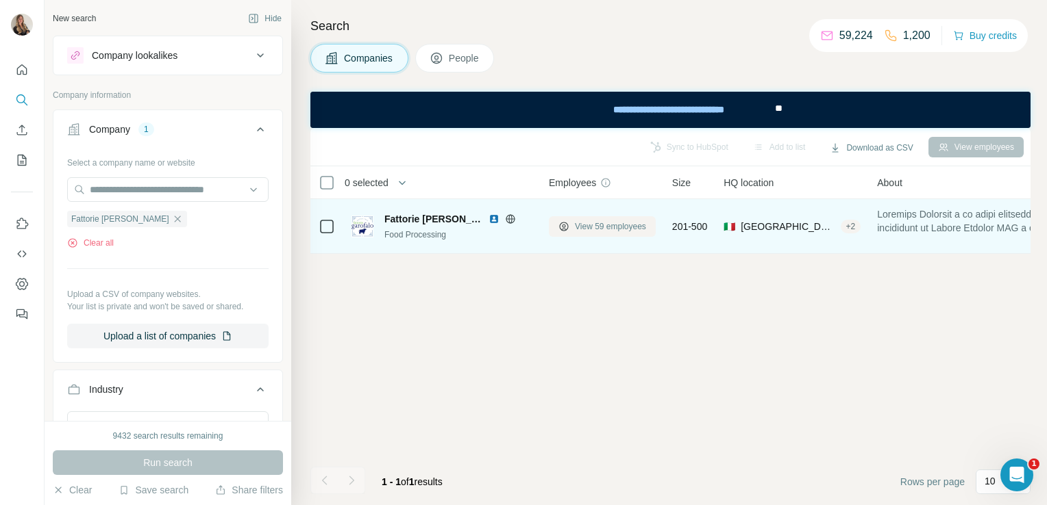
click at [603, 230] on span "View 59 employees" at bounding box center [610, 227] width 71 height 12
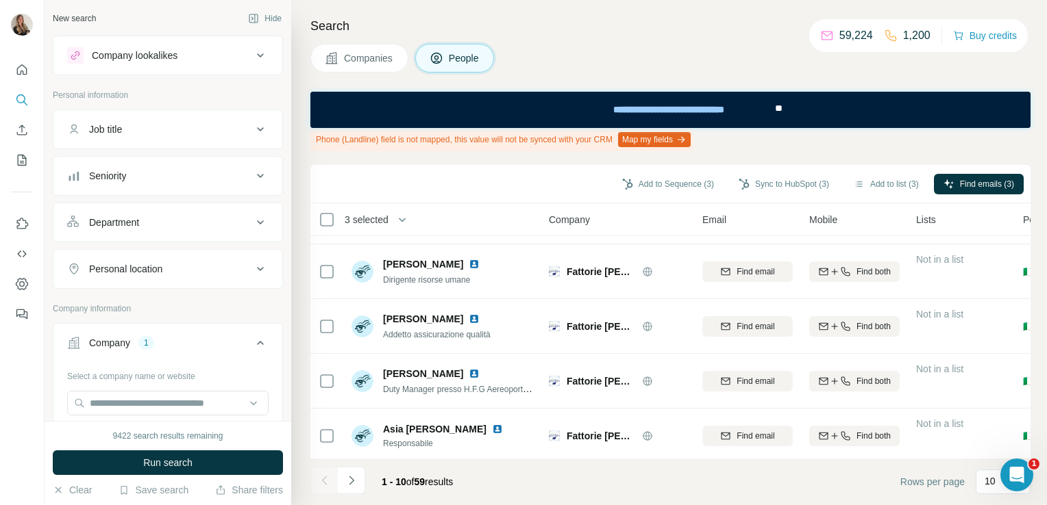
scroll to position [321, 0]
click at [326, 373] on icon at bounding box center [326, 381] width 16 height 16
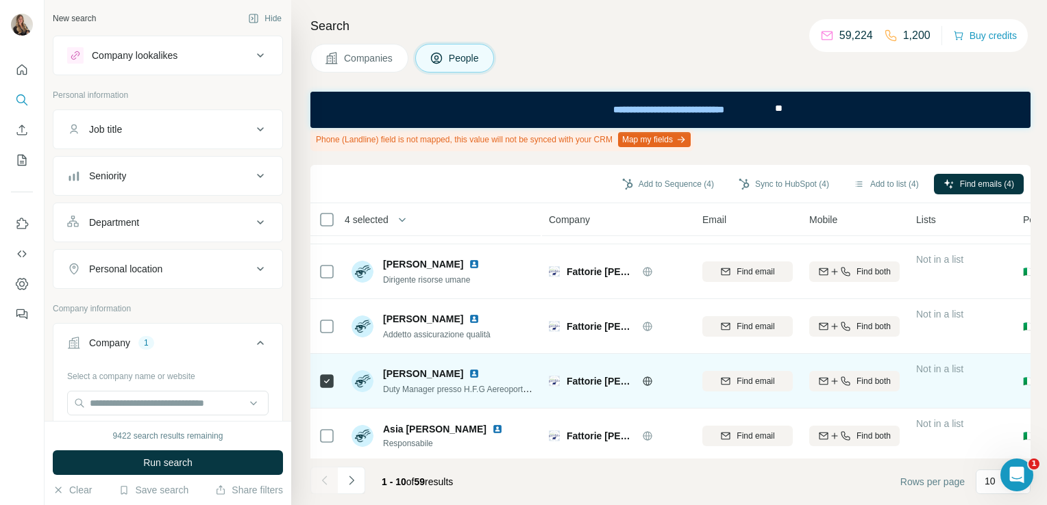
scroll to position [332, 0]
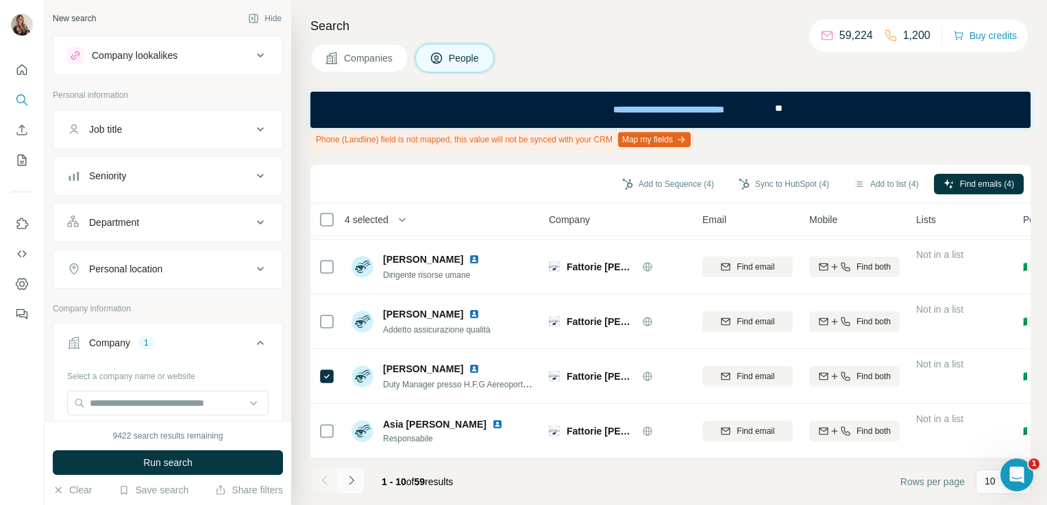
click at [358, 478] on button "Navigate to next page" at bounding box center [351, 480] width 27 height 27
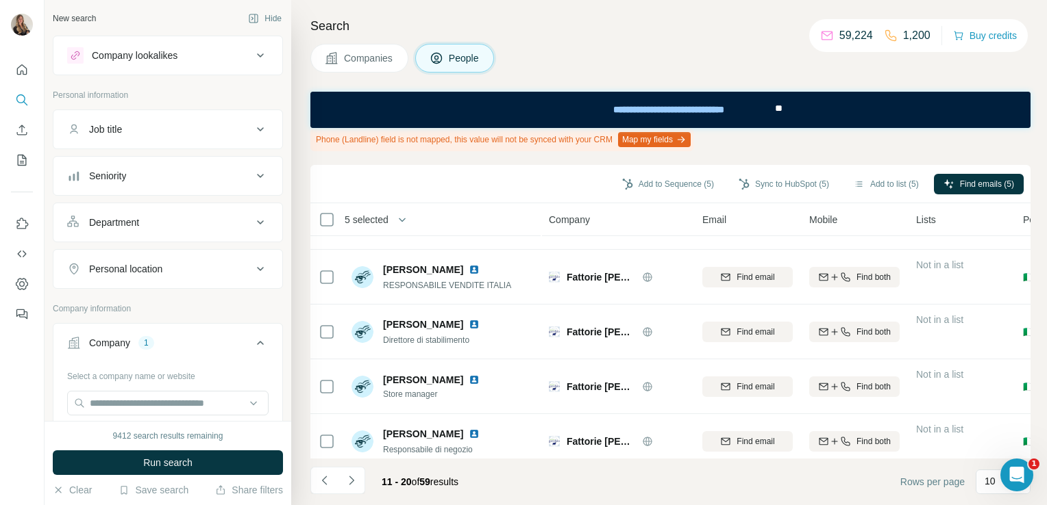
scroll to position [0, 0]
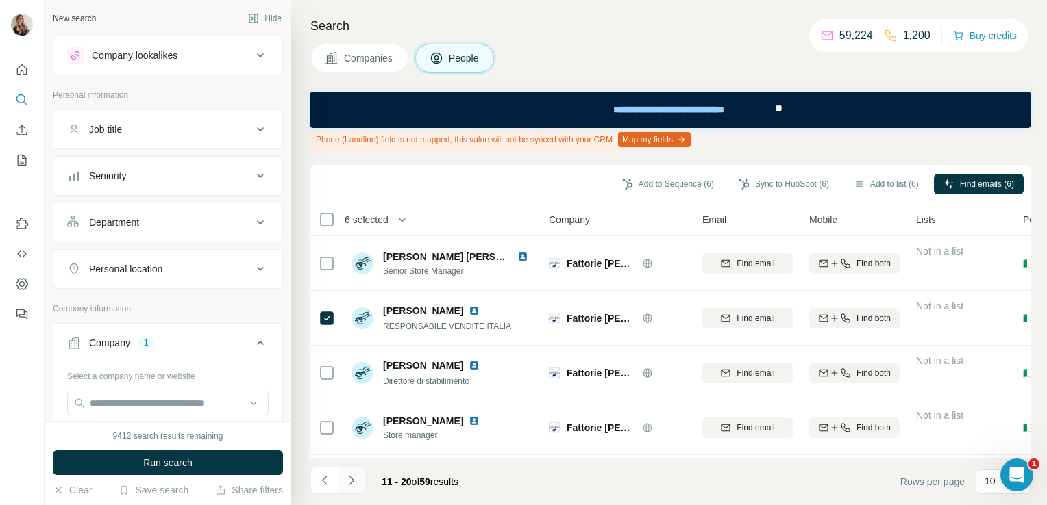
click at [347, 483] on icon "Navigate to next page" at bounding box center [352, 481] width 14 height 14
click at [353, 479] on icon "Navigate to next page" at bounding box center [352, 481] width 14 height 14
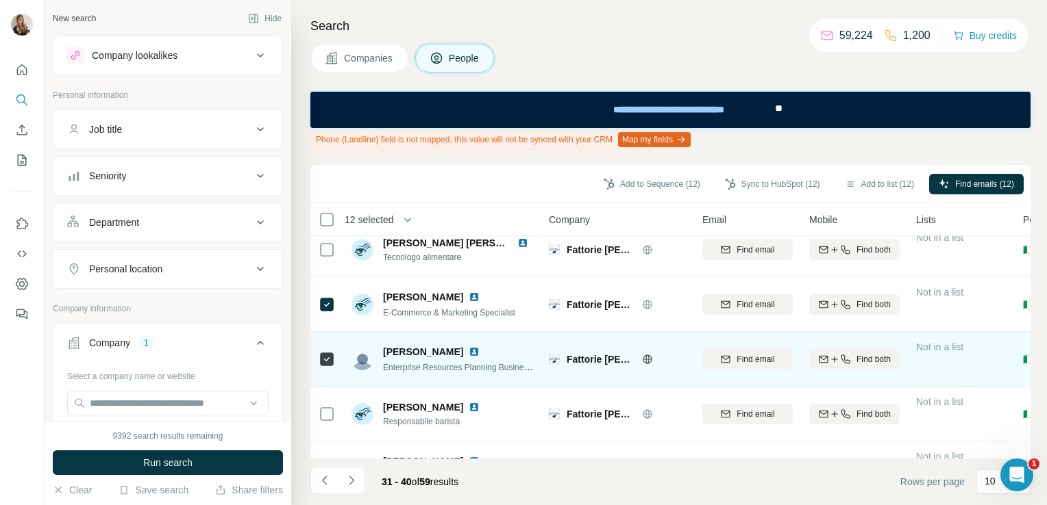
scroll to position [332, 0]
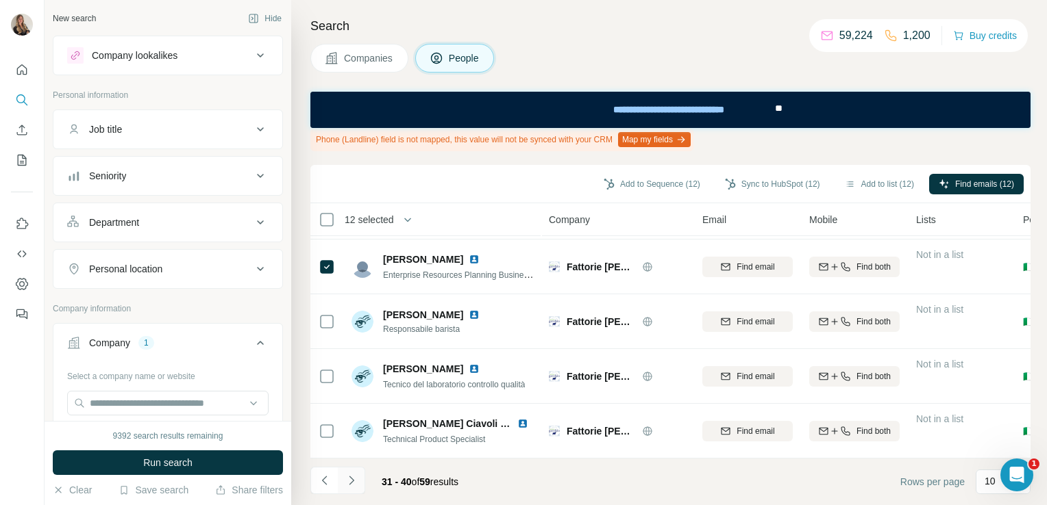
click at [350, 473] on button "Navigate to next page" at bounding box center [351, 480] width 27 height 27
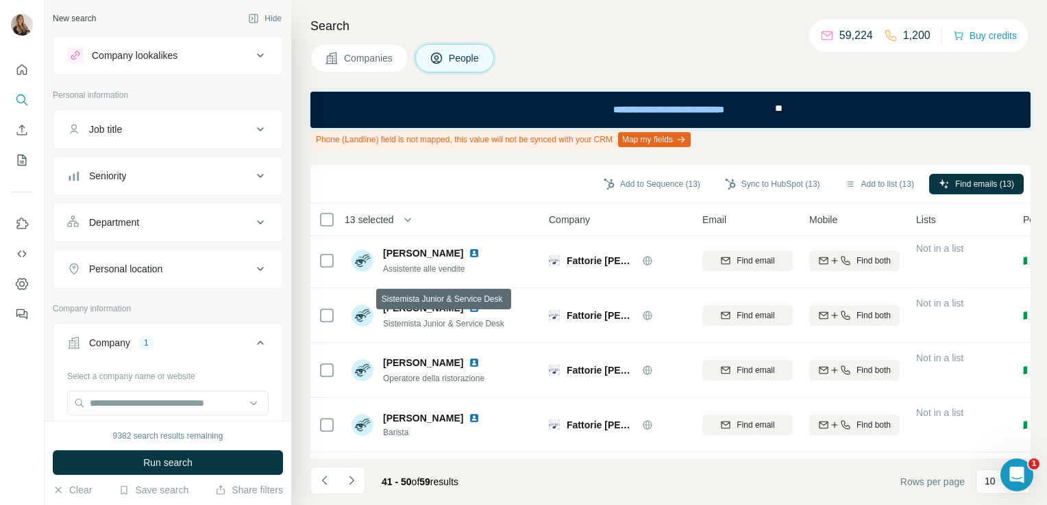
scroll to position [0, 0]
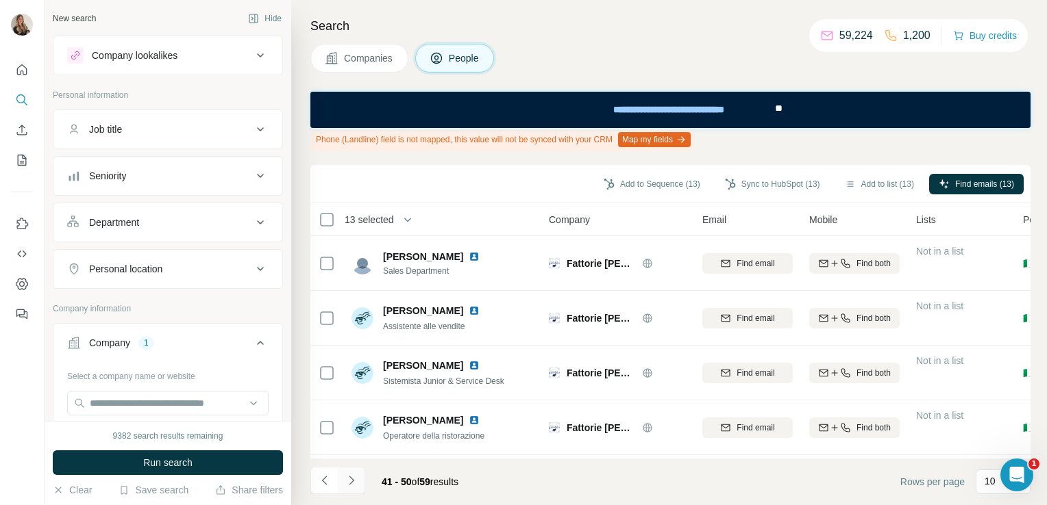
click at [355, 479] on icon "Navigate to next page" at bounding box center [352, 481] width 14 height 14
click at [863, 187] on button "Add to list (13)" at bounding box center [879, 184] width 88 height 21
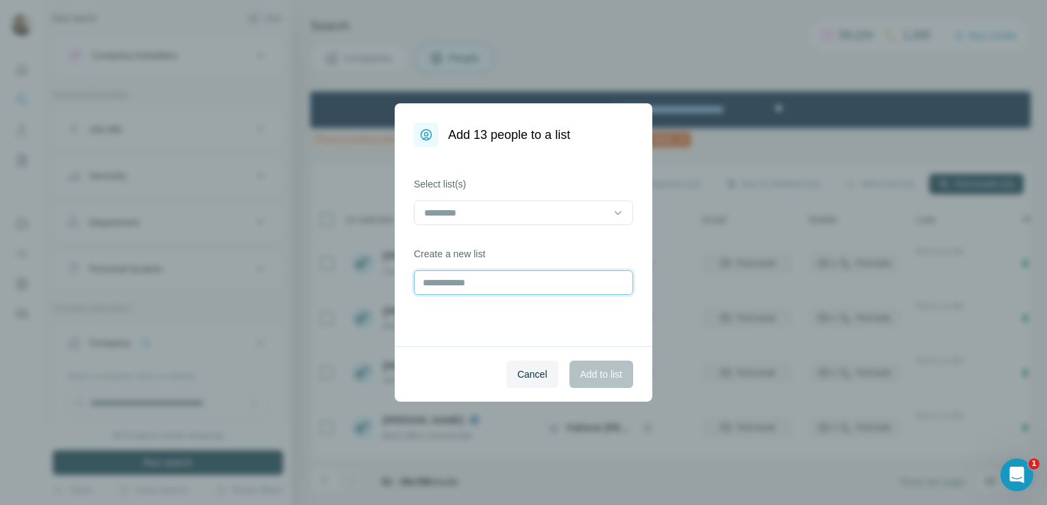
click at [473, 286] on input "text" at bounding box center [523, 283] width 219 height 25
type input "**********"
click at [612, 377] on span "Add to list" at bounding box center [601, 375] width 42 height 14
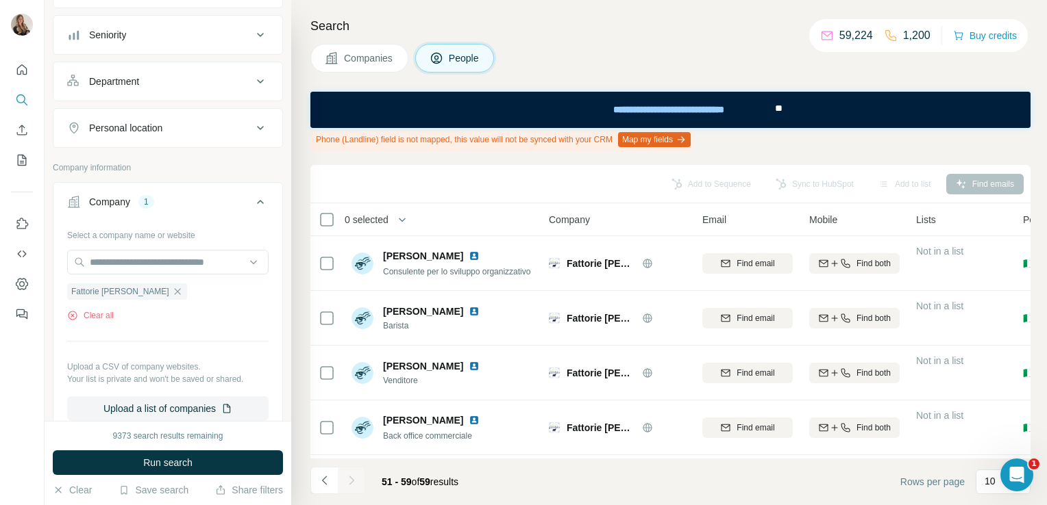
scroll to position [156, 0]
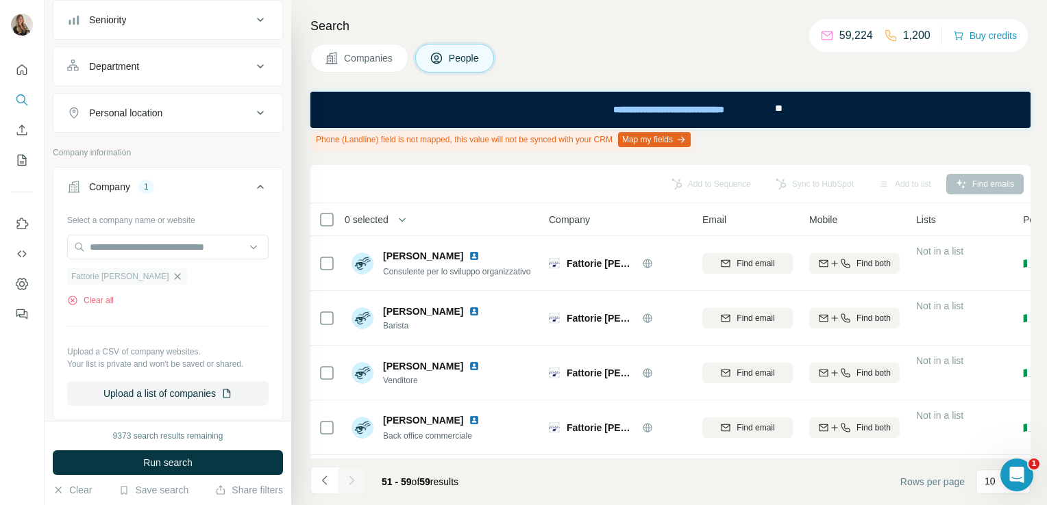
click at [174, 275] on icon "button" at bounding box center [177, 276] width 6 height 6
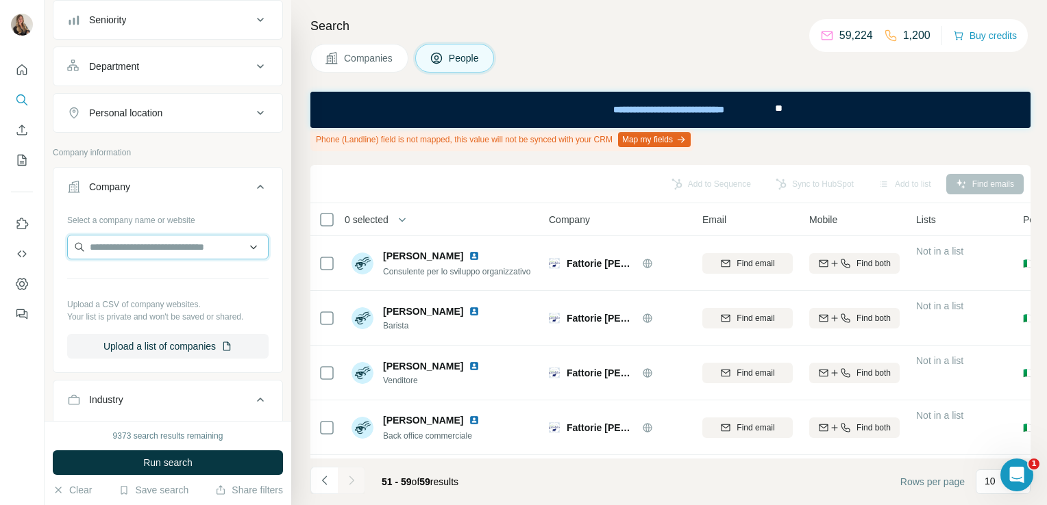
click at [121, 240] on input "text" at bounding box center [167, 247] width 201 height 25
paste input "**********"
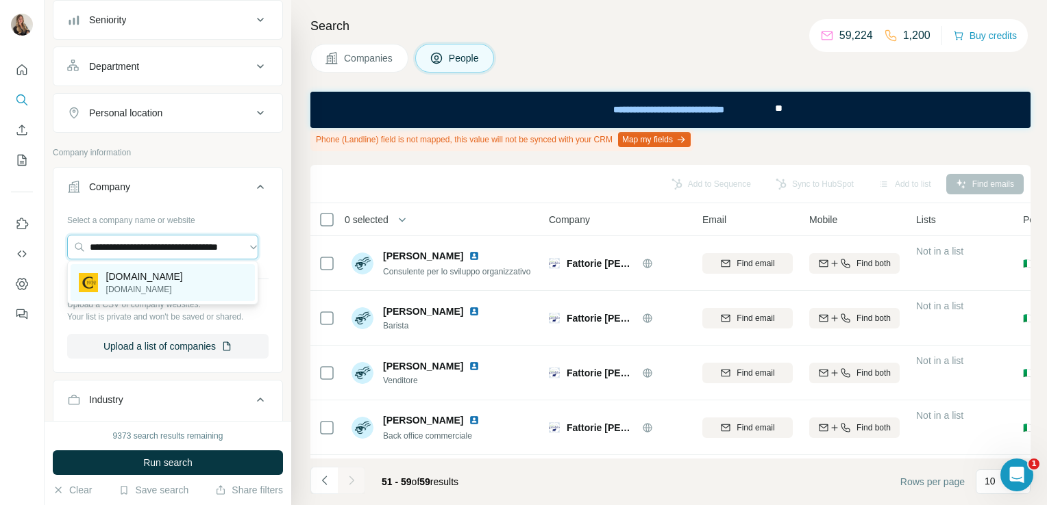
type input "**********"
click at [126, 276] on p "castronicoladirienzo.com" at bounding box center [144, 277] width 77 height 14
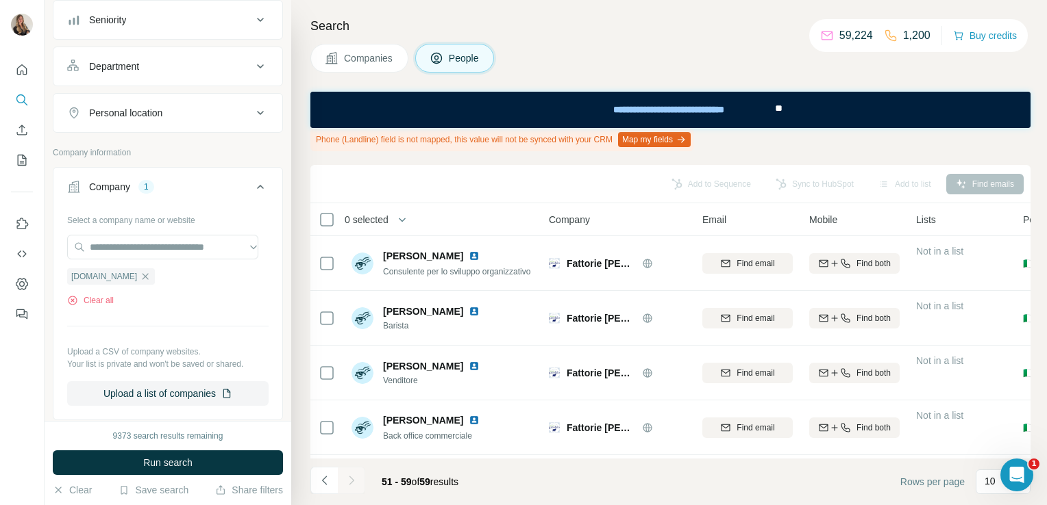
click at [356, 64] on button "Companies" at bounding box center [359, 58] width 98 height 29
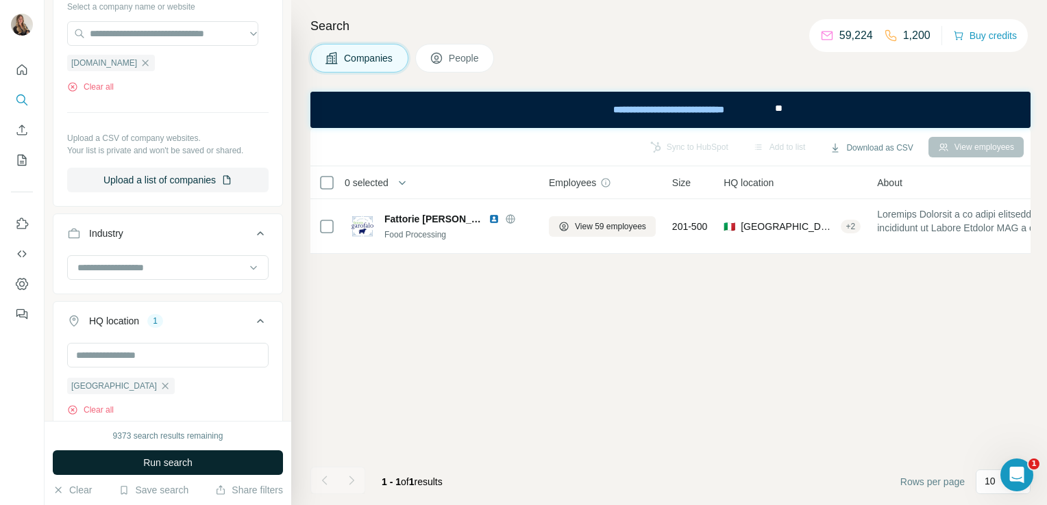
click at [186, 462] on span "Run search" at bounding box center [167, 463] width 49 height 14
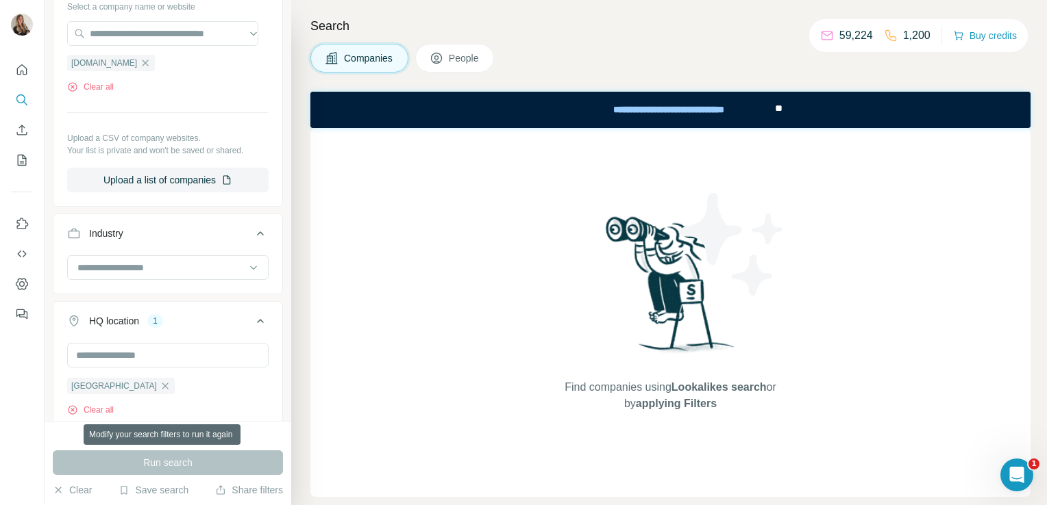
click at [186, 462] on div "Run search" at bounding box center [168, 463] width 230 height 25
